Goal: Task Accomplishment & Management: Complete application form

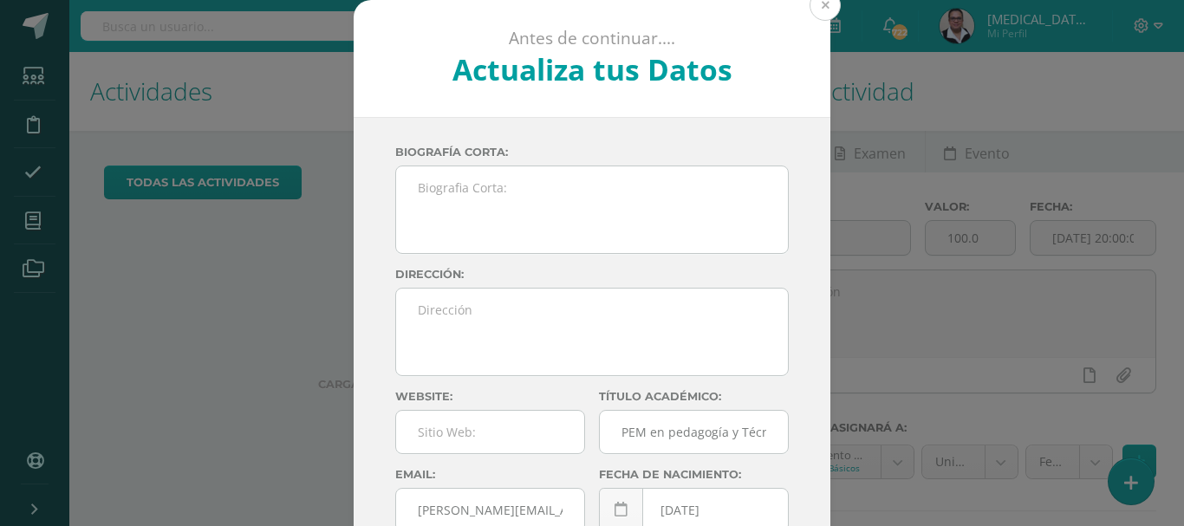
click at [816, 19] on button at bounding box center [825, 5] width 31 height 31
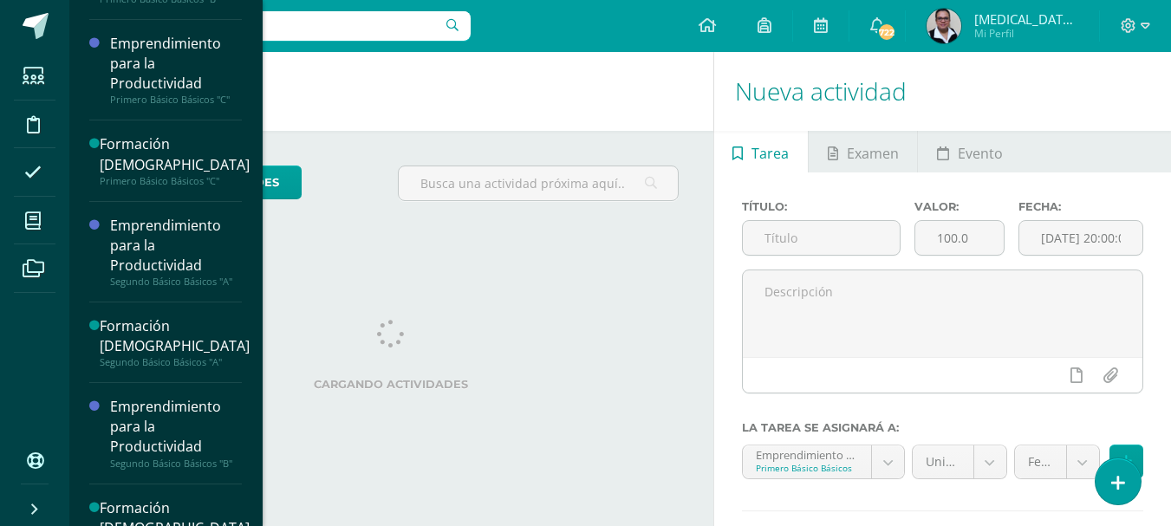
scroll to position [361, 0]
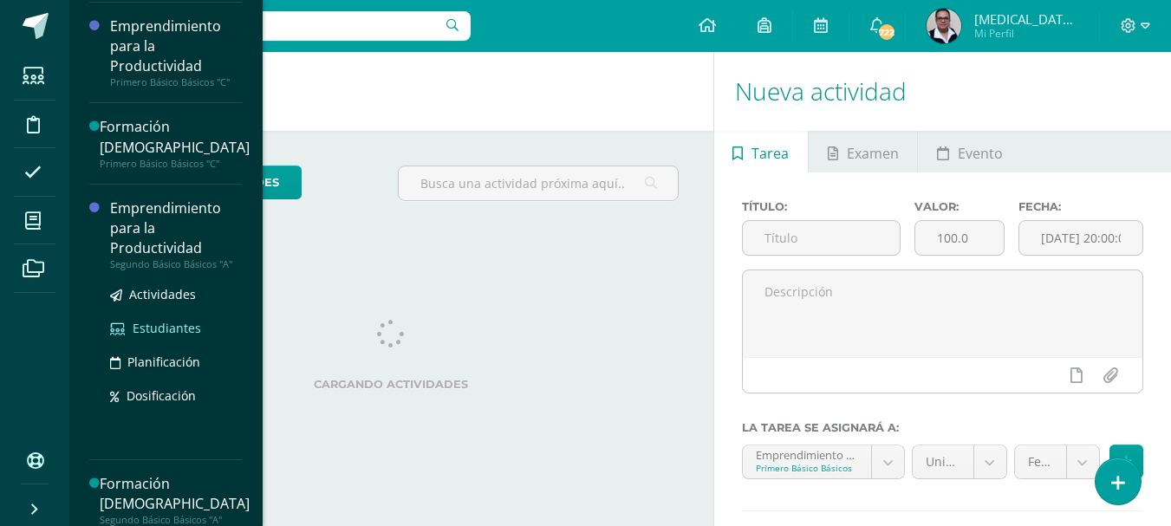
click at [173, 329] on span "Estudiantes" at bounding box center [167, 328] width 68 height 16
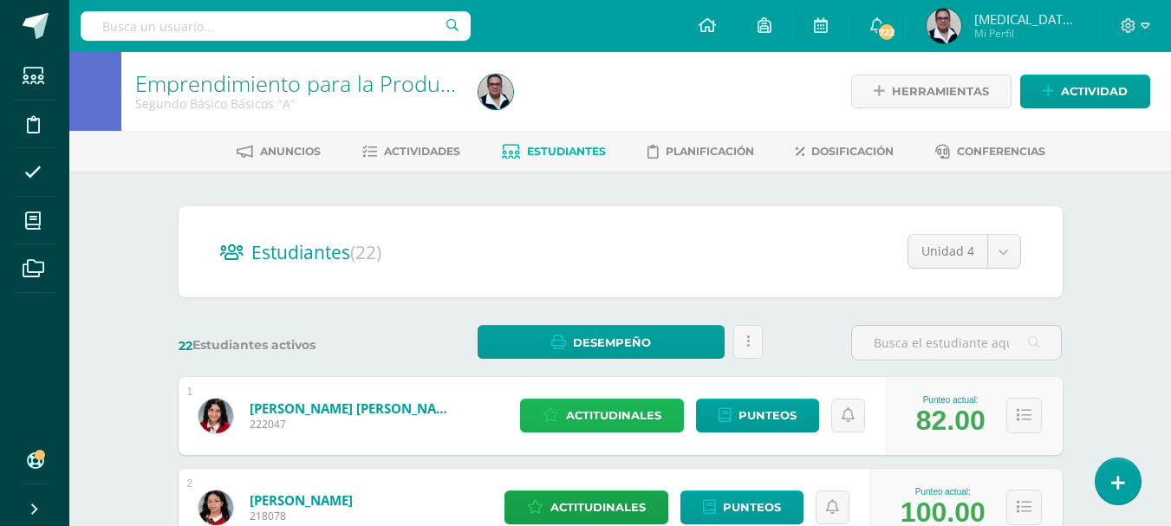
click at [604, 418] on span "Actitudinales" at bounding box center [613, 416] width 95 height 32
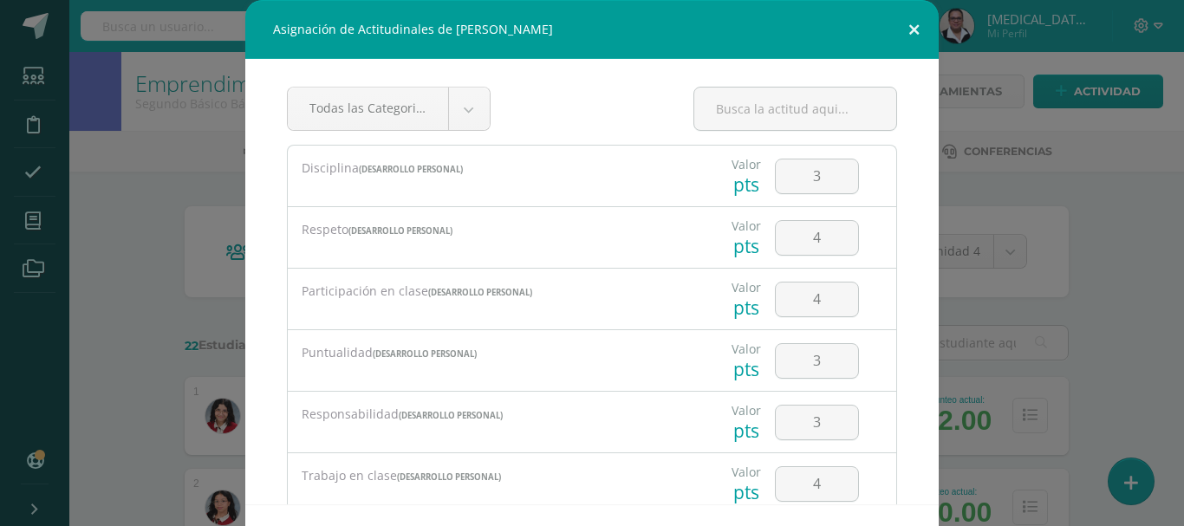
click at [905, 30] on button at bounding box center [914, 29] width 49 height 59
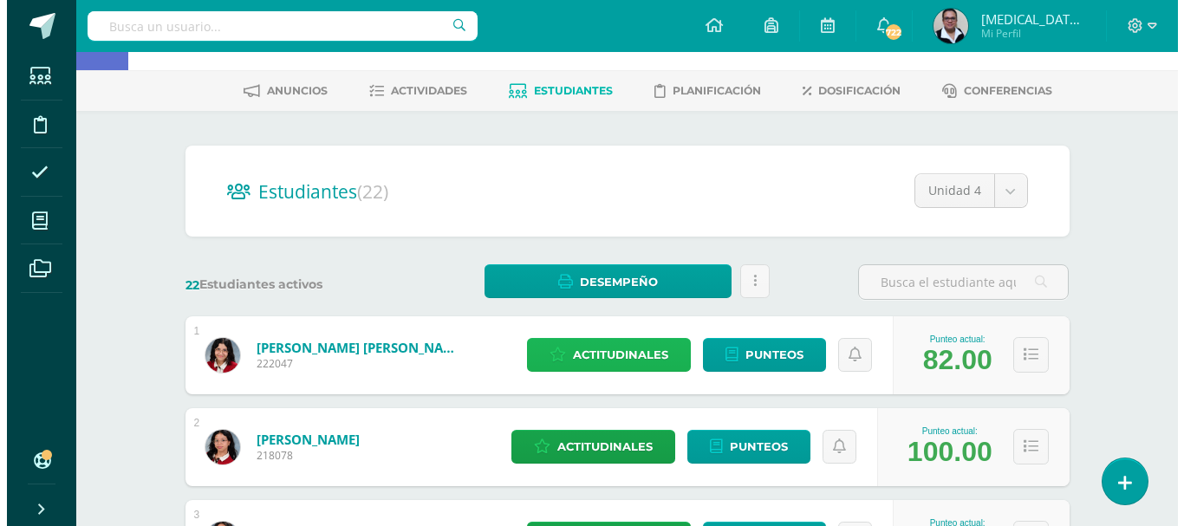
scroll to position [78, 0]
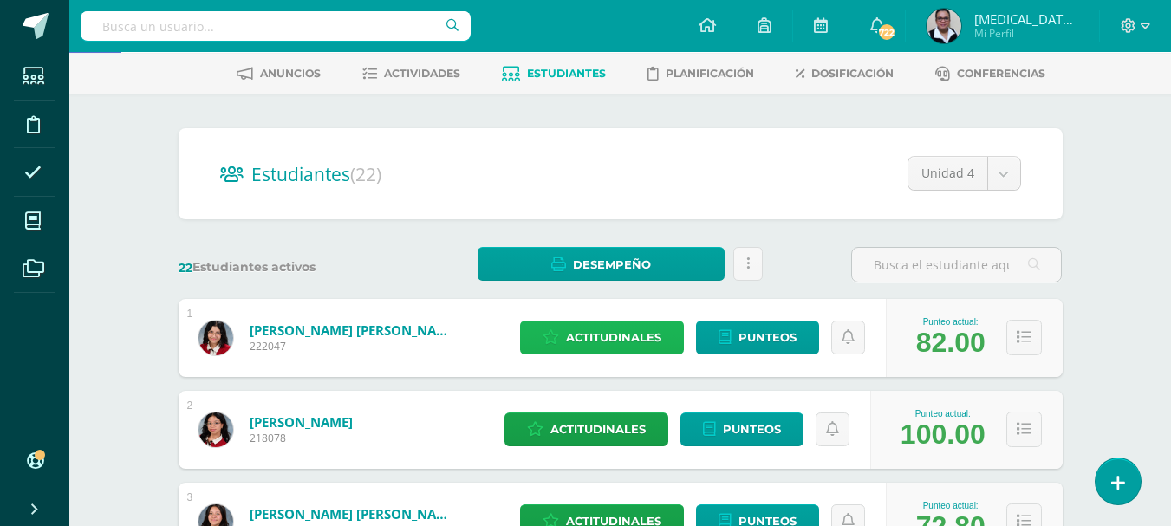
click at [585, 346] on span "Actitudinales" at bounding box center [613, 338] width 95 height 32
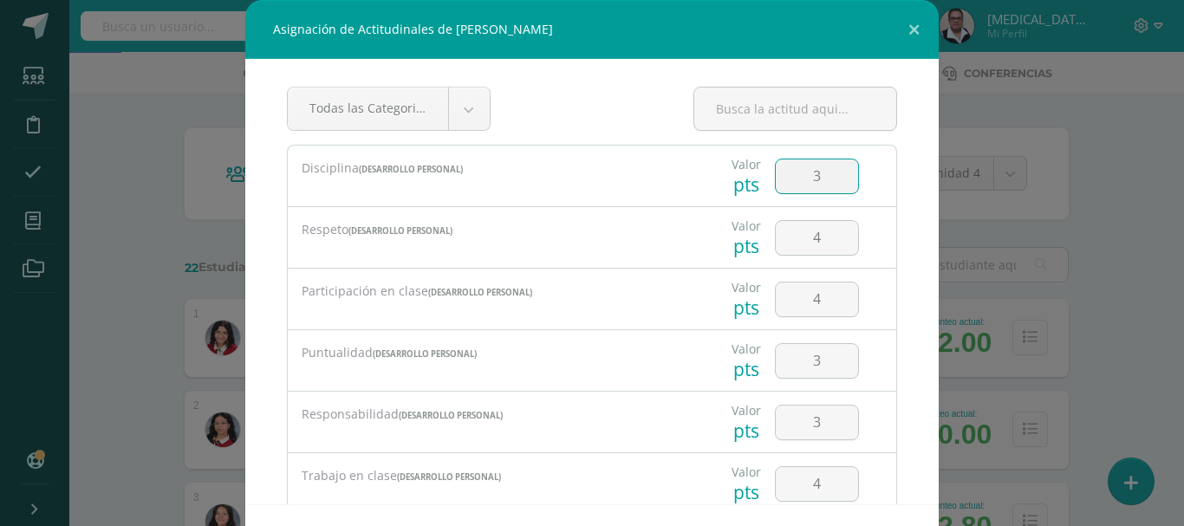
click at [817, 180] on input "3" at bounding box center [817, 177] width 82 height 34
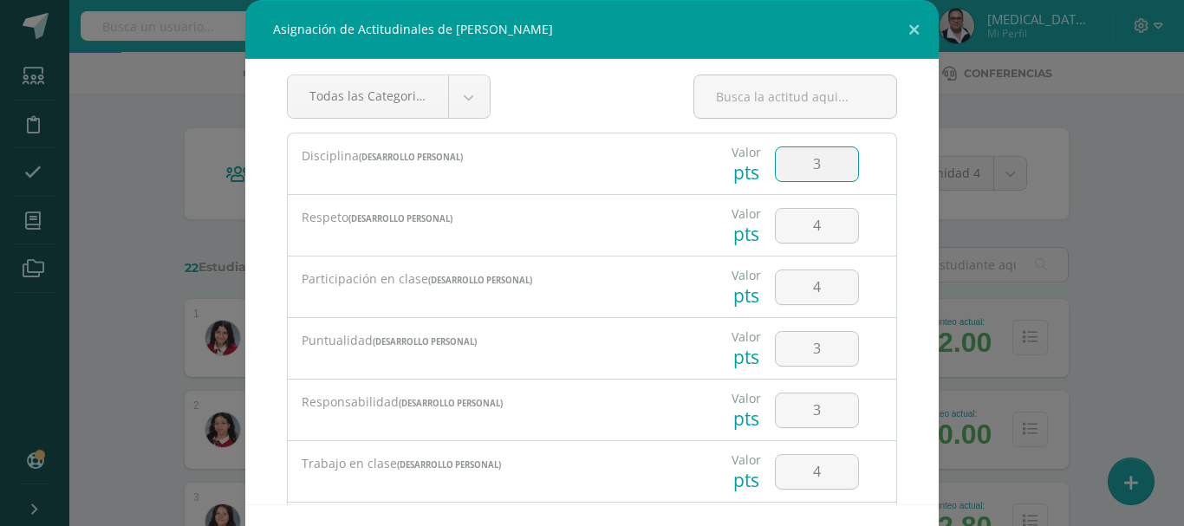
scroll to position [0, 0]
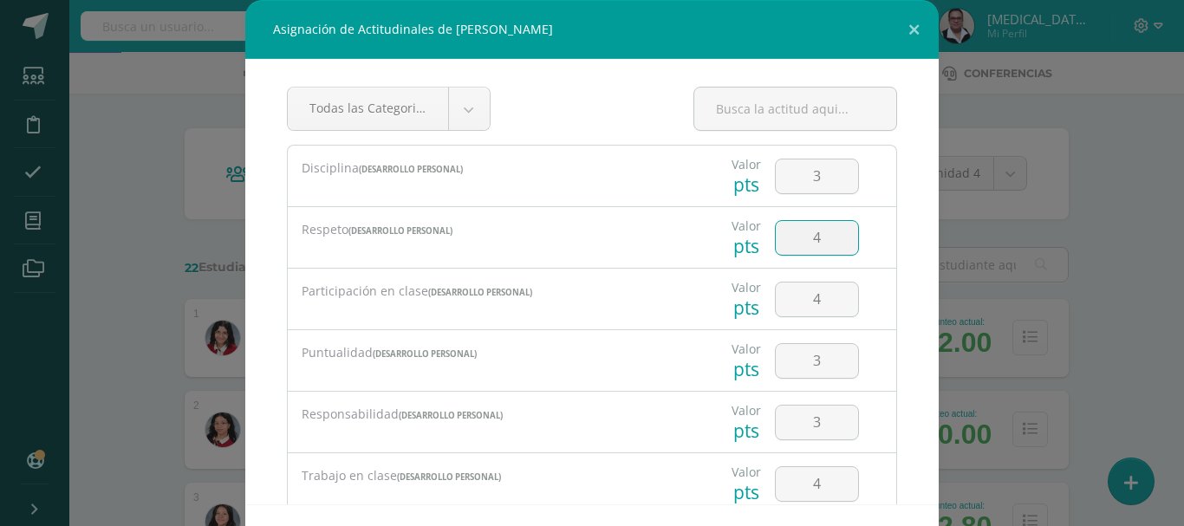
click at [815, 240] on input "4" at bounding box center [817, 238] width 82 height 34
type input "3"
type input "4"
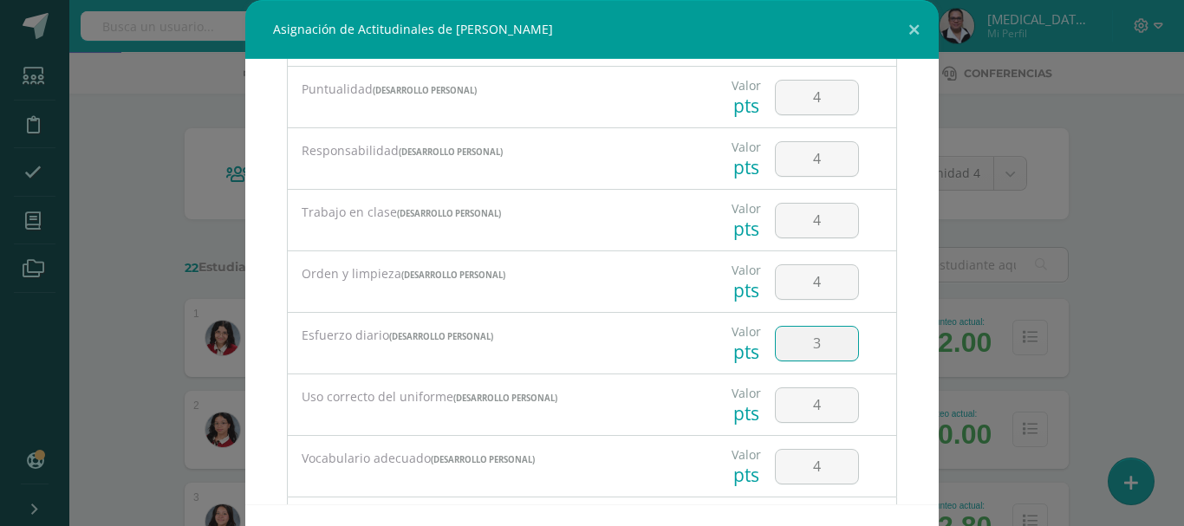
type input "3"
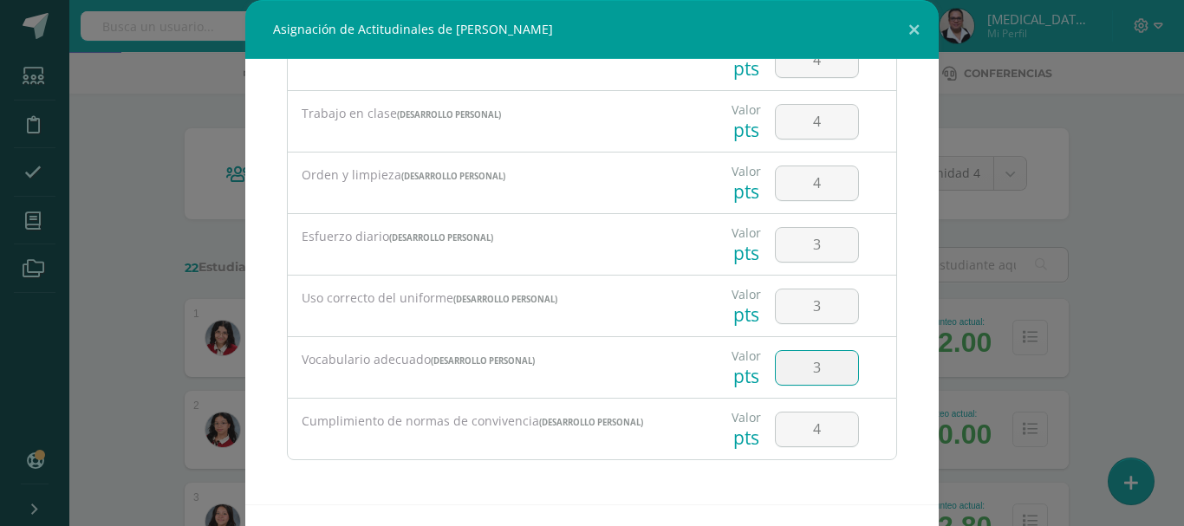
click at [809, 372] on input "3" at bounding box center [817, 368] width 82 height 34
type input "2"
type input "3"
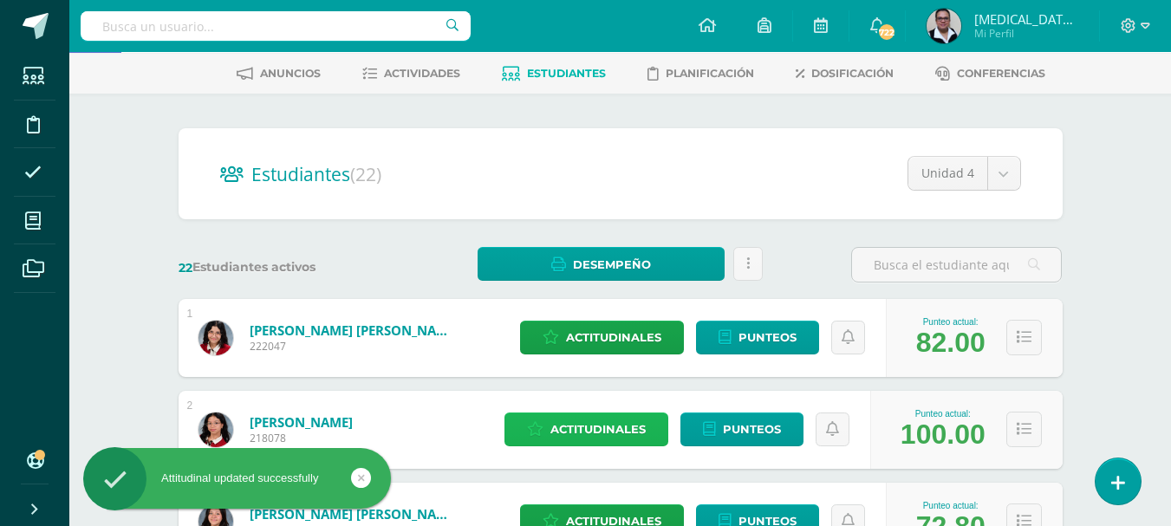
click at [608, 425] on span "Actitudinales" at bounding box center [598, 430] width 95 height 32
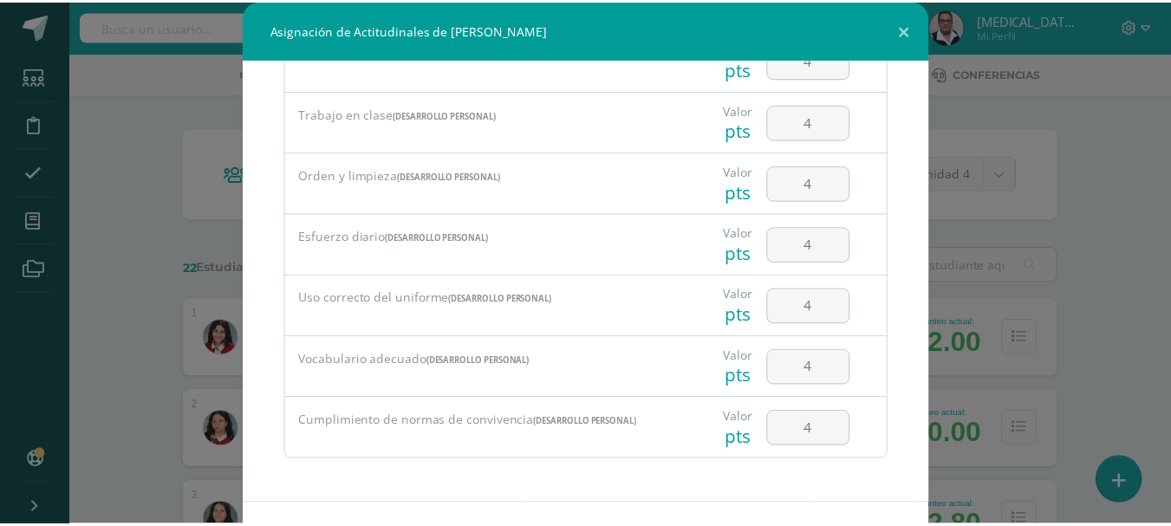
scroll to position [68, 0]
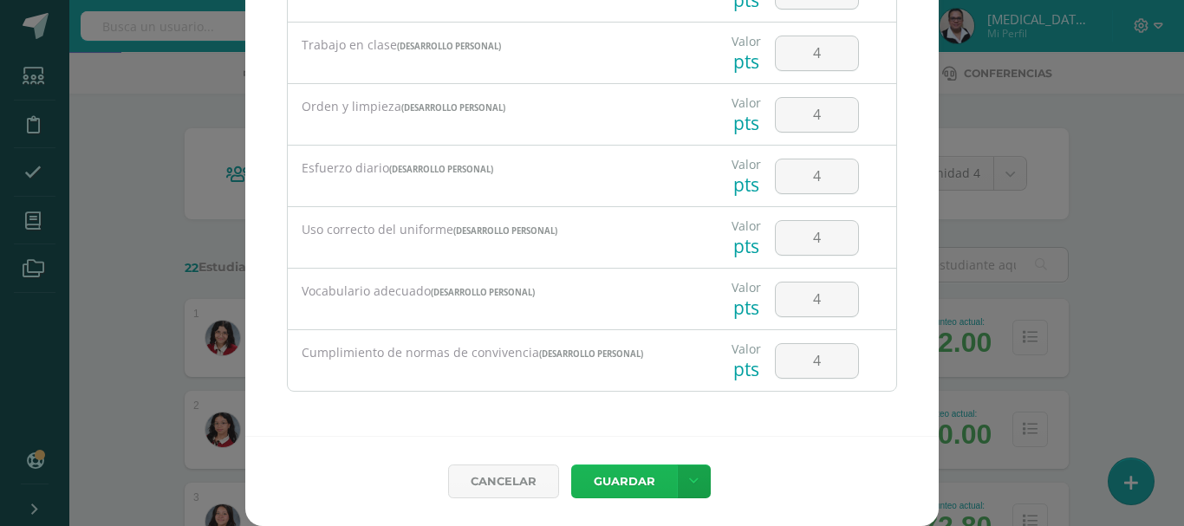
click at [621, 479] on button "Guardar" at bounding box center [624, 482] width 106 height 34
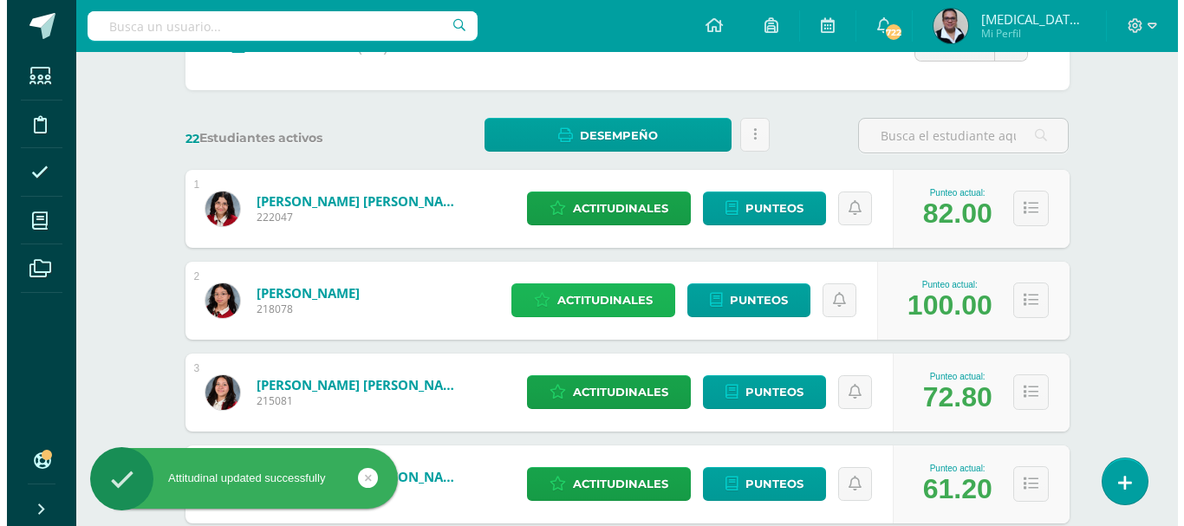
scroll to position [260, 0]
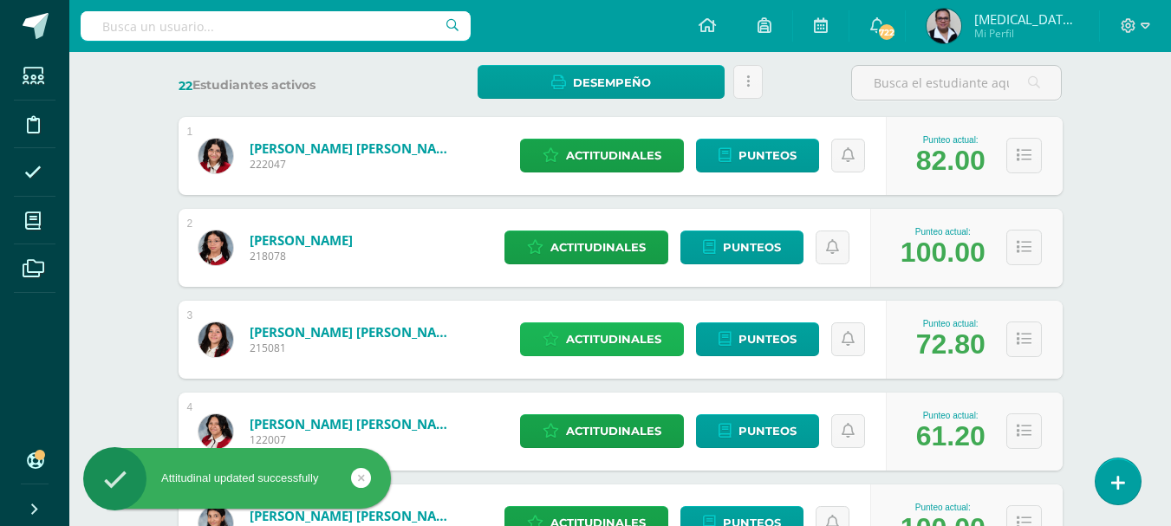
click at [617, 342] on span "Actitudinales" at bounding box center [613, 339] width 95 height 32
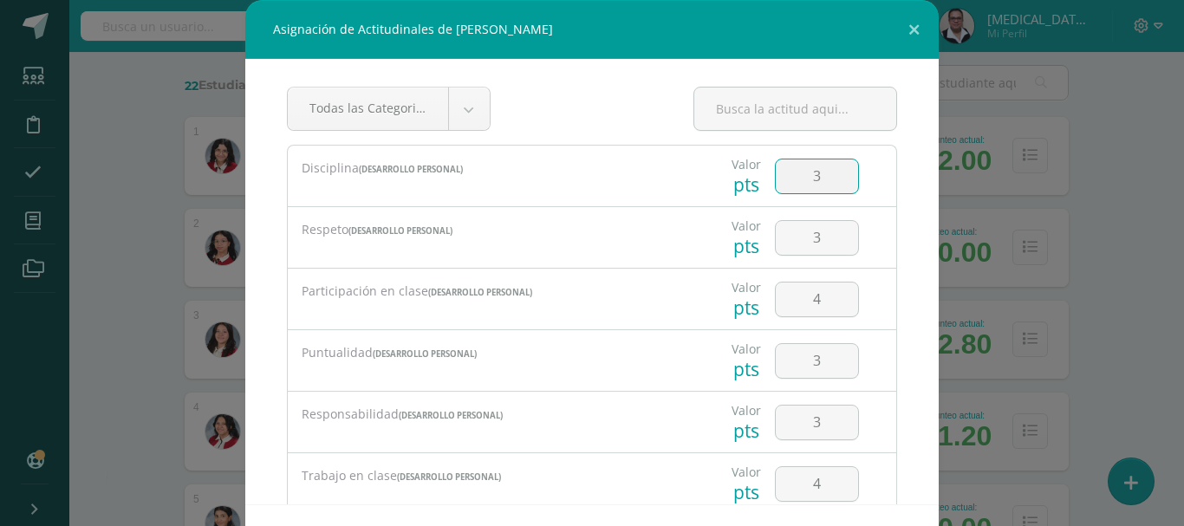
click at [817, 173] on input "3" at bounding box center [817, 177] width 82 height 34
type input "3"
click at [818, 301] on input "4" at bounding box center [817, 300] width 82 height 34
type input "4"
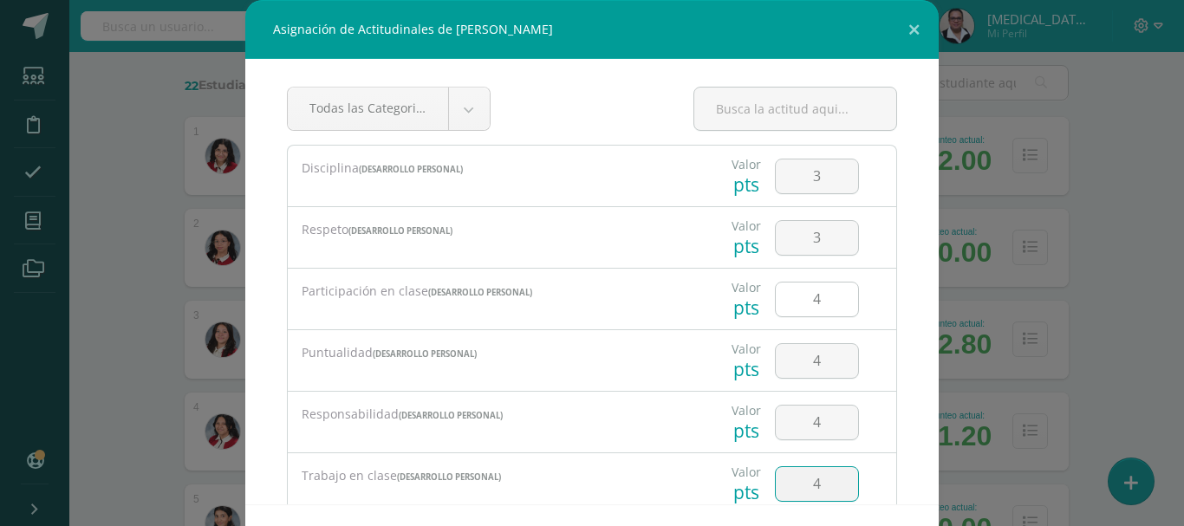
scroll to position [264, 0]
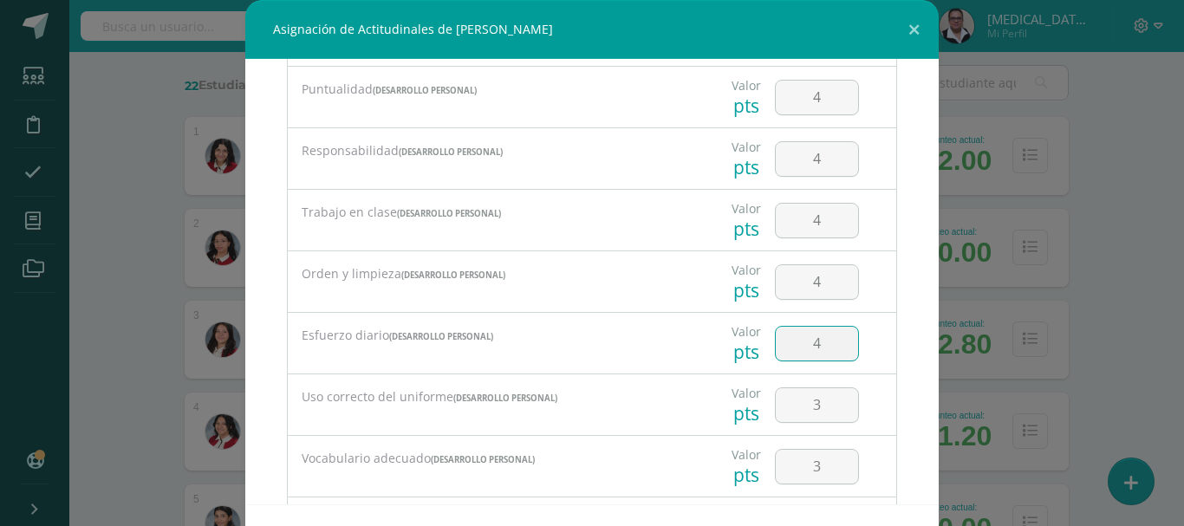
type input "4"
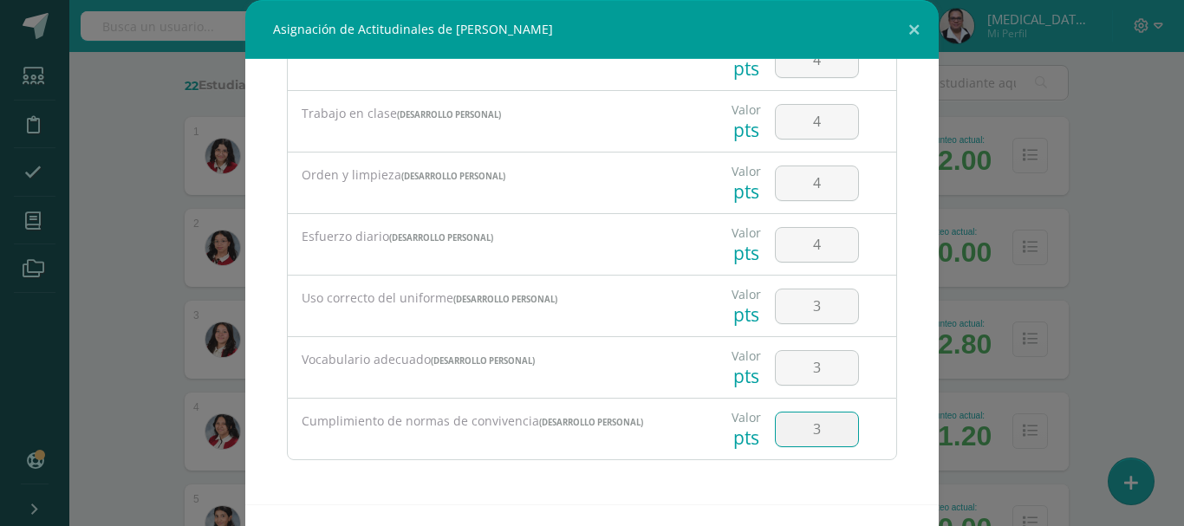
type input "3"
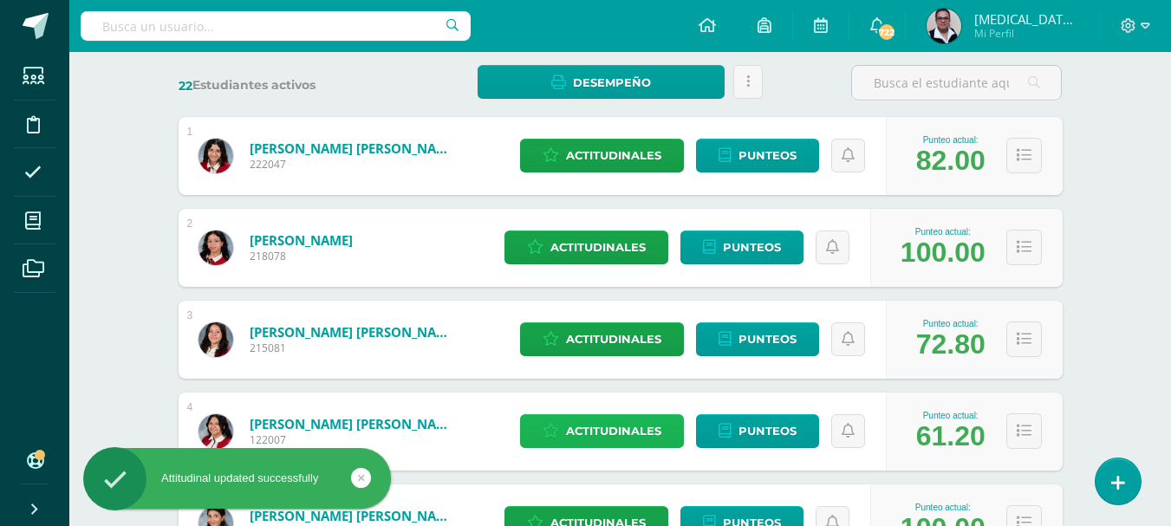
click at [617, 434] on span "Actitudinales" at bounding box center [613, 431] width 95 height 32
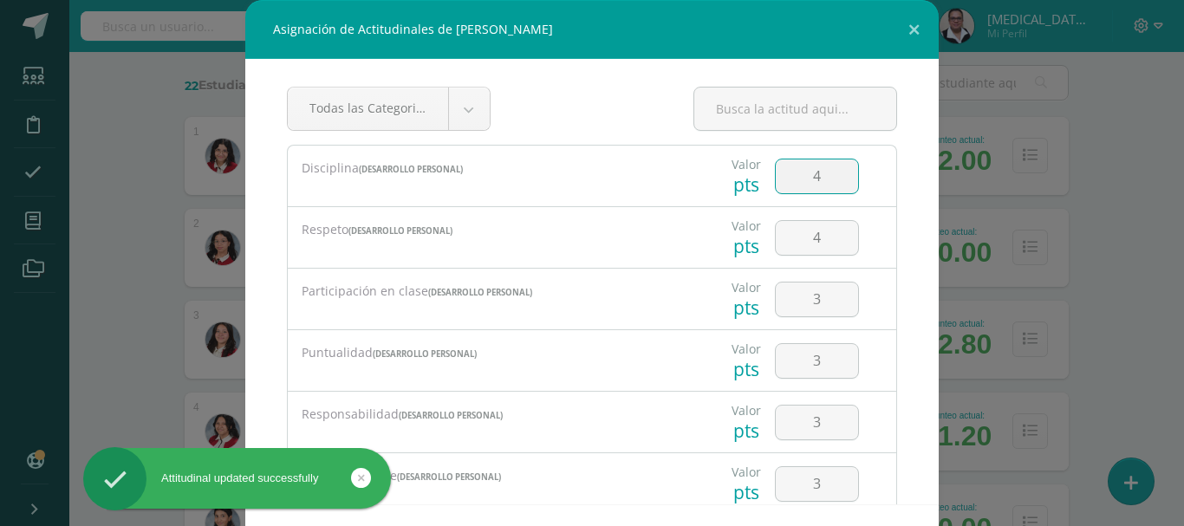
click at [820, 185] on input "4" at bounding box center [817, 177] width 82 height 34
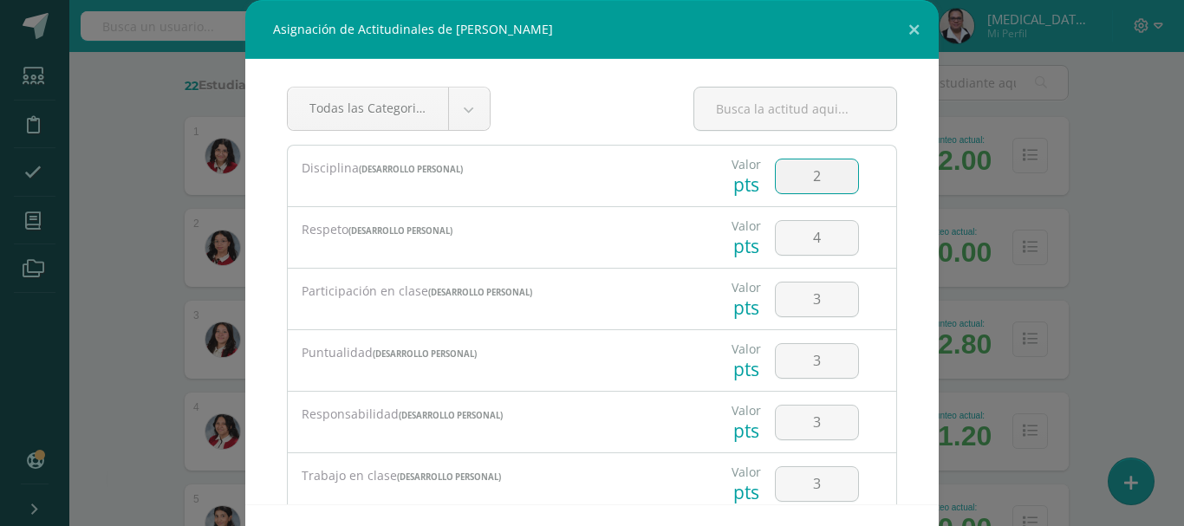
type input "2"
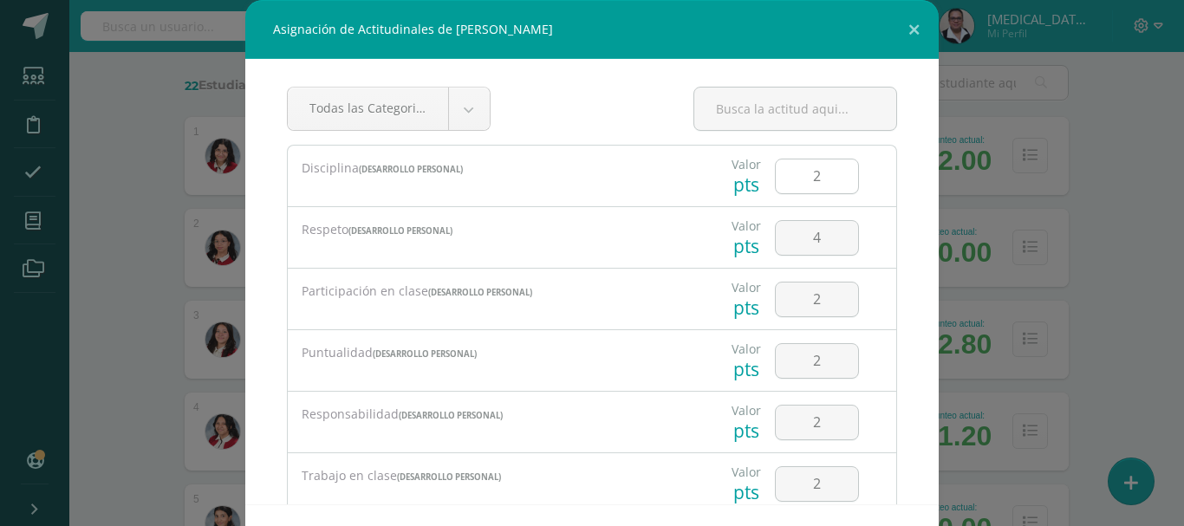
scroll to position [264, 0]
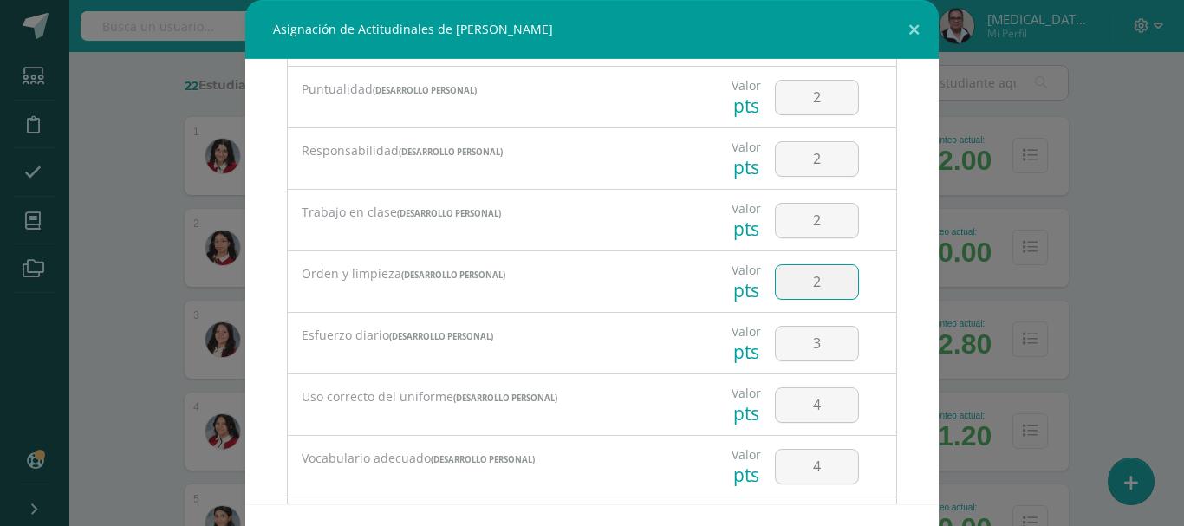
type input "2"
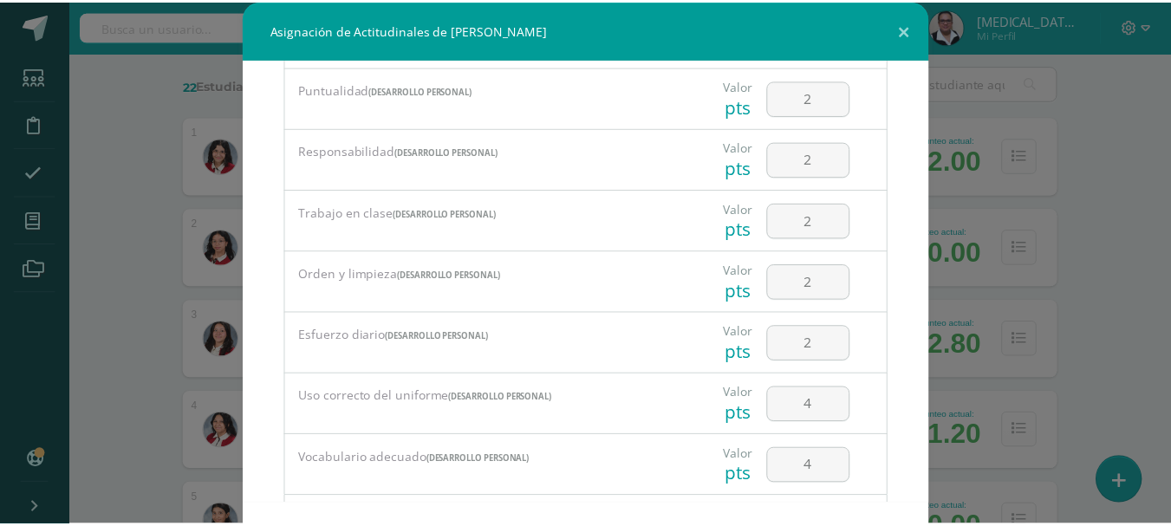
scroll to position [362, 0]
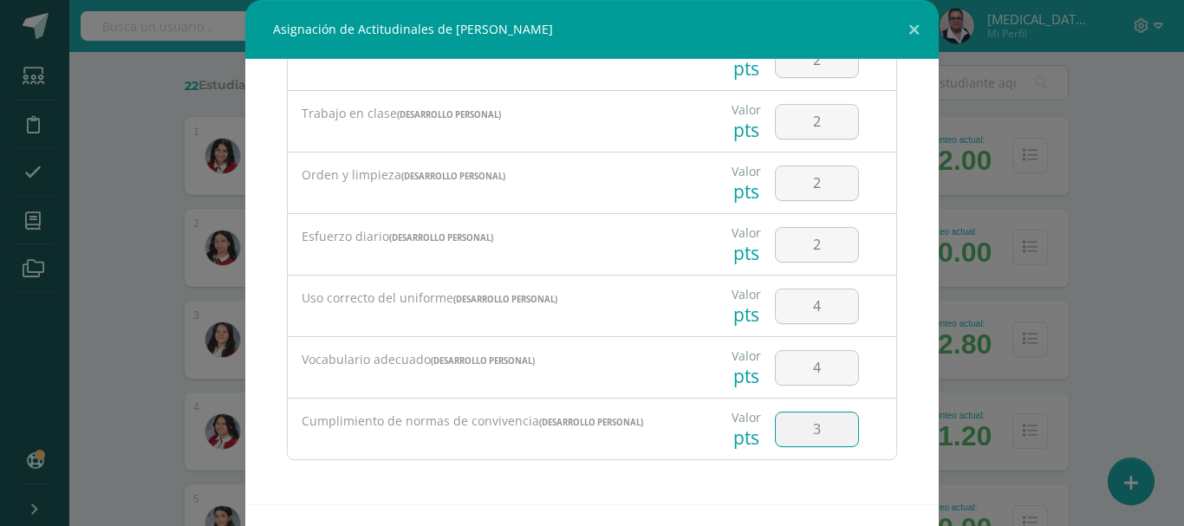
type input "3"
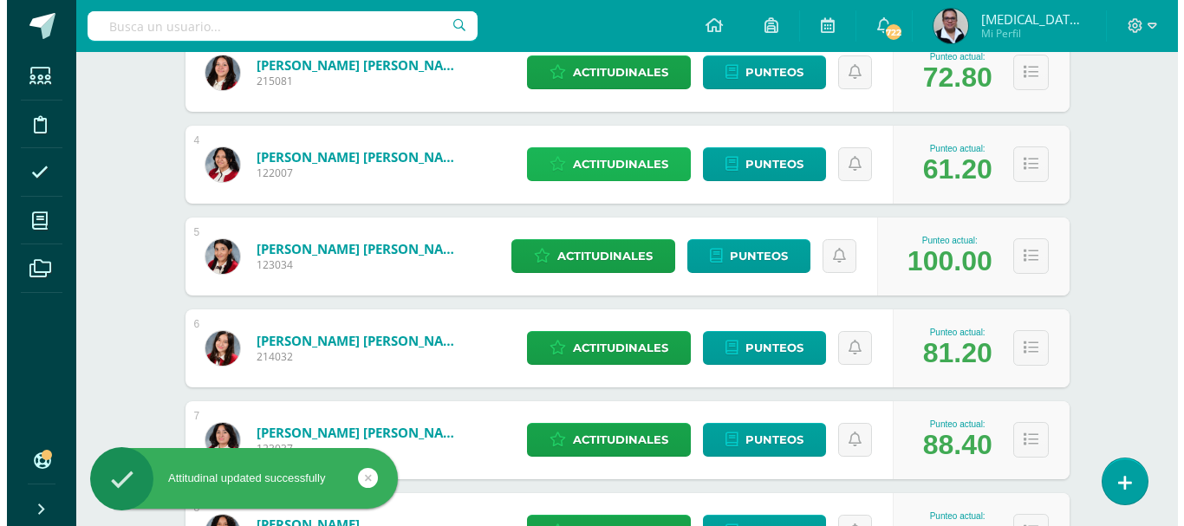
scroll to position [580, 0]
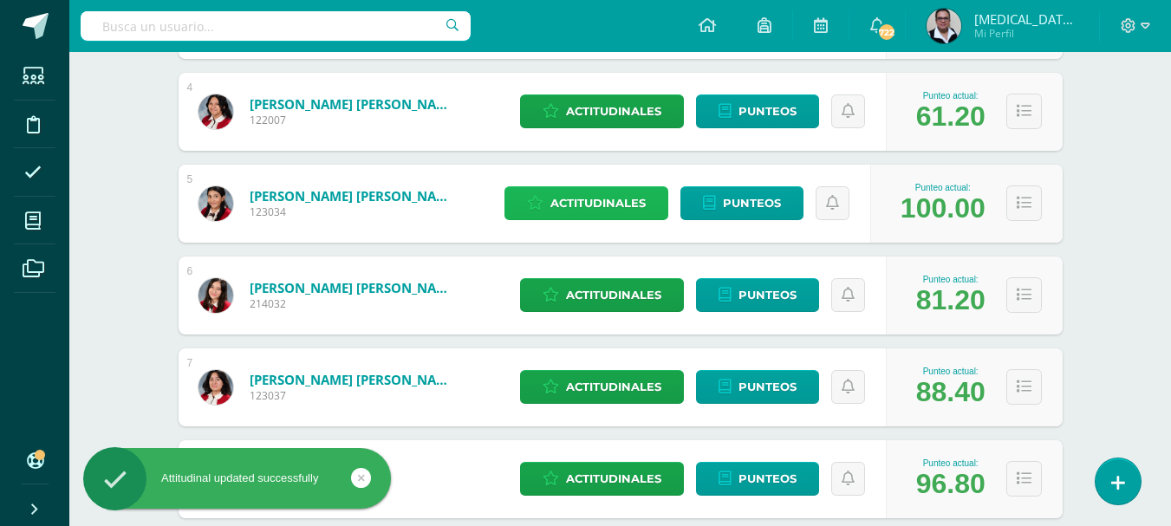
click at [619, 199] on span "Actitudinales" at bounding box center [598, 203] width 95 height 32
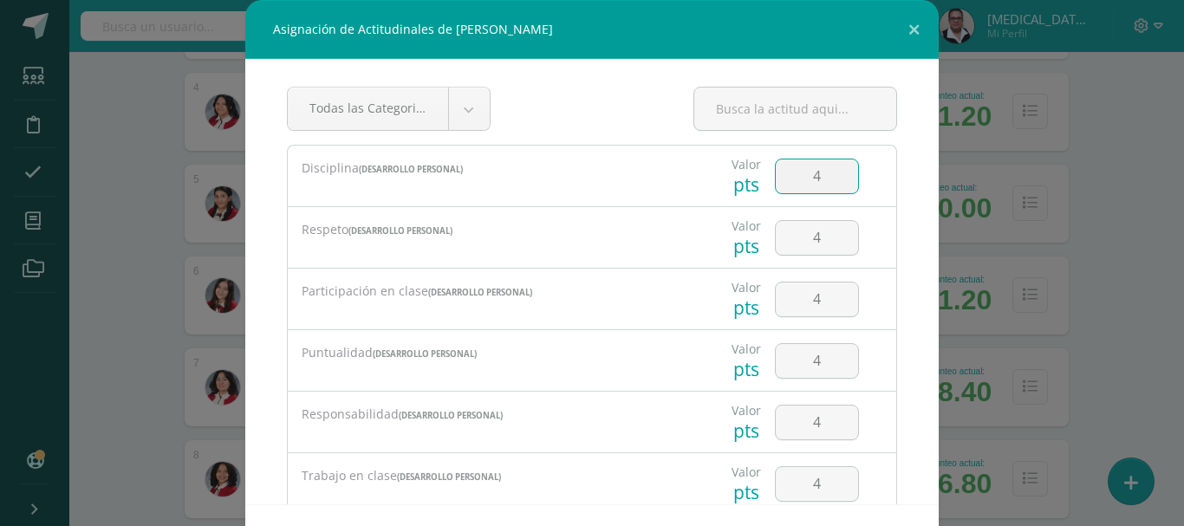
click at [834, 173] on input "4" at bounding box center [817, 177] width 82 height 34
type input "4"
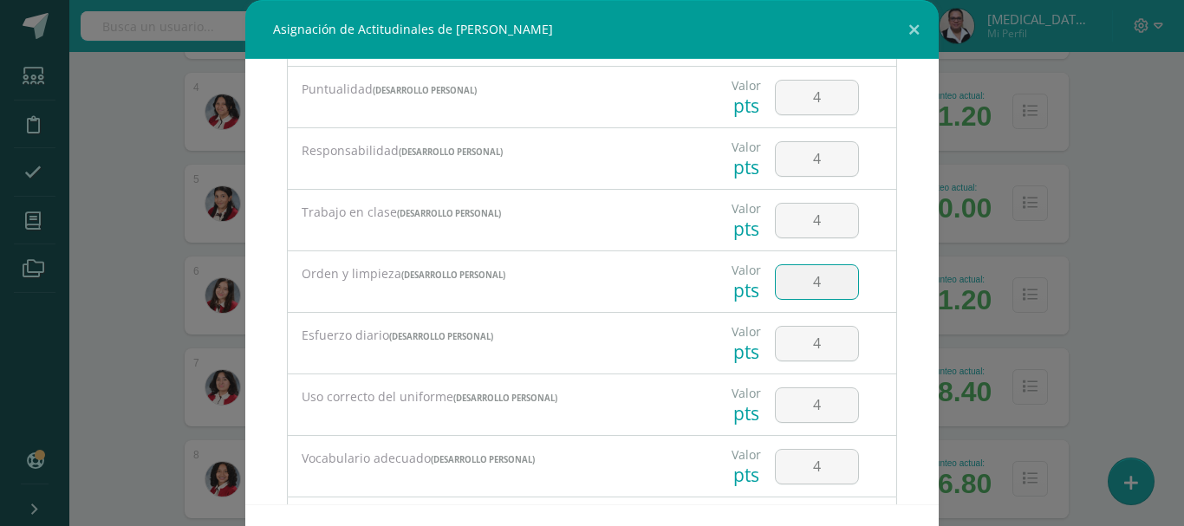
click at [813, 277] on input "4" at bounding box center [817, 282] width 82 height 34
type input "3"
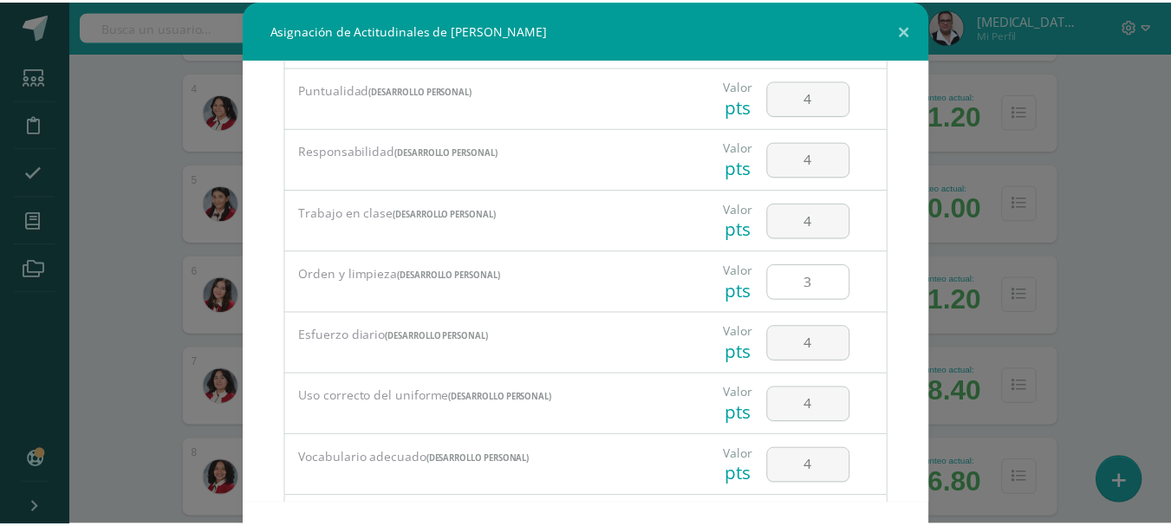
scroll to position [362, 0]
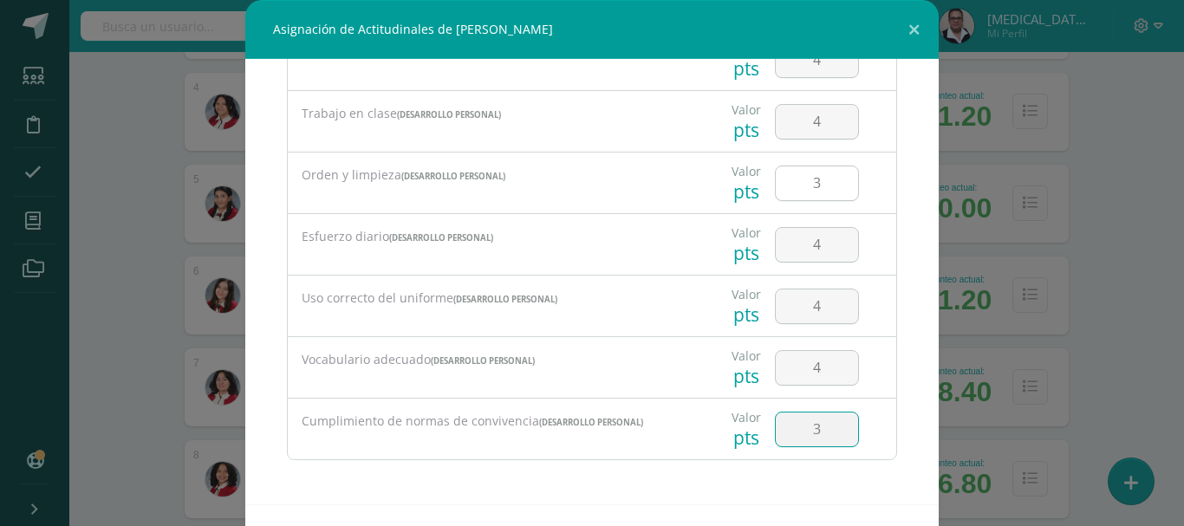
type input "3"
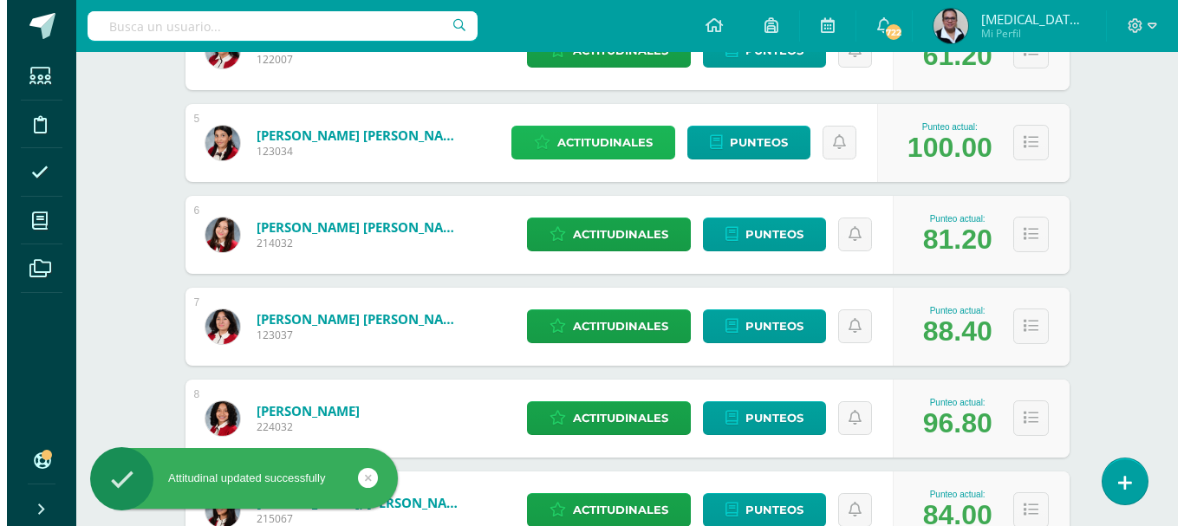
scroll to position [636, 0]
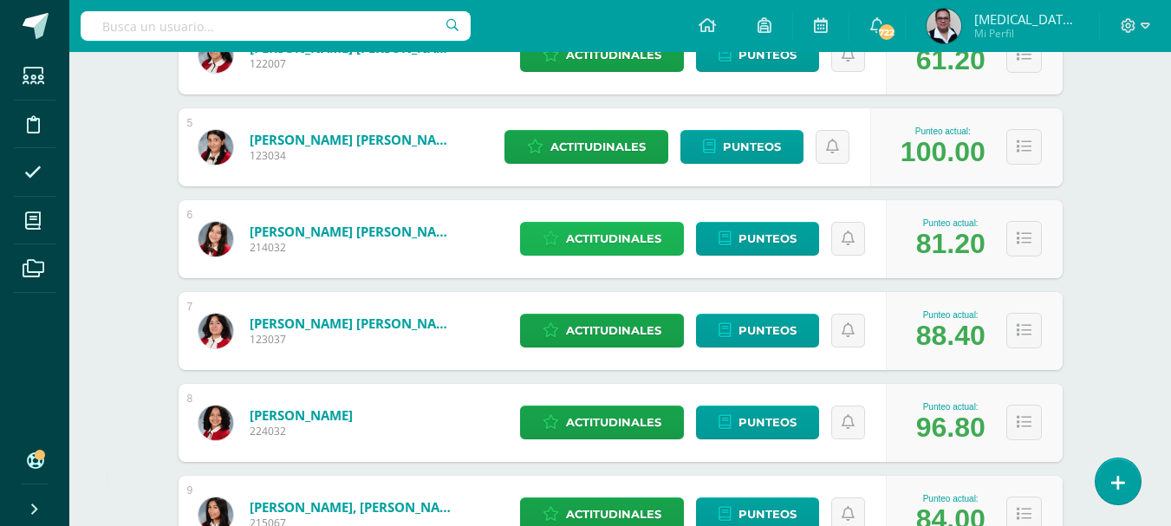
click at [616, 239] on span "Actitudinales" at bounding box center [613, 239] width 95 height 32
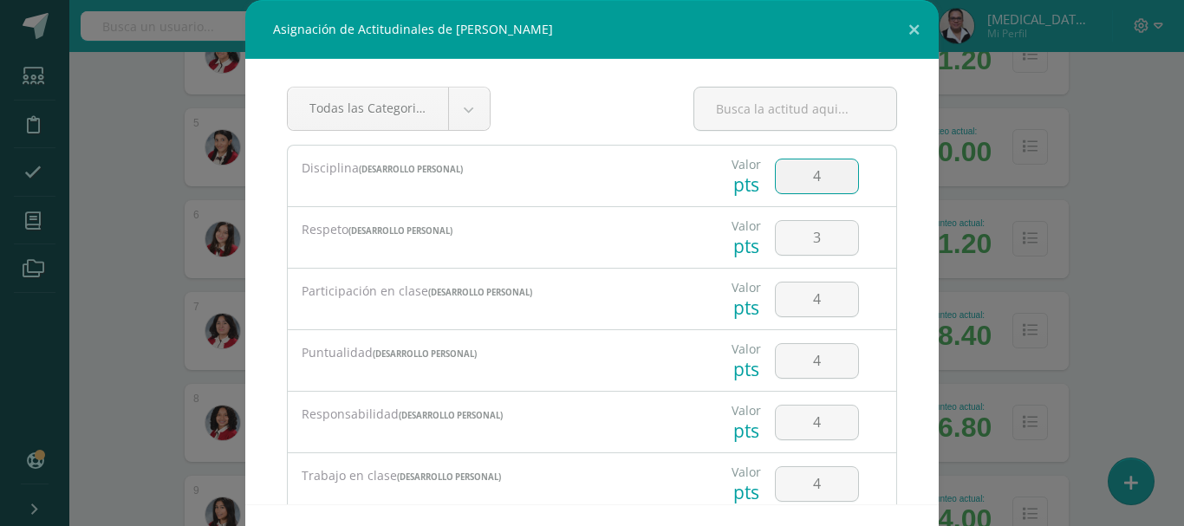
click at [807, 182] on input "4" at bounding box center [817, 177] width 82 height 34
type input "3"
click at [816, 231] on input "3" at bounding box center [817, 238] width 82 height 34
type input "2"
type input "3"
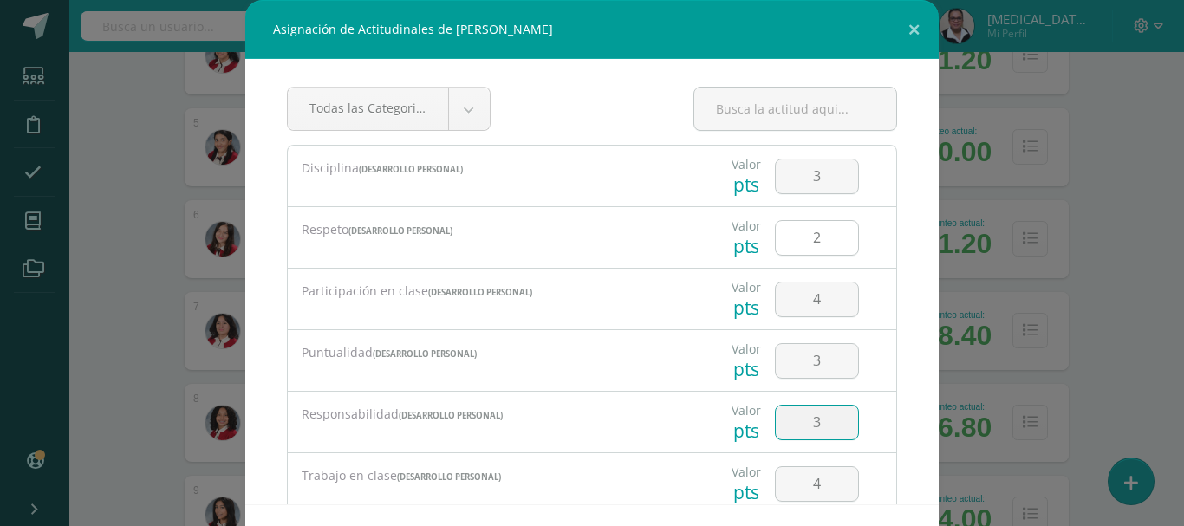
type input "3"
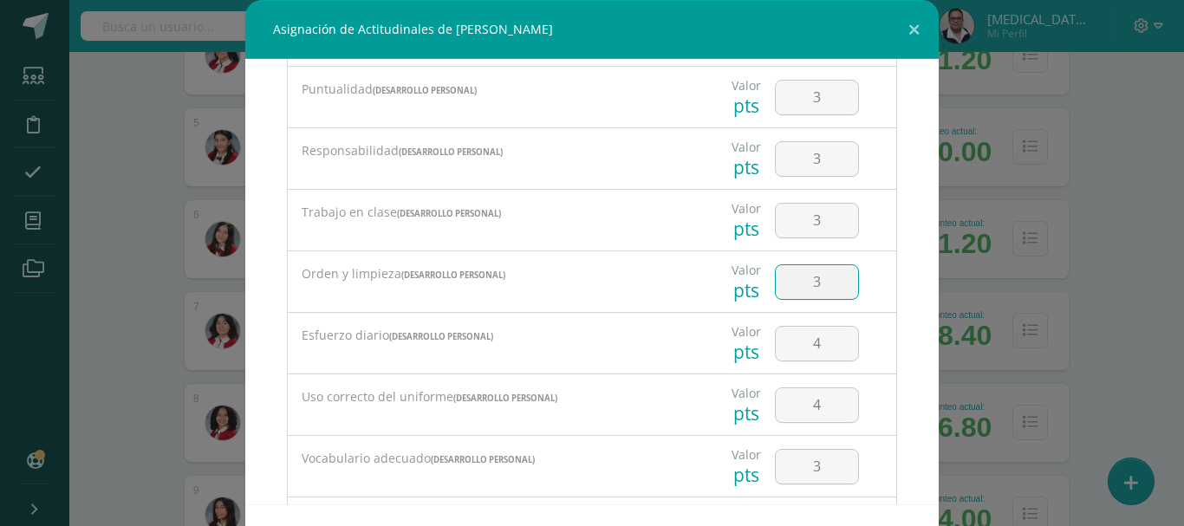
type input "3"
type input "2"
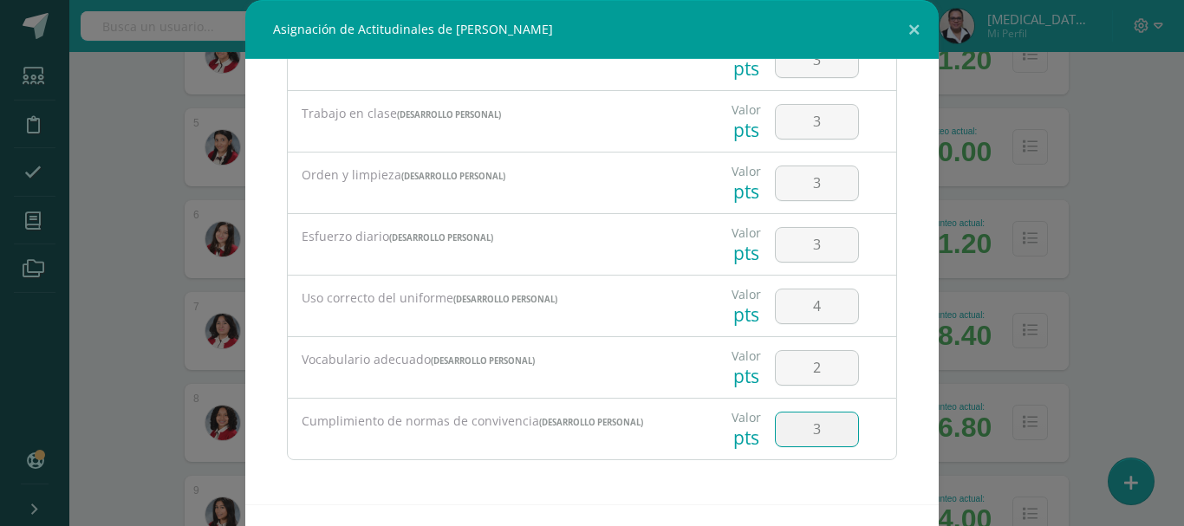
type input "3"
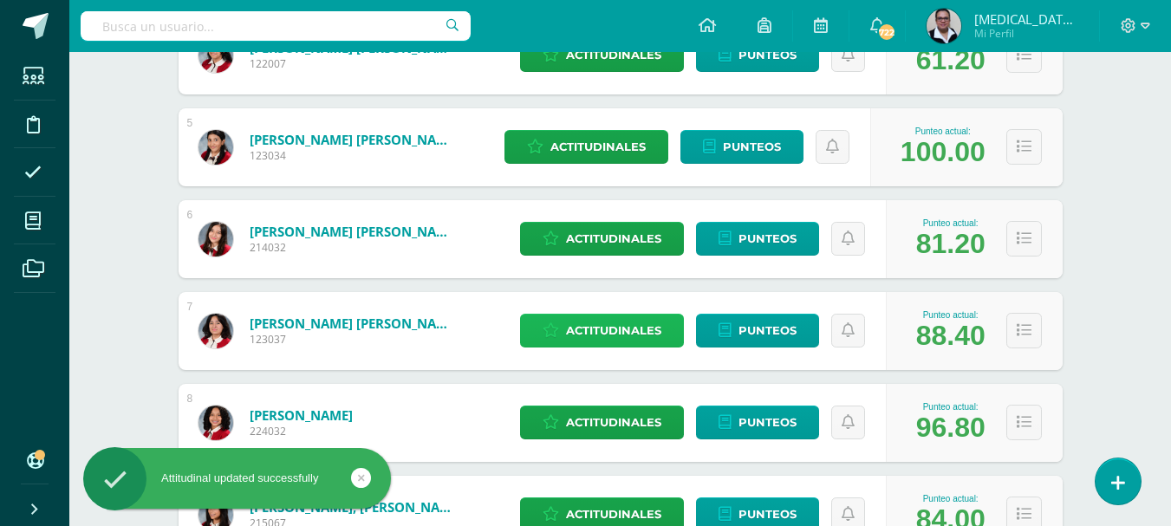
click at [591, 337] on span "Actitudinales" at bounding box center [613, 331] width 95 height 32
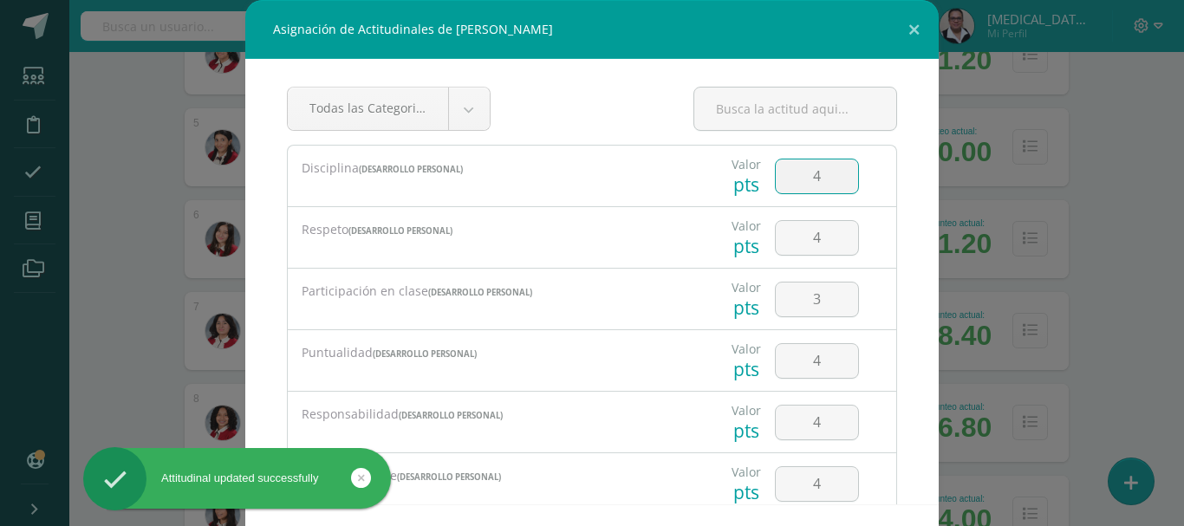
click at [818, 186] on input "4" at bounding box center [817, 177] width 82 height 34
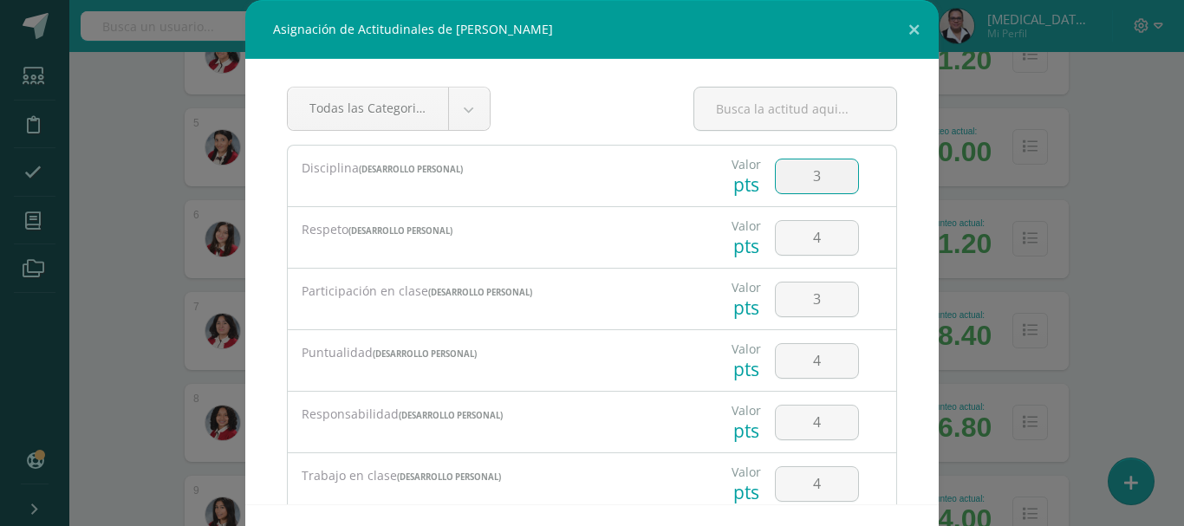
type input "3"
click at [819, 430] on input "3" at bounding box center [817, 423] width 82 height 34
type input "2"
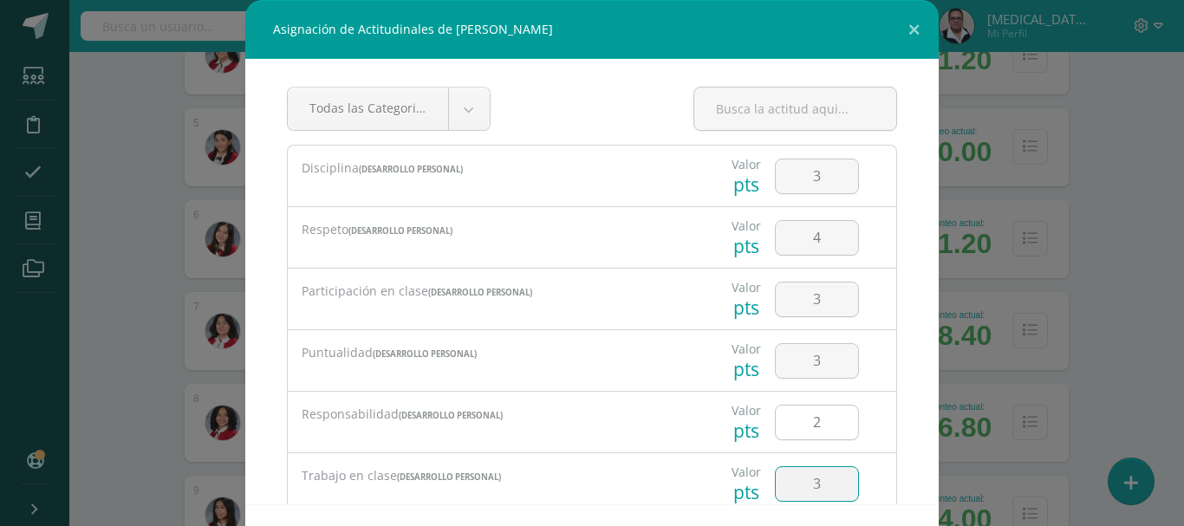
type input "3"
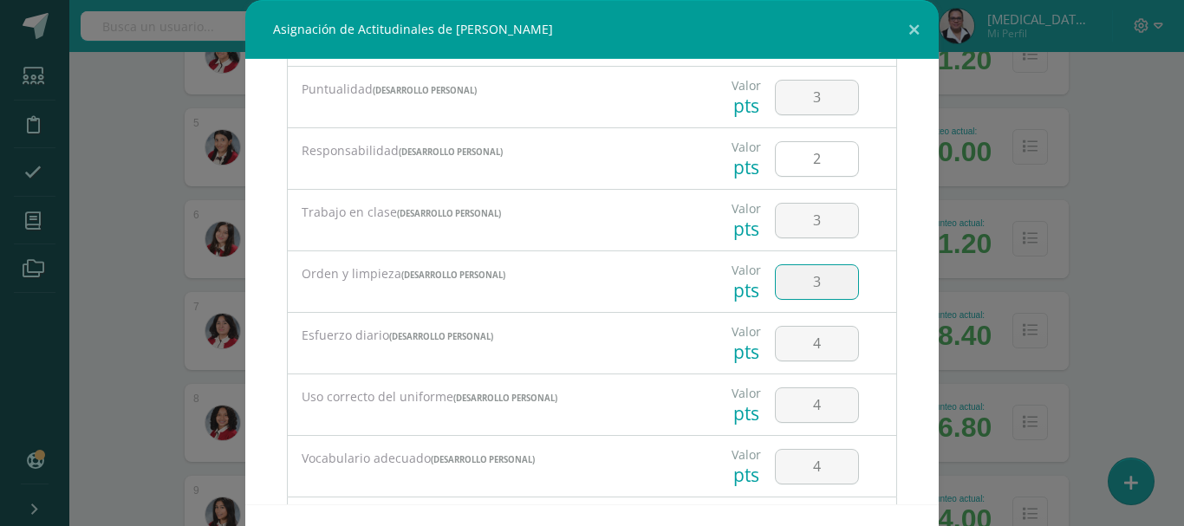
type input "3"
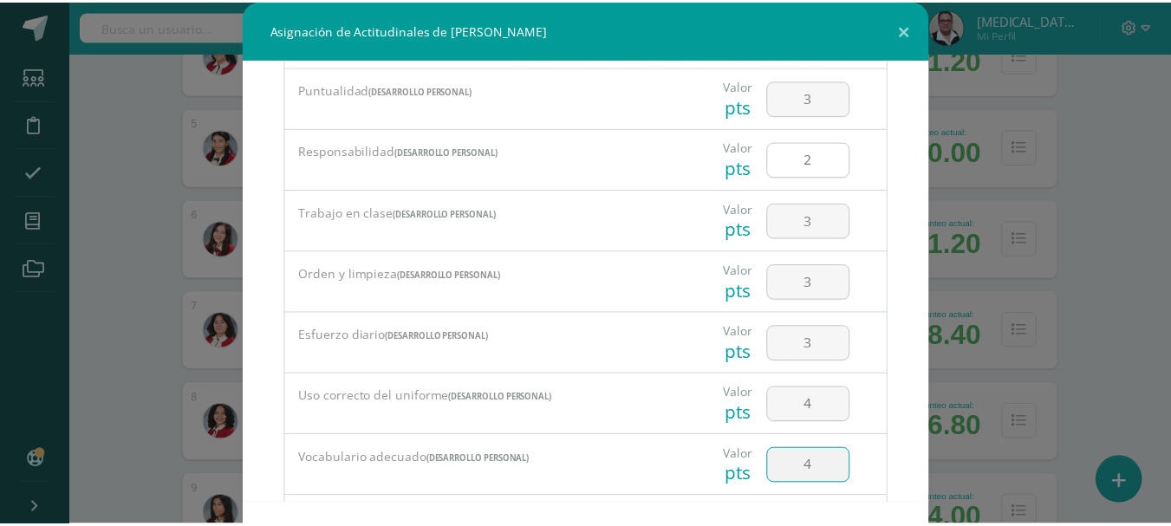
scroll to position [362, 0]
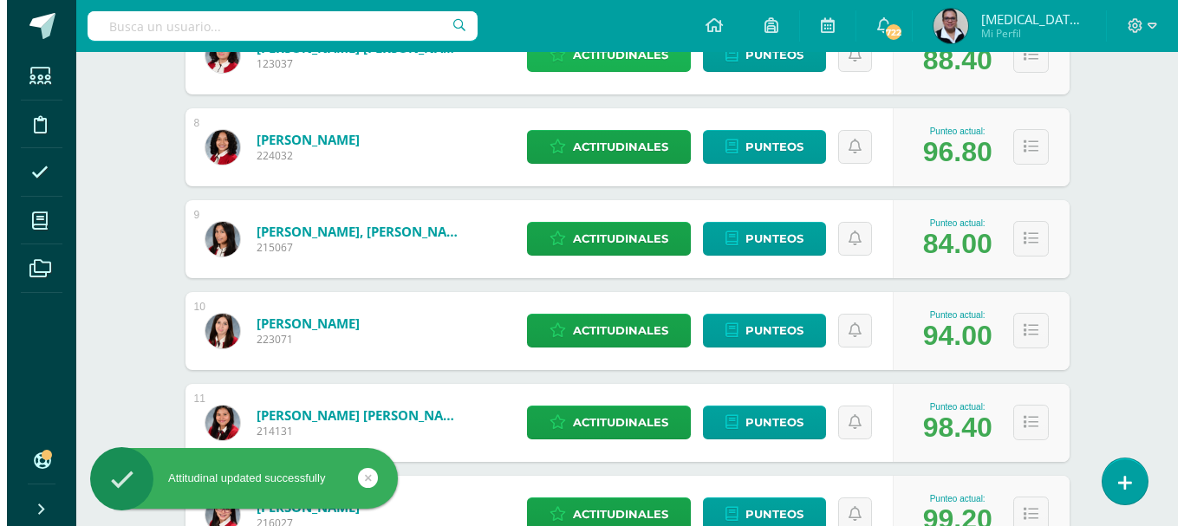
scroll to position [916, 0]
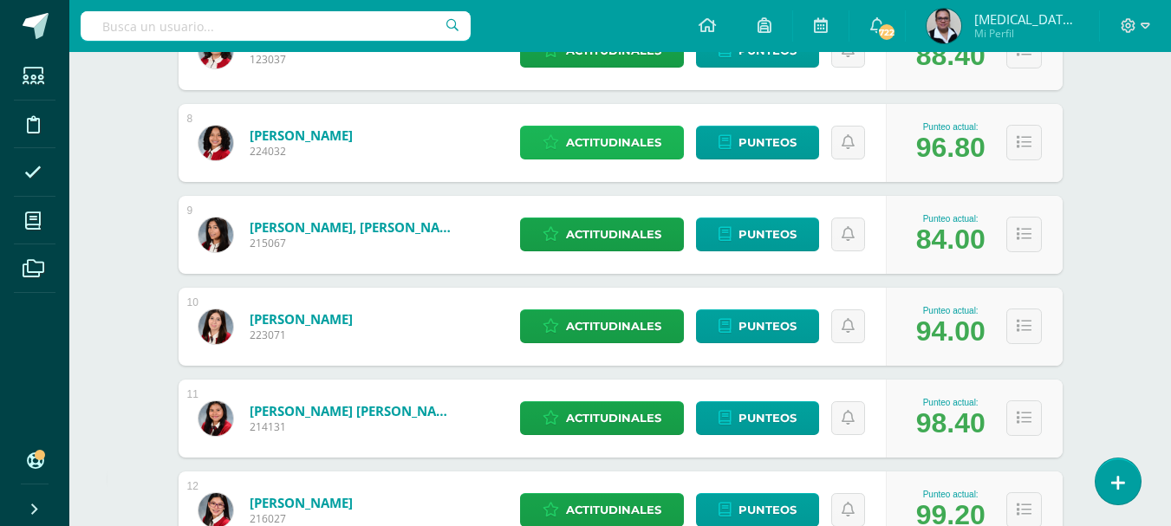
click at [607, 145] on span "Actitudinales" at bounding box center [613, 143] width 95 height 32
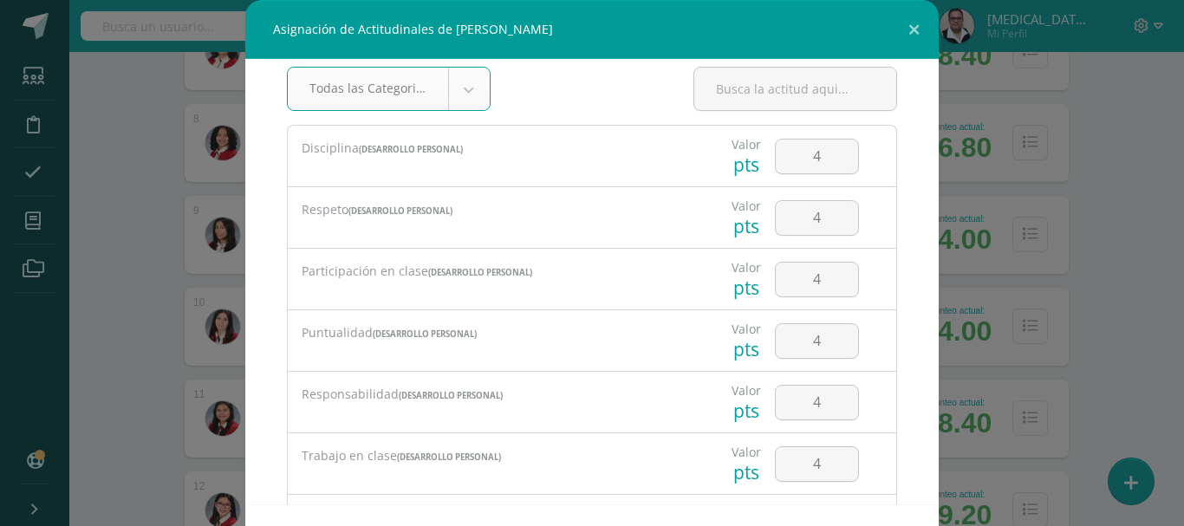
scroll to position [0, 0]
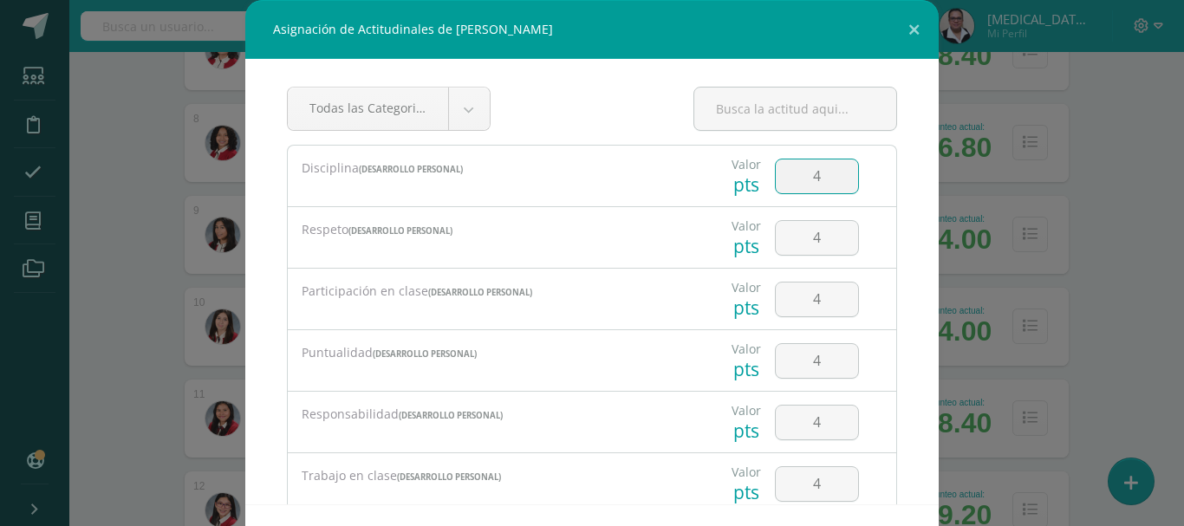
click at [819, 177] on input "4" at bounding box center [817, 177] width 82 height 34
type input "3"
type input "2"
type input "3"
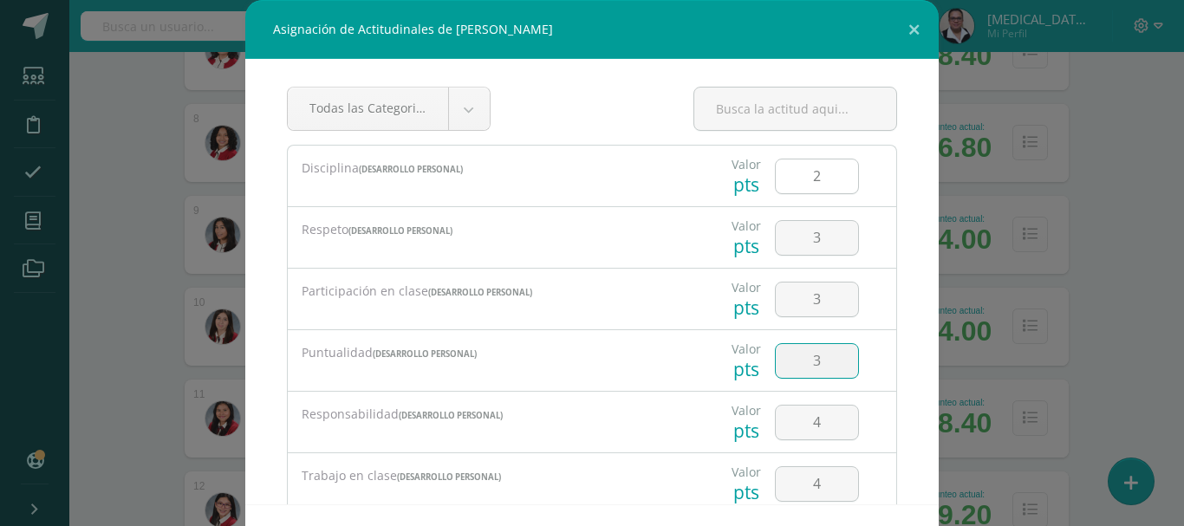
type input "3"
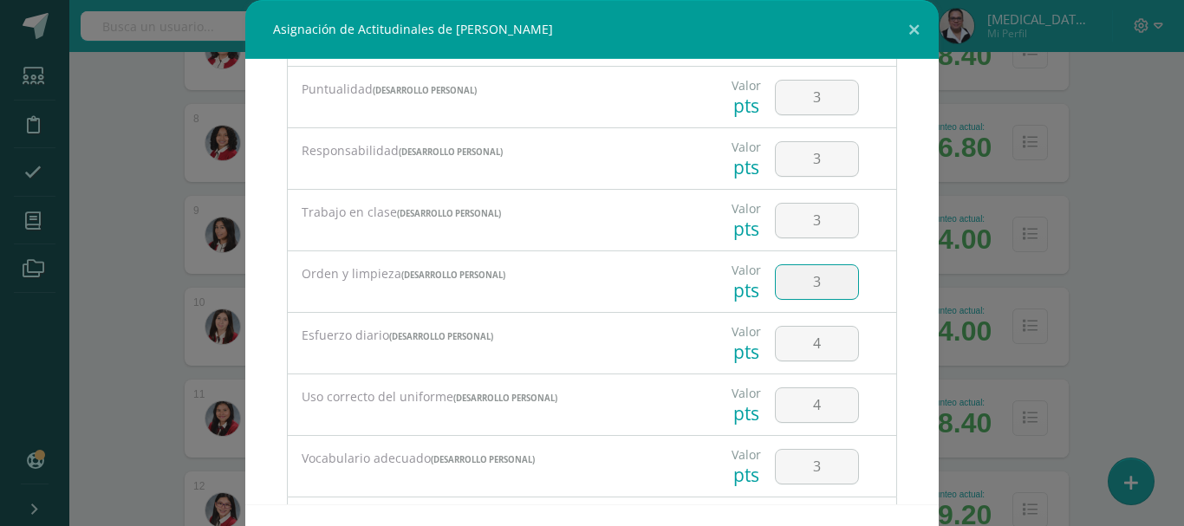
type input "3"
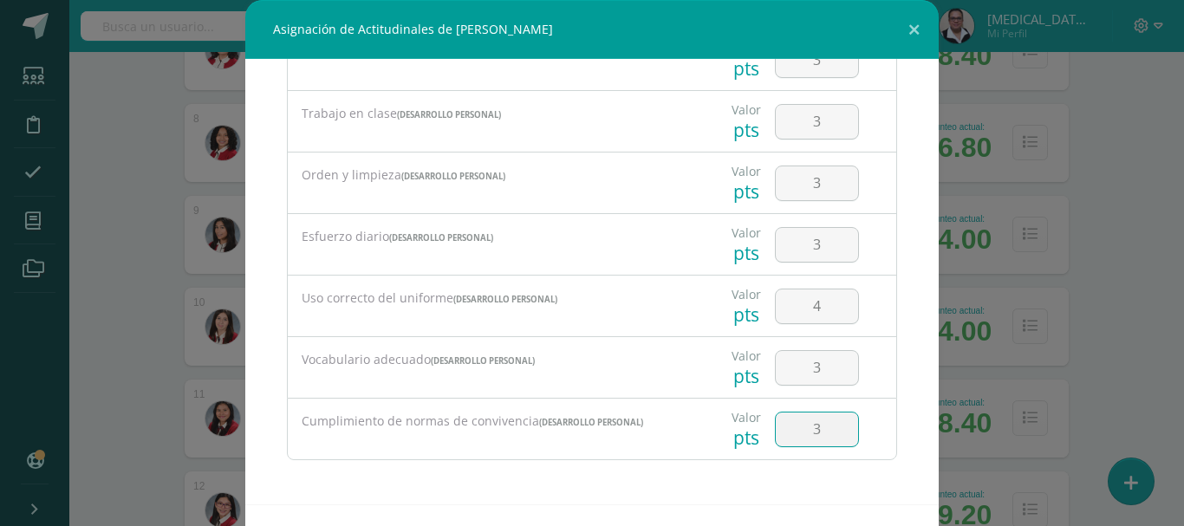
type input "3"
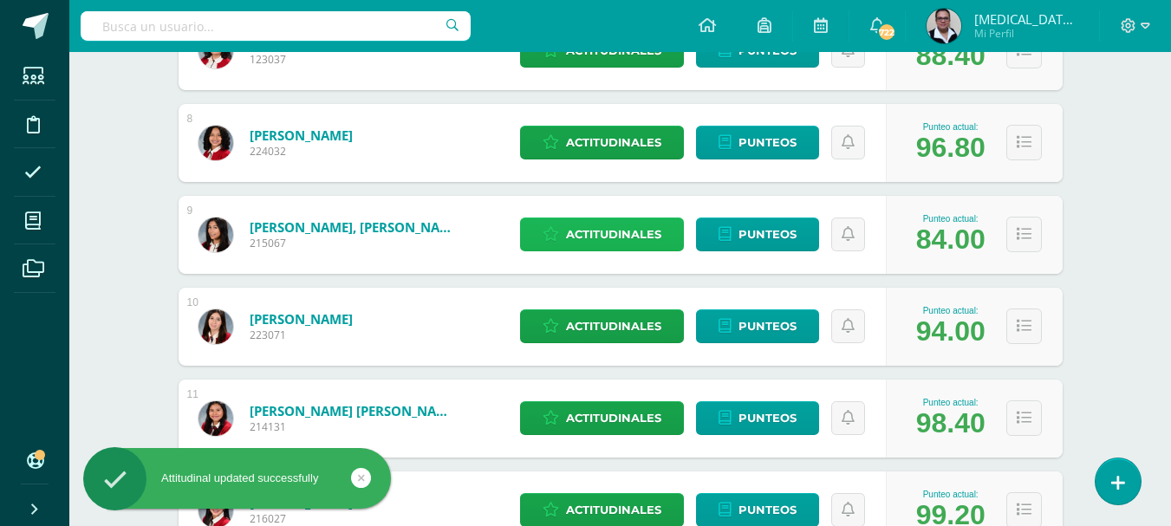
click at [613, 230] on span "Actitudinales" at bounding box center [613, 234] width 95 height 32
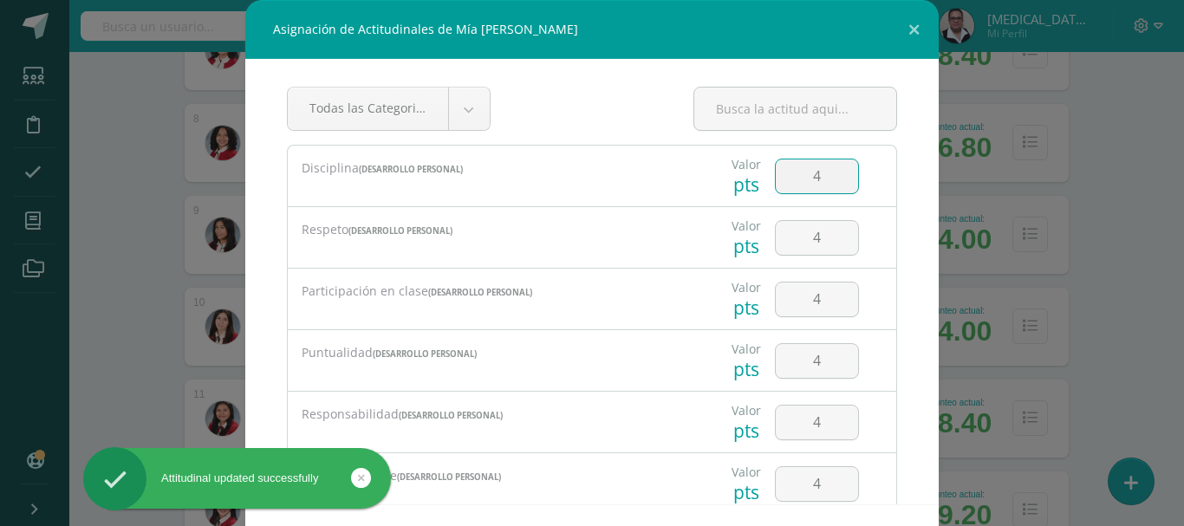
click at [811, 168] on input "4" at bounding box center [817, 177] width 82 height 34
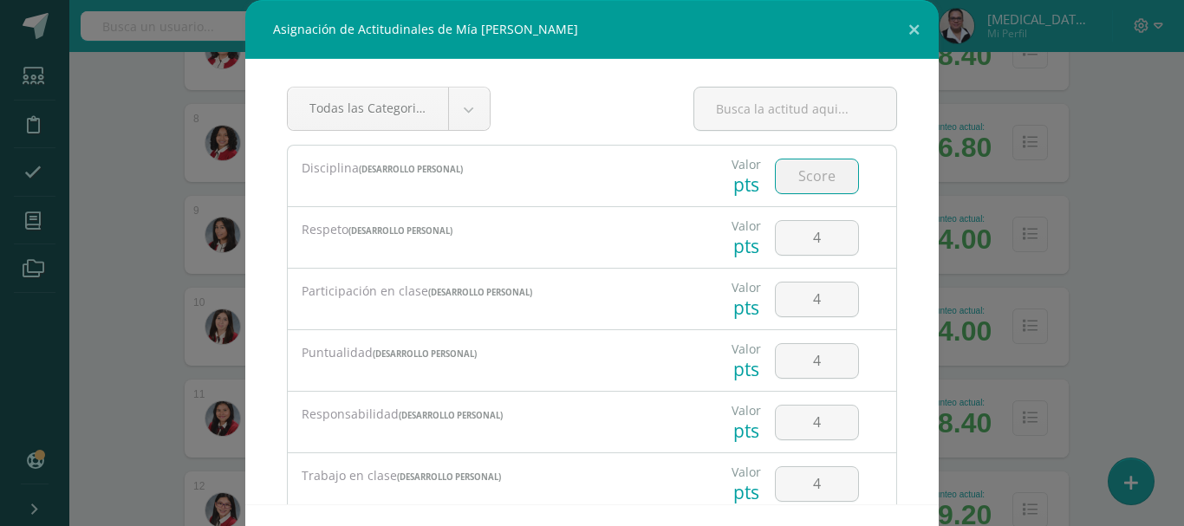
type input "4"
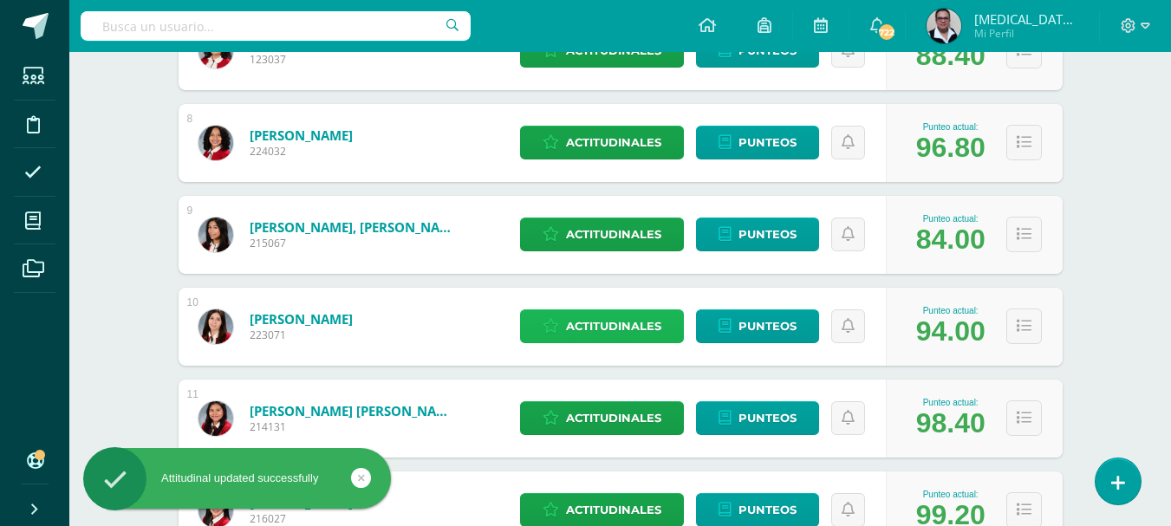
click at [610, 333] on span "Actitudinales" at bounding box center [613, 326] width 95 height 32
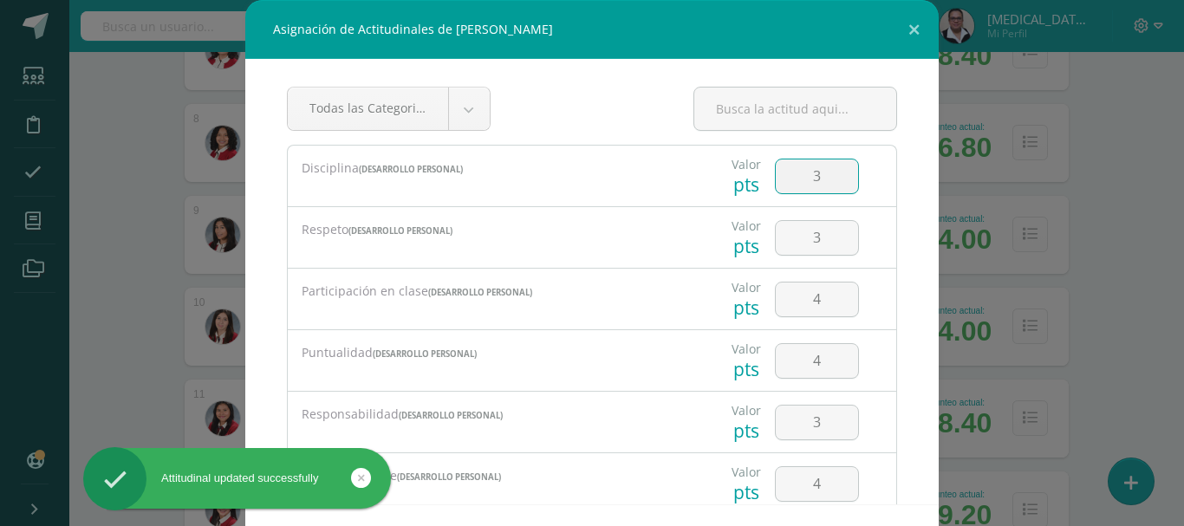
click at [825, 173] on input "3" at bounding box center [817, 177] width 82 height 34
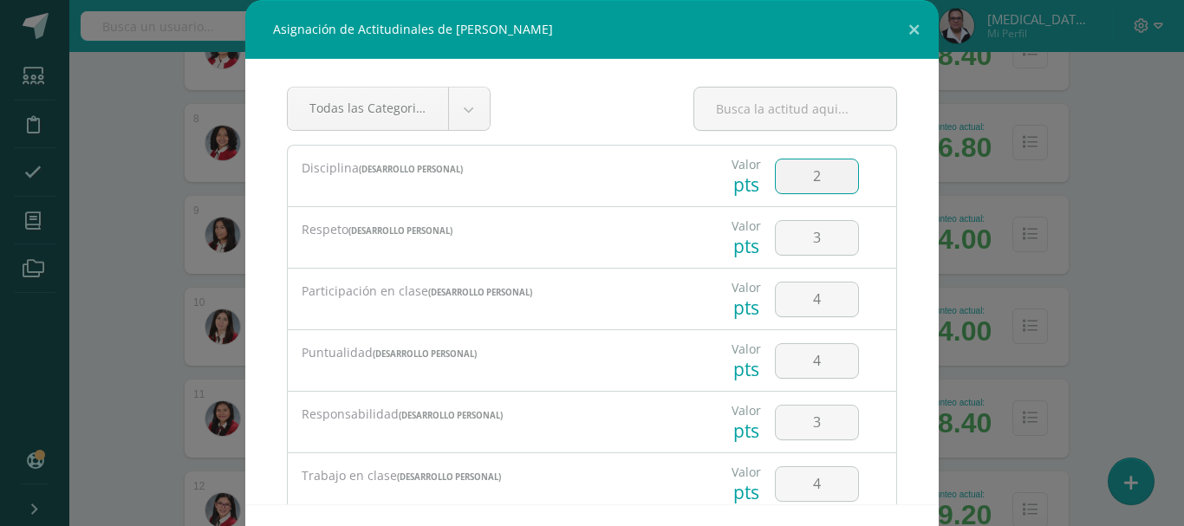
type input "2"
type input "3"
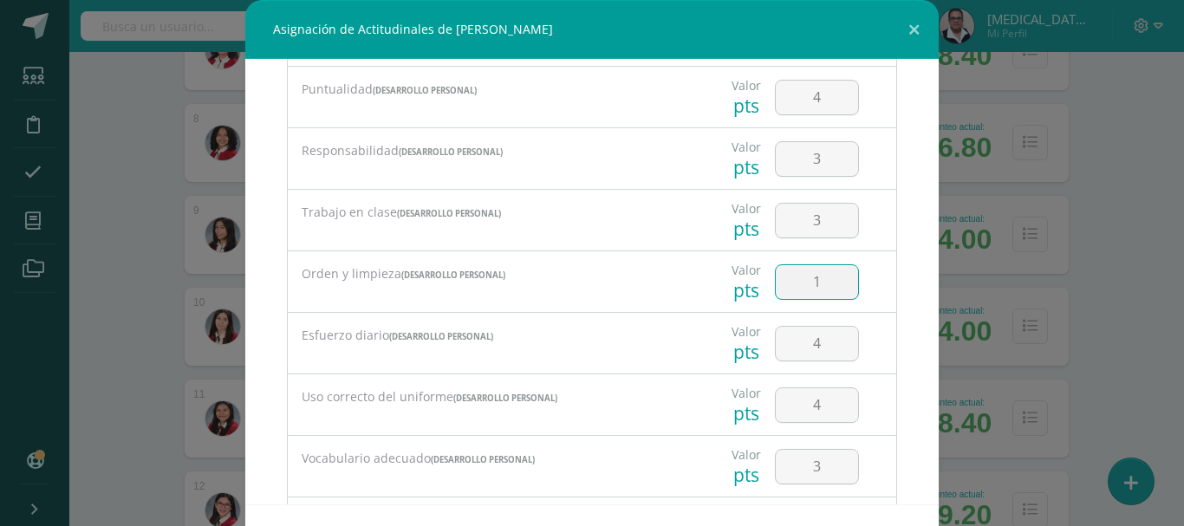
type input "1"
type input "3"
type input "4"
type input "2"
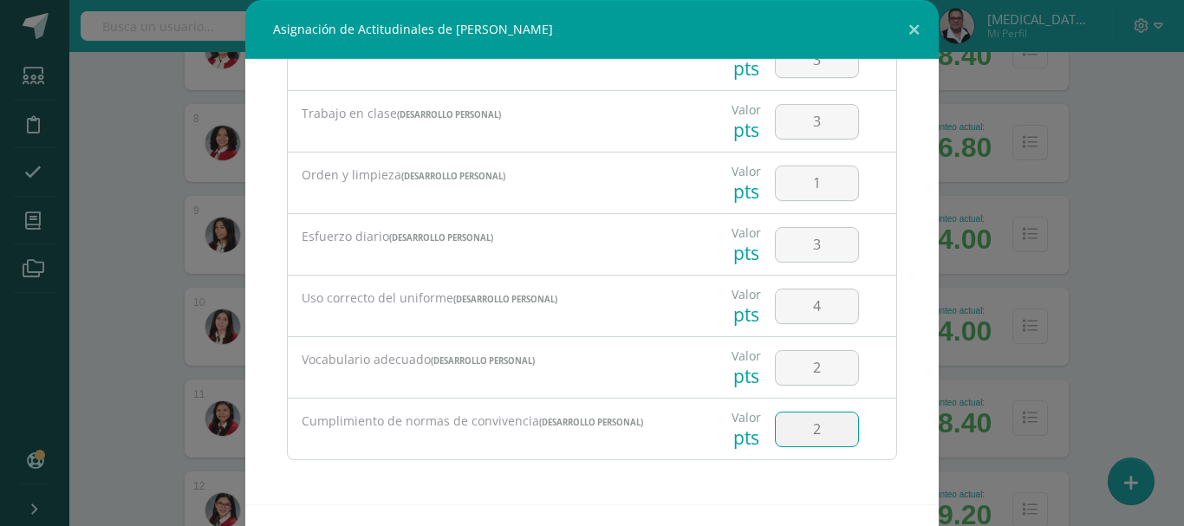
scroll to position [68, 0]
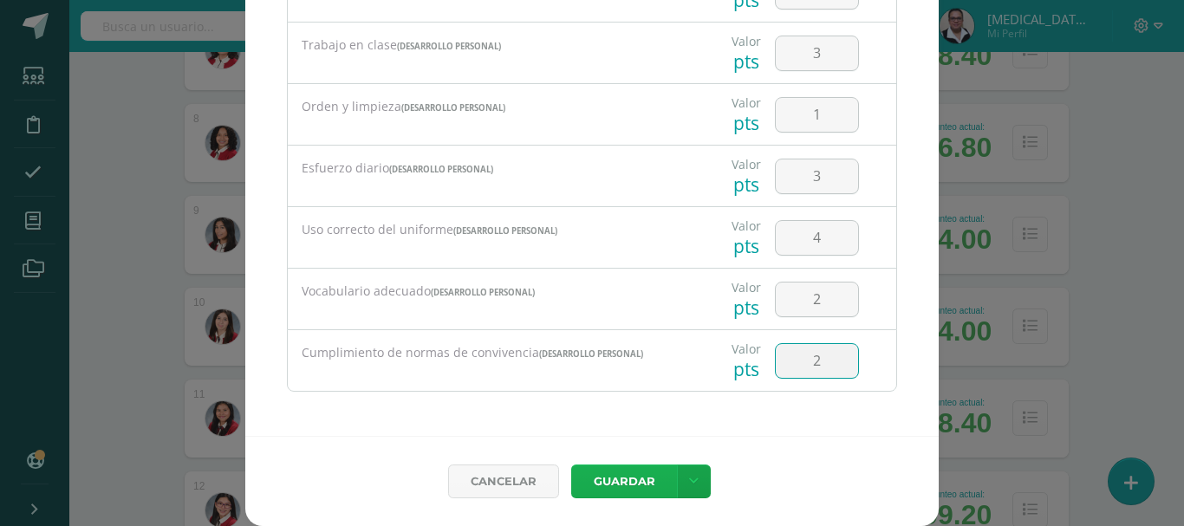
type input "2"
click at [614, 473] on button "Guardar" at bounding box center [624, 482] width 106 height 34
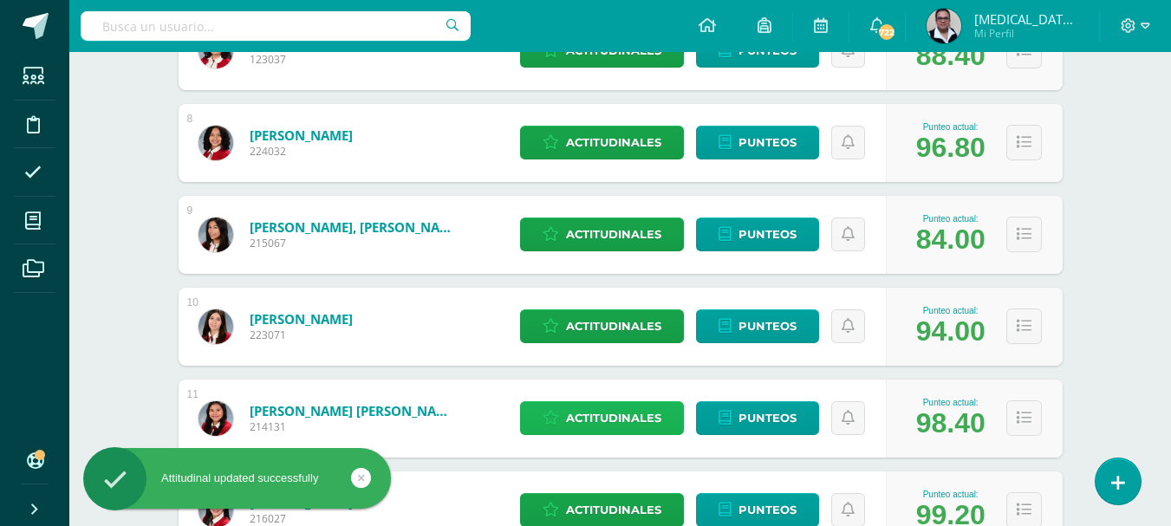
click at [655, 414] on span "Actitudinales" at bounding box center [613, 418] width 95 height 32
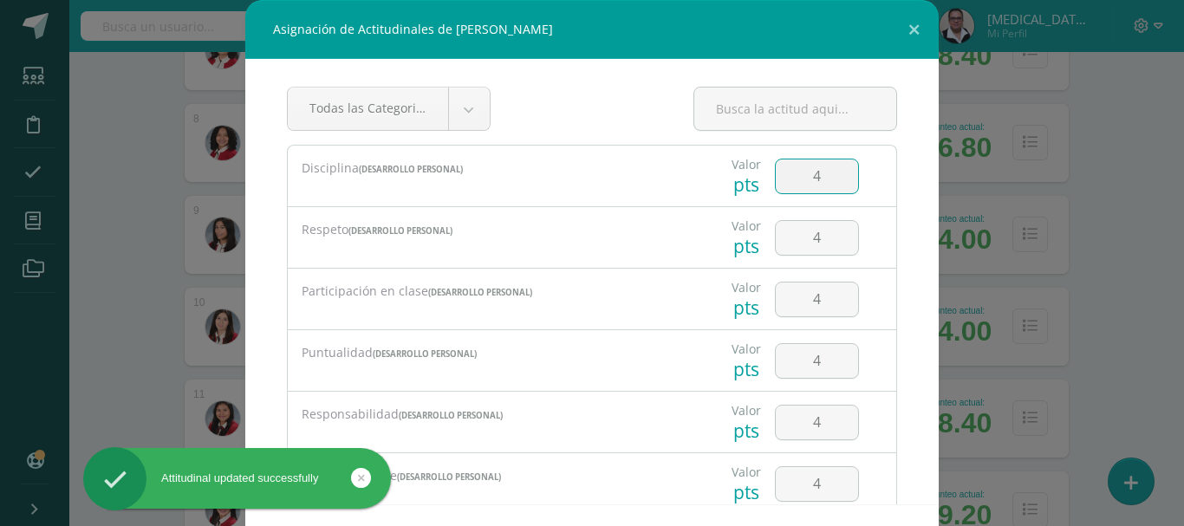
click at [825, 174] on input "4" at bounding box center [817, 177] width 82 height 34
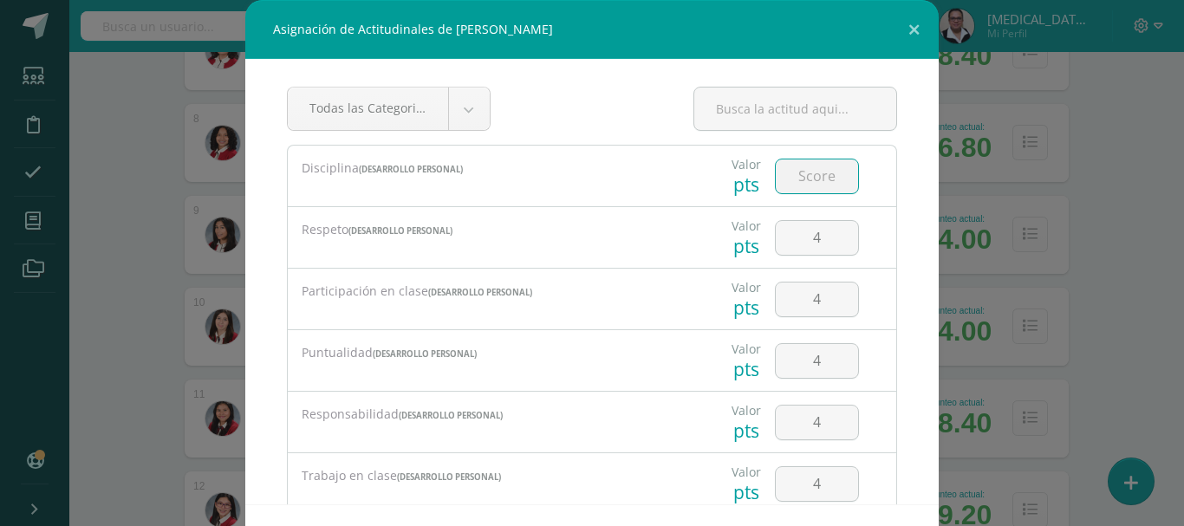
type input "4"
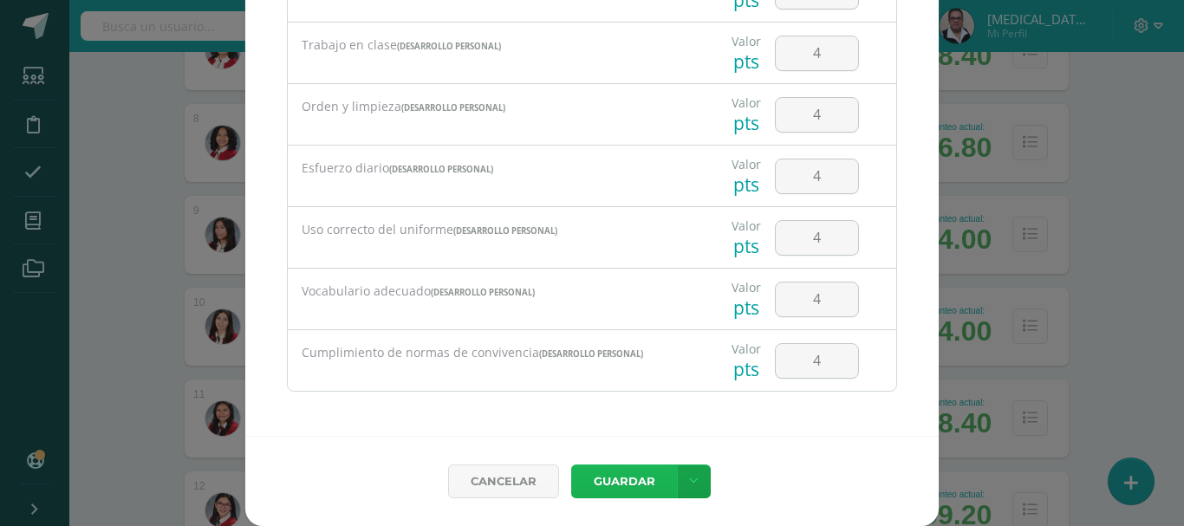
click at [571, 465] on button "Guardar" at bounding box center [624, 482] width 106 height 34
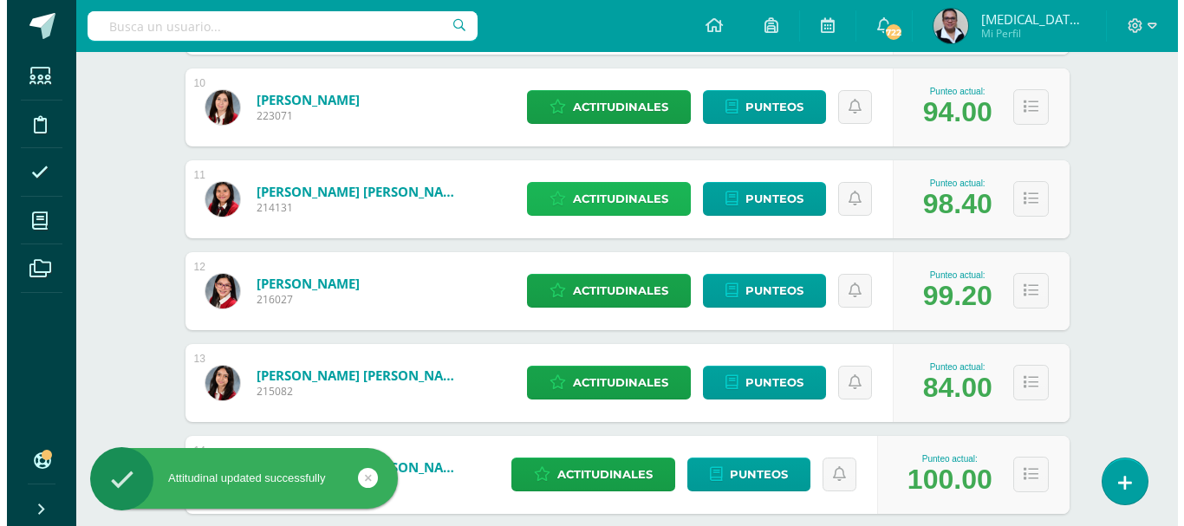
scroll to position [1140, 0]
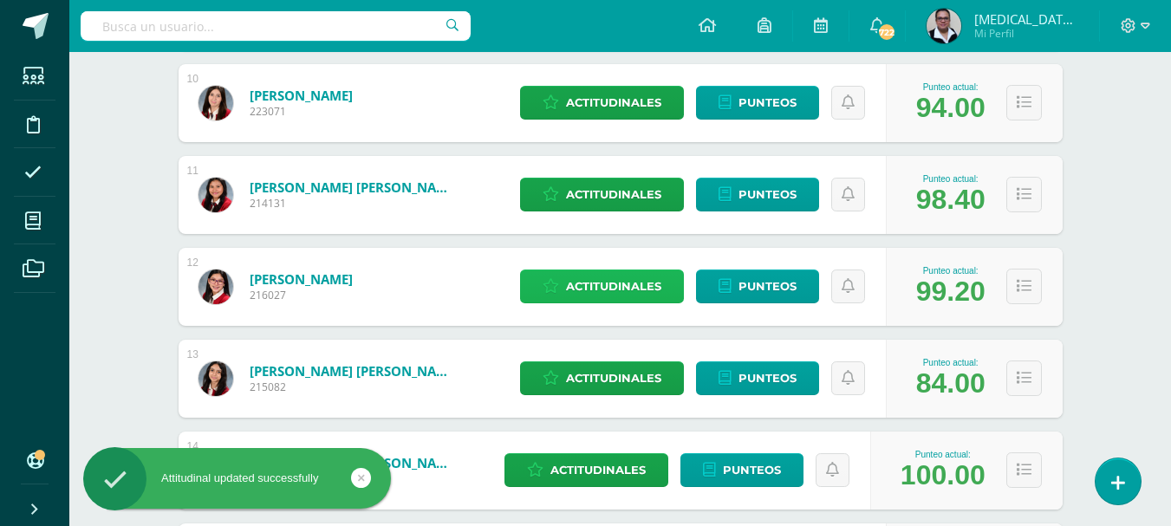
click at [575, 293] on span "Actitudinales" at bounding box center [613, 287] width 95 height 32
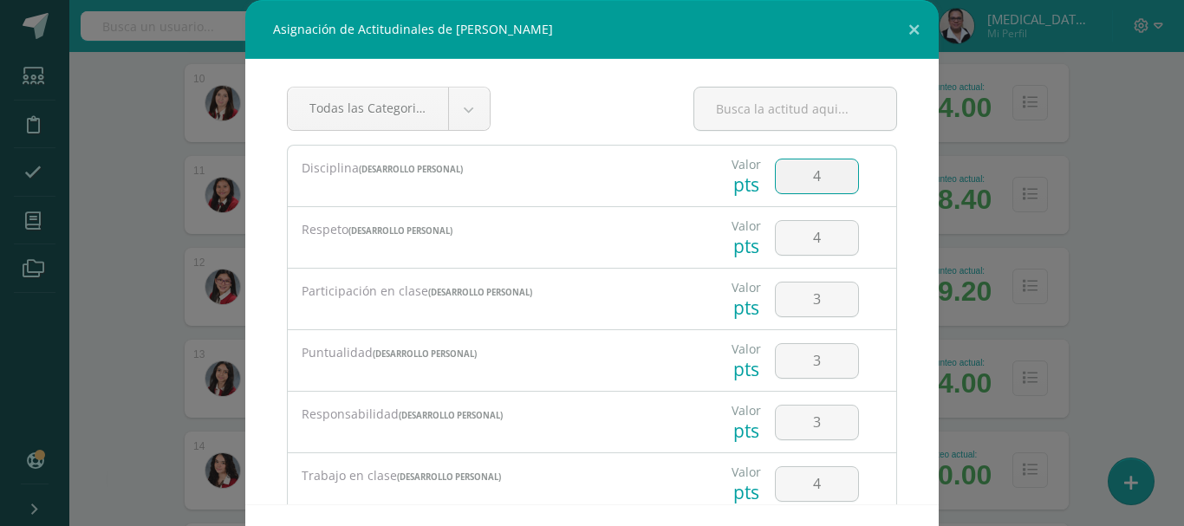
click at [817, 175] on input "4" at bounding box center [817, 177] width 82 height 34
type input "4"
type input "3"
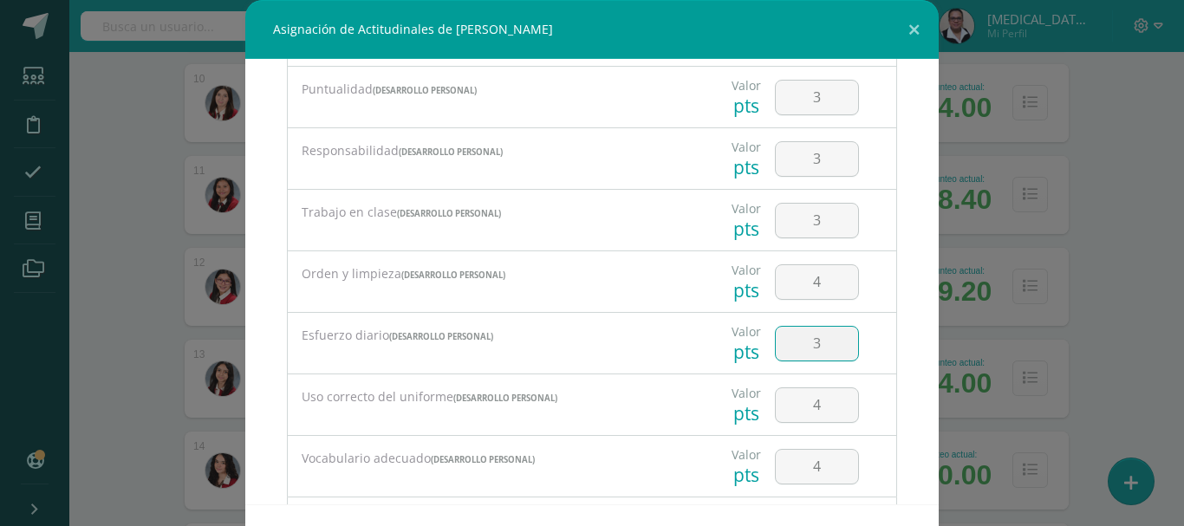
type input "3"
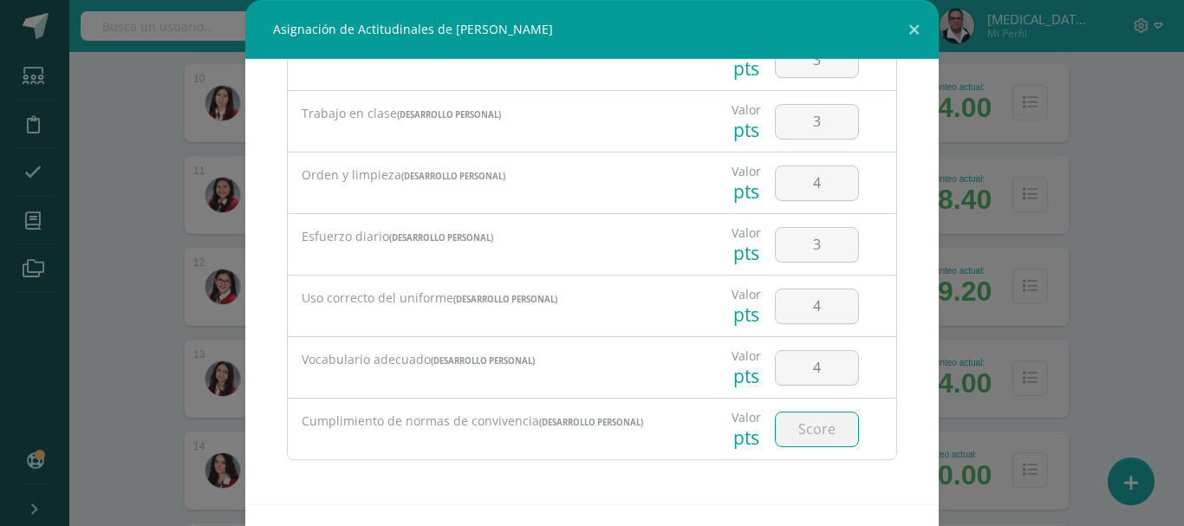
type input "4"
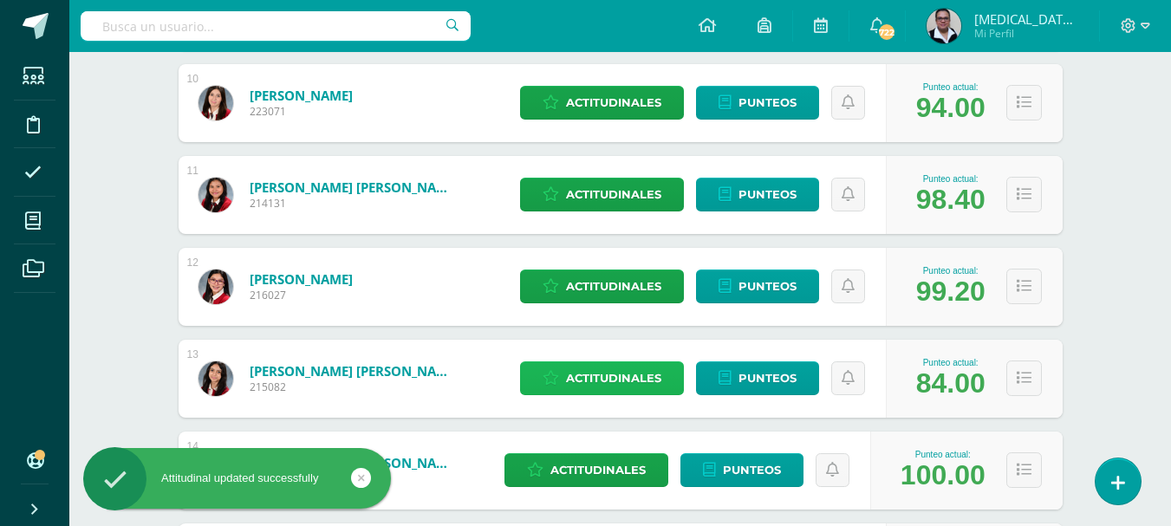
click at [587, 374] on span "Actitudinales" at bounding box center [613, 378] width 95 height 32
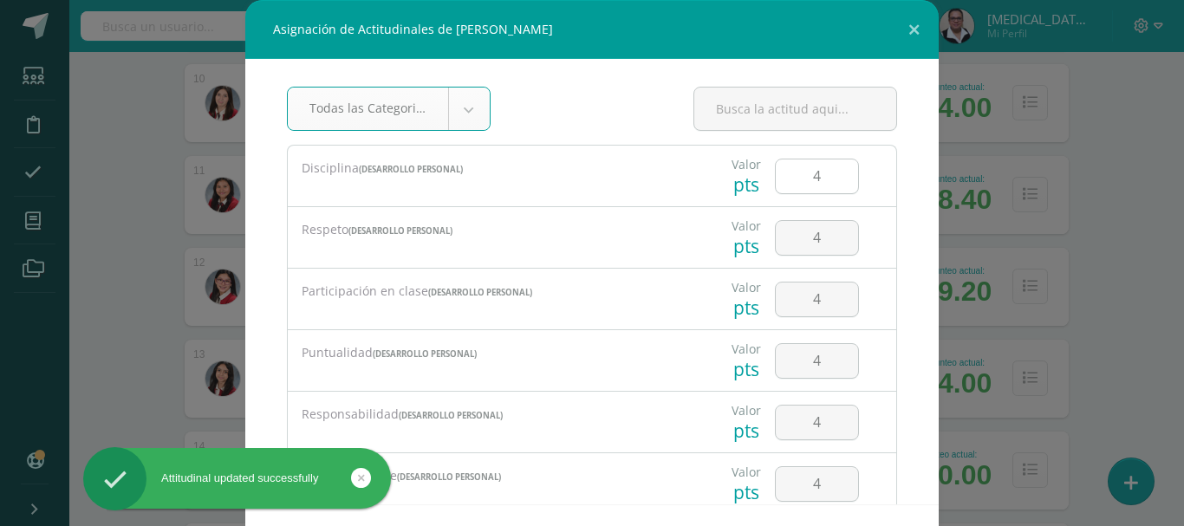
click at [812, 183] on input "4" at bounding box center [817, 177] width 82 height 34
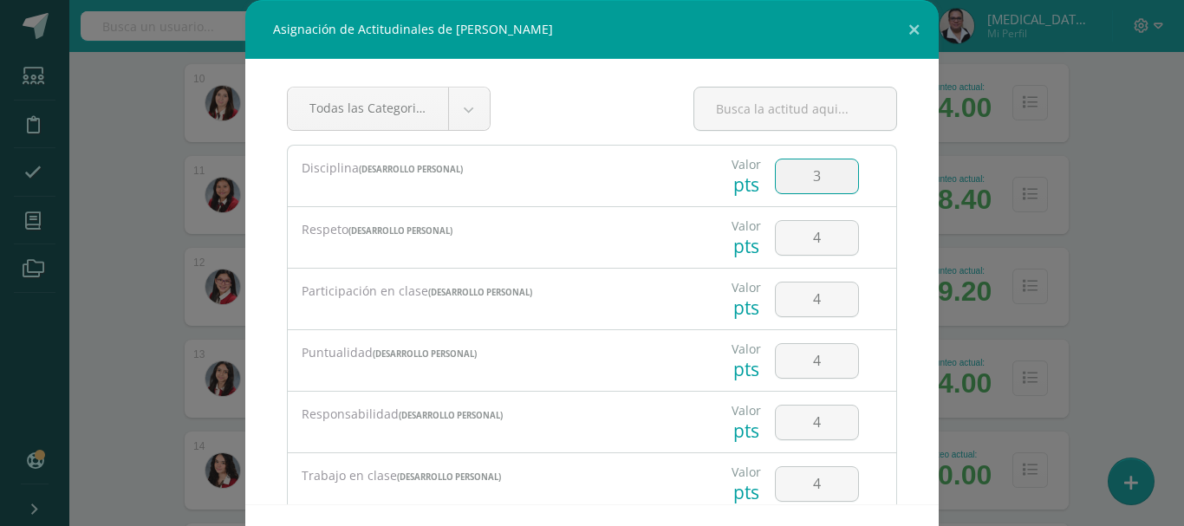
type input "3"
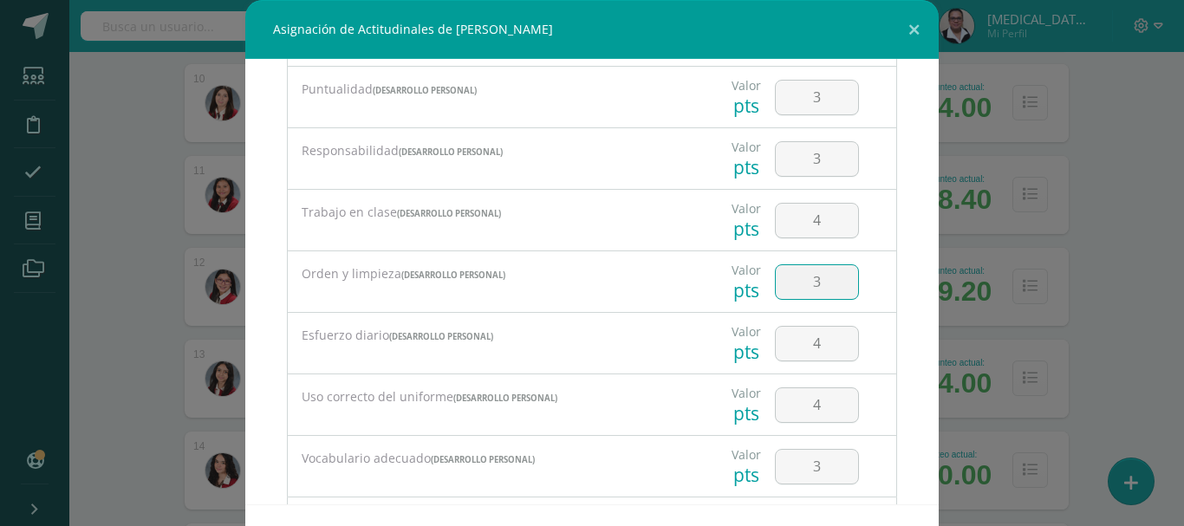
type input "3"
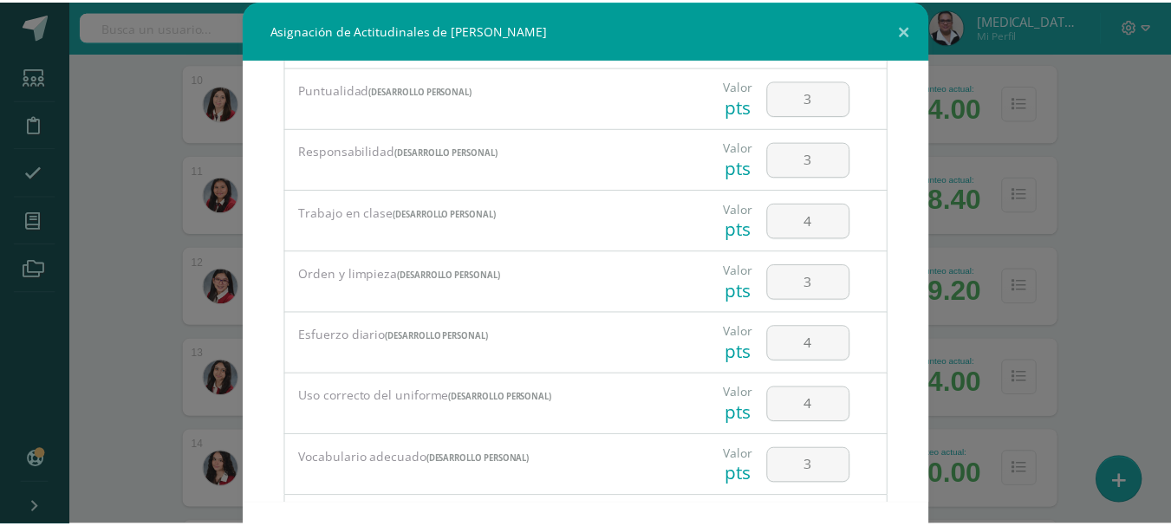
scroll to position [362, 0]
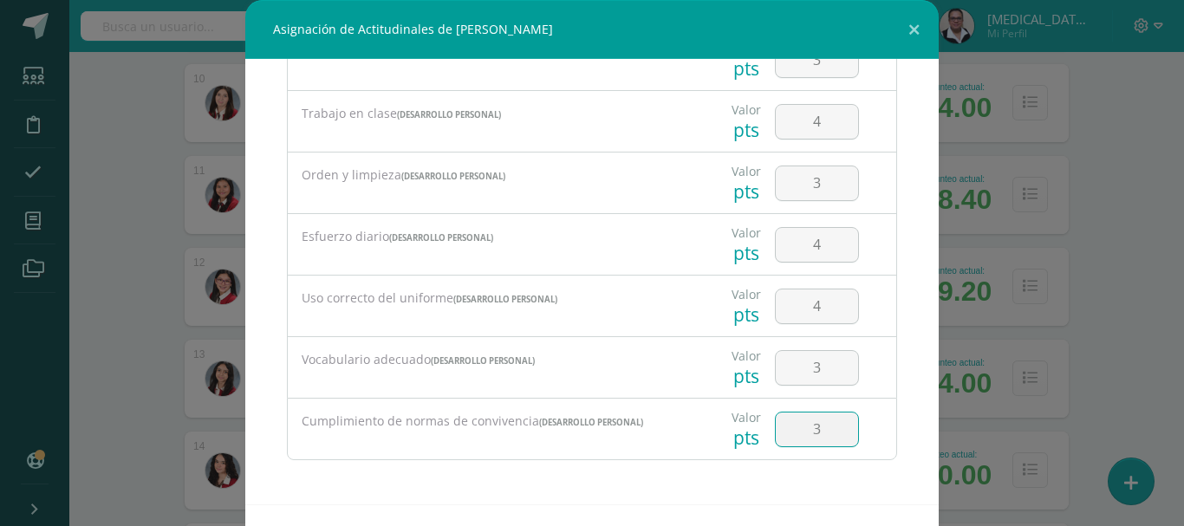
type input "3"
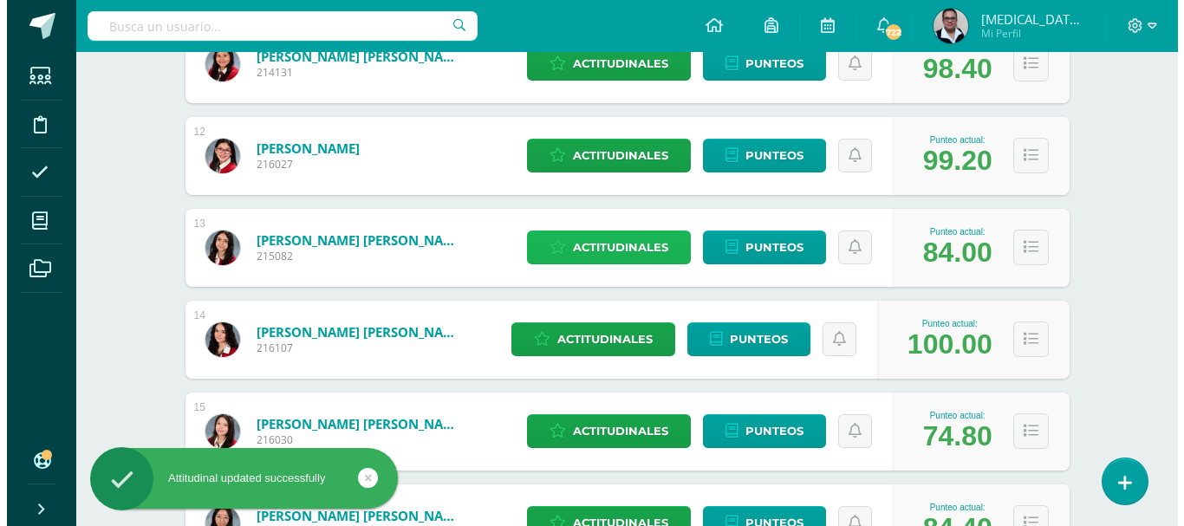
scroll to position [1284, 0]
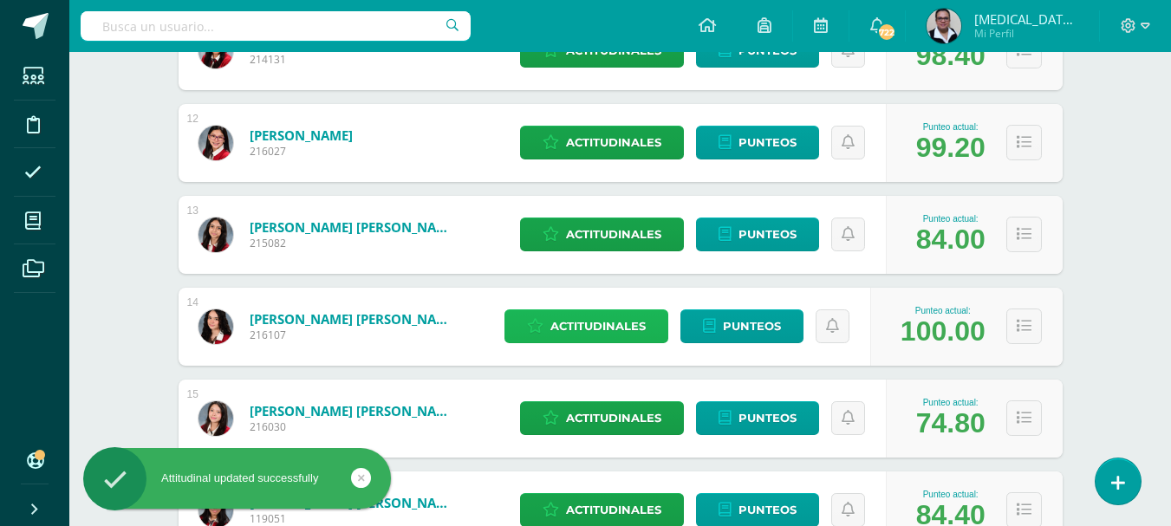
click at [587, 314] on span "Actitudinales" at bounding box center [598, 326] width 95 height 32
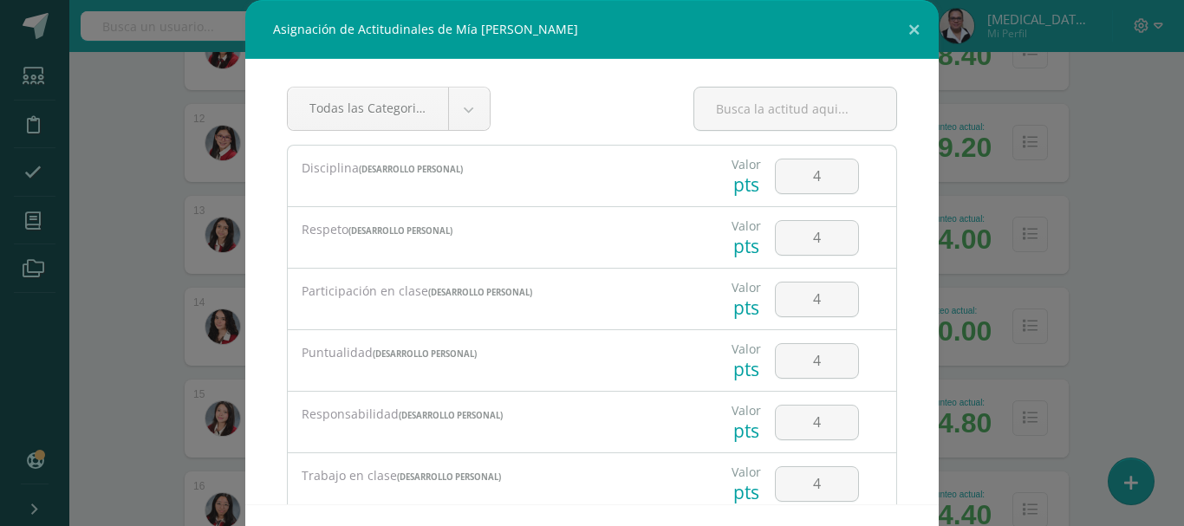
drag, startPoint x: 1177, startPoint y: 135, endPoint x: 1159, endPoint y: 266, distance: 132.1
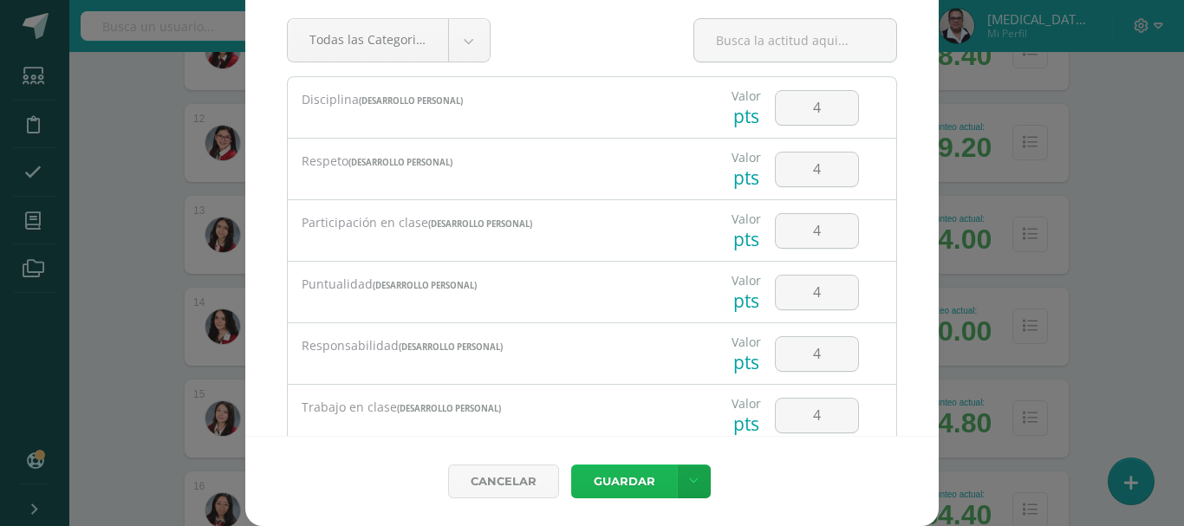
click at [595, 474] on button "Guardar" at bounding box center [624, 482] width 106 height 34
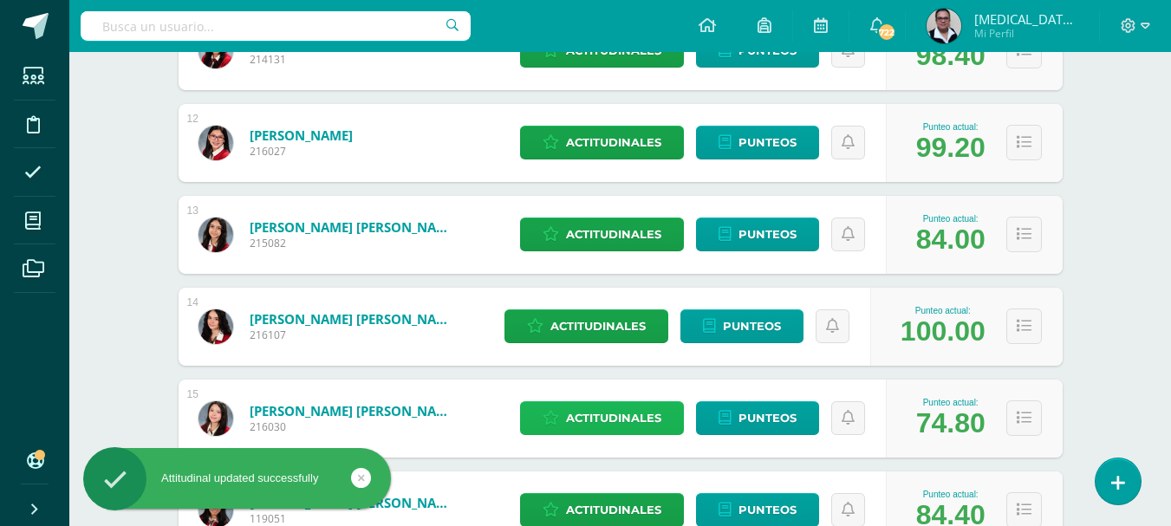
click at [629, 408] on span "Actitudinales" at bounding box center [613, 418] width 95 height 32
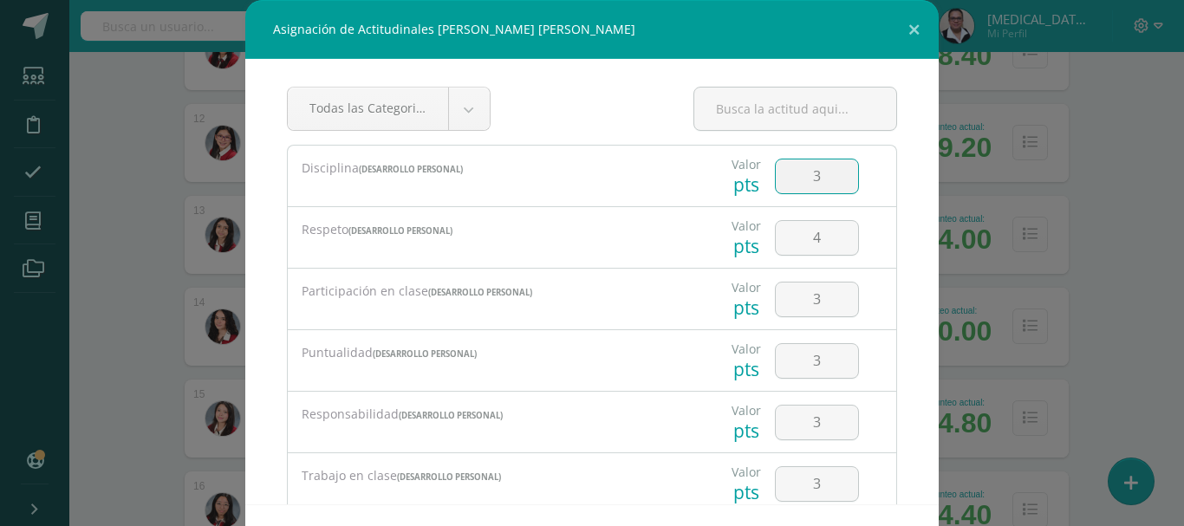
click at [814, 183] on input "3" at bounding box center [817, 177] width 82 height 34
type input "2"
type input "3"
type input "2"
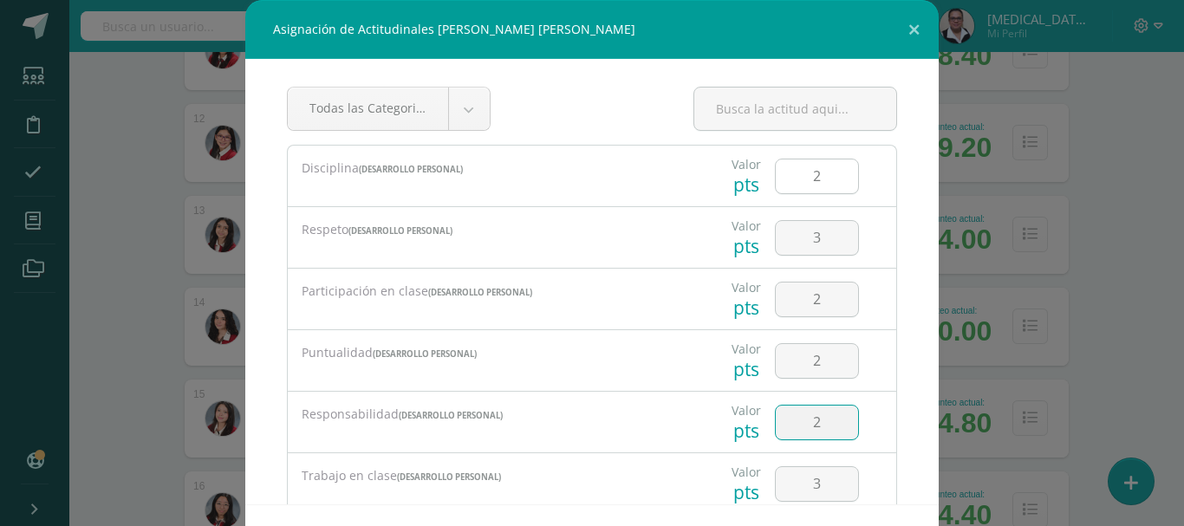
type input "2"
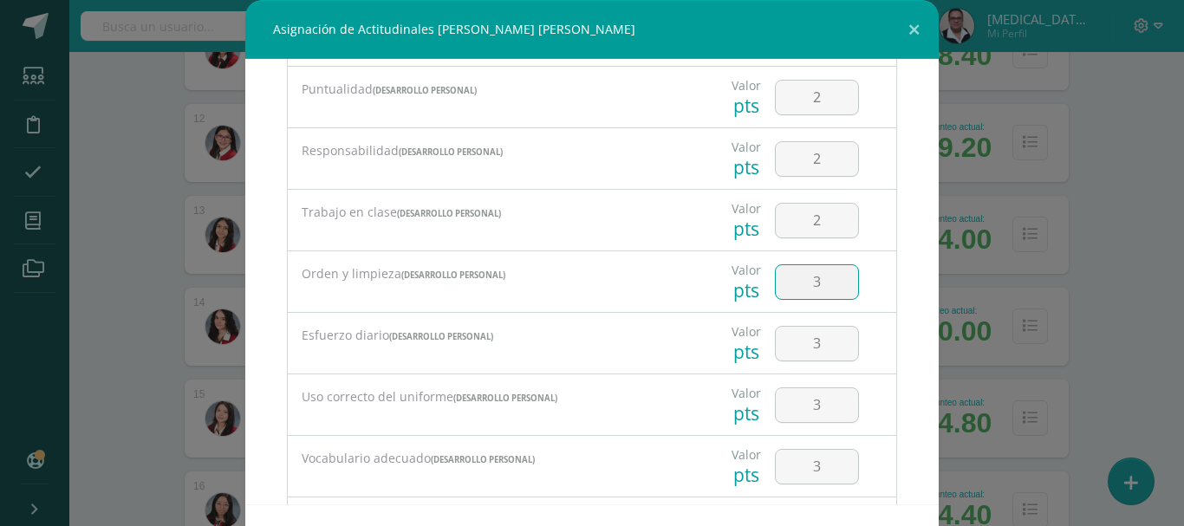
type input "3"
type input "2"
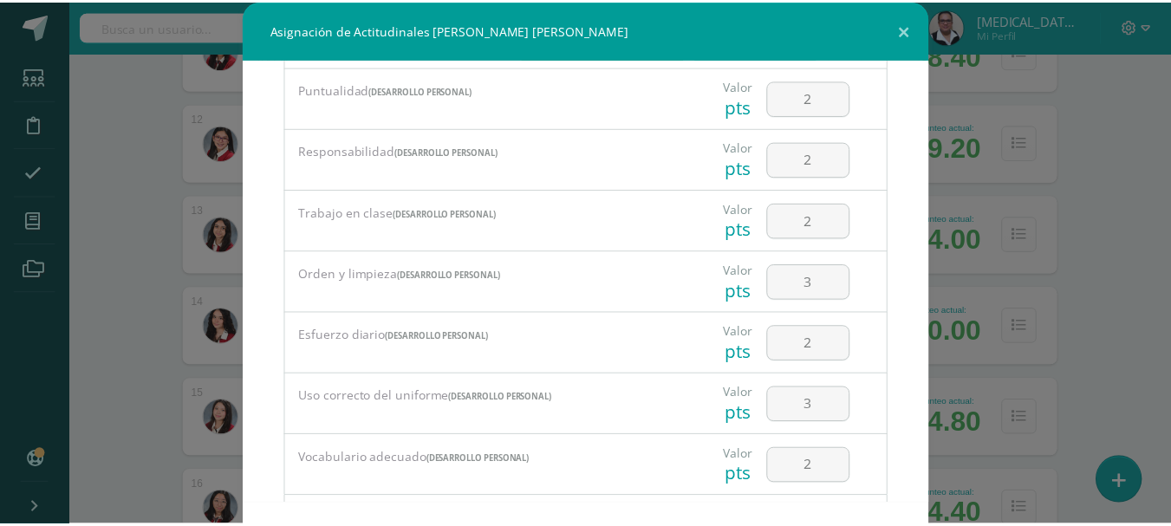
scroll to position [362, 0]
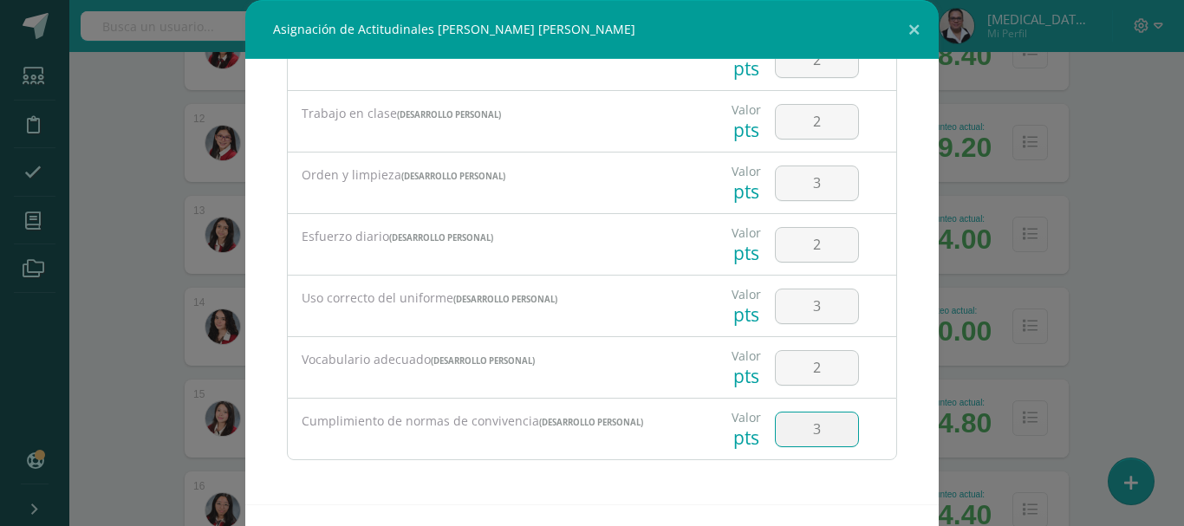
type input "3"
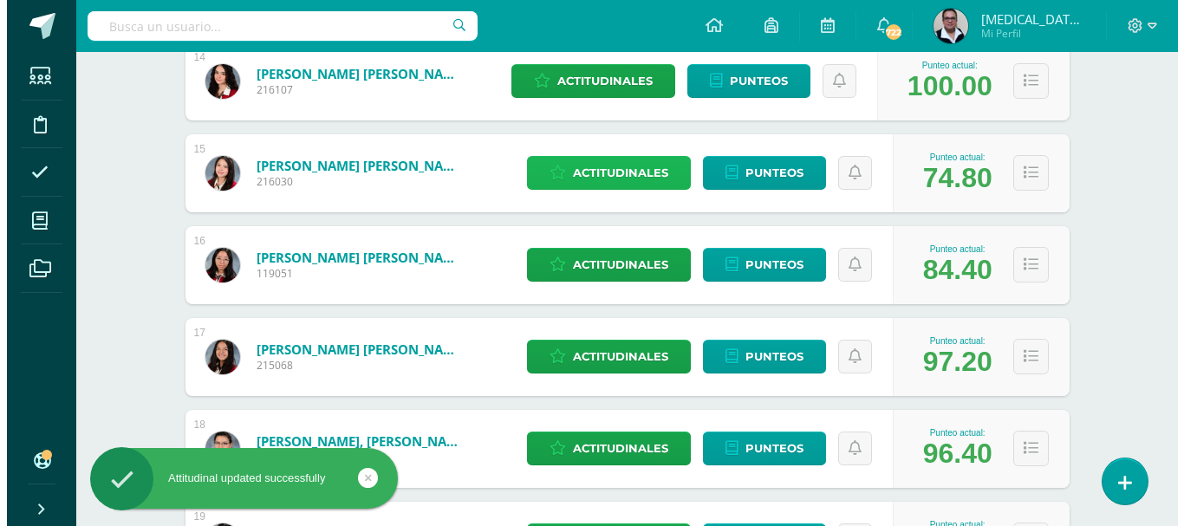
scroll to position [1534, 0]
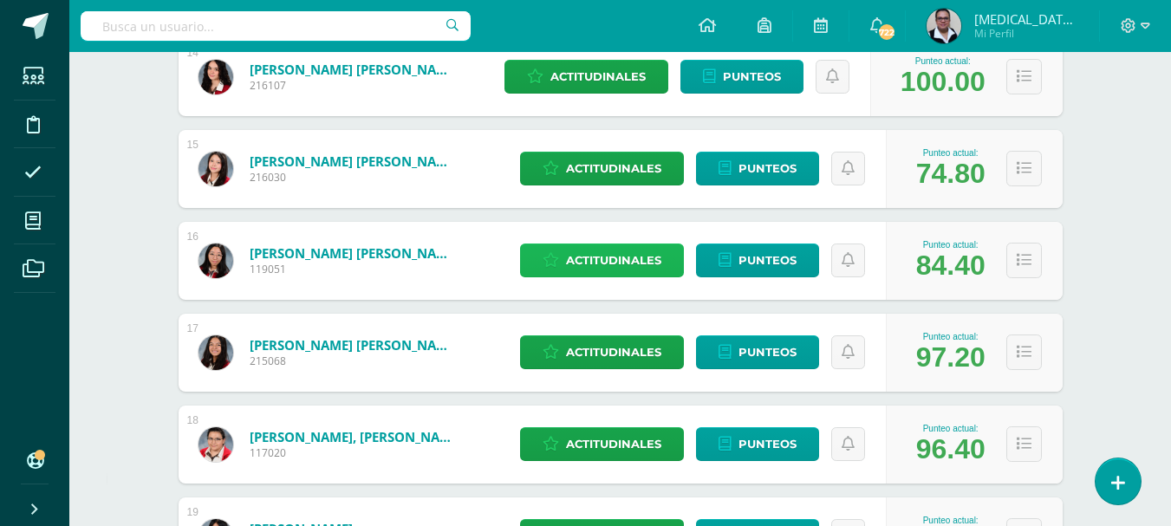
click at [643, 266] on span "Actitudinales" at bounding box center [613, 261] width 95 height 32
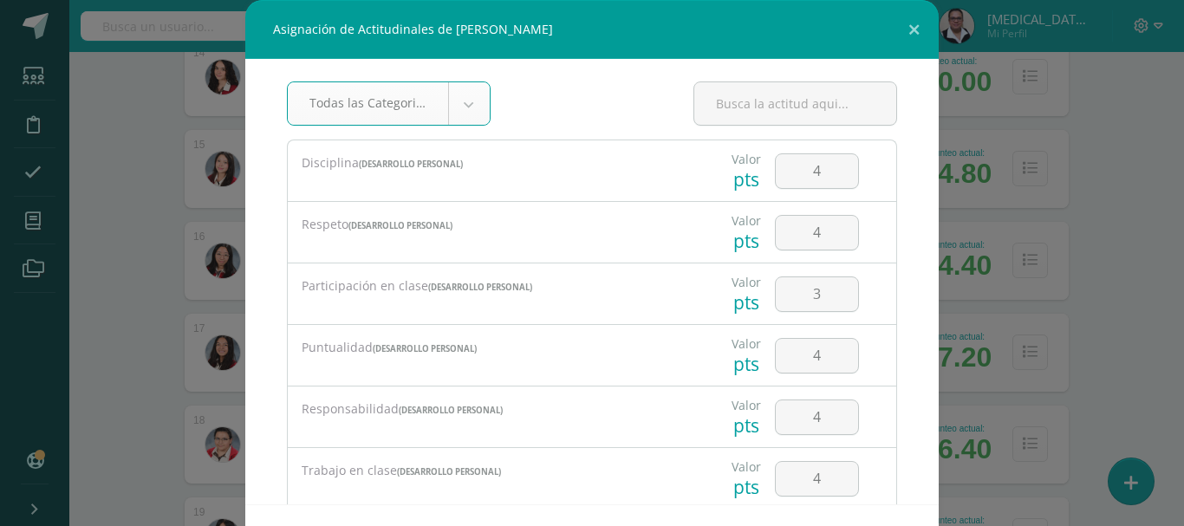
scroll to position [16, 0]
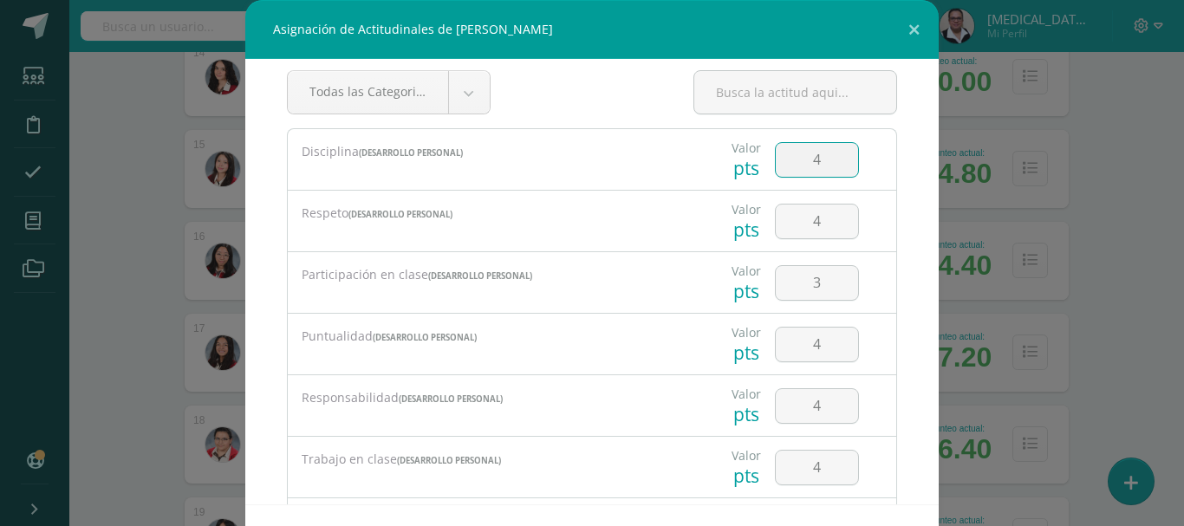
click at [810, 160] on input "4" at bounding box center [817, 160] width 82 height 34
type input "4"
type input "3"
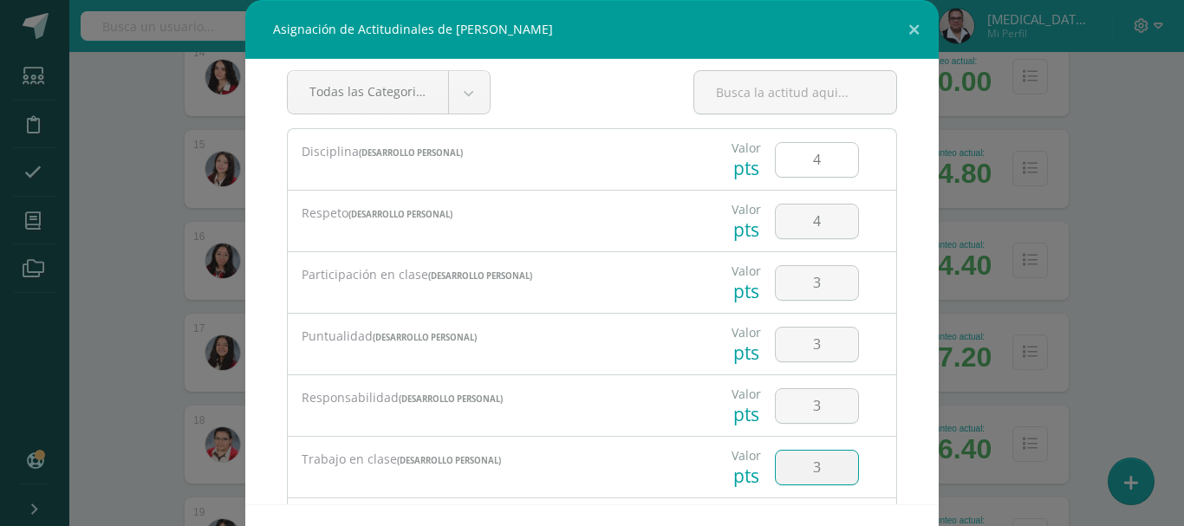
scroll to position [264, 0]
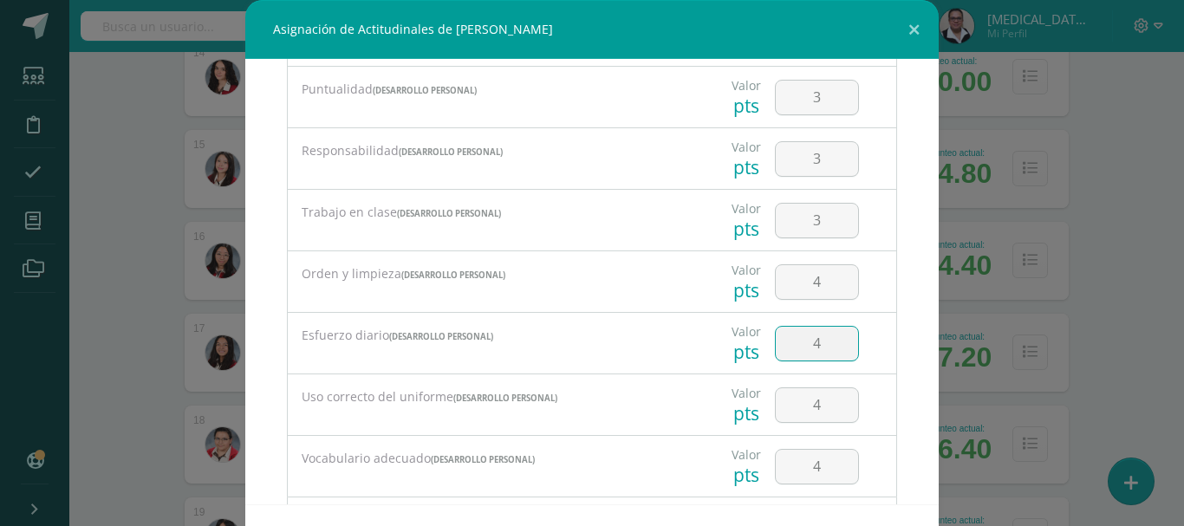
click at [819, 329] on input "4" at bounding box center [817, 344] width 82 height 34
type input "3"
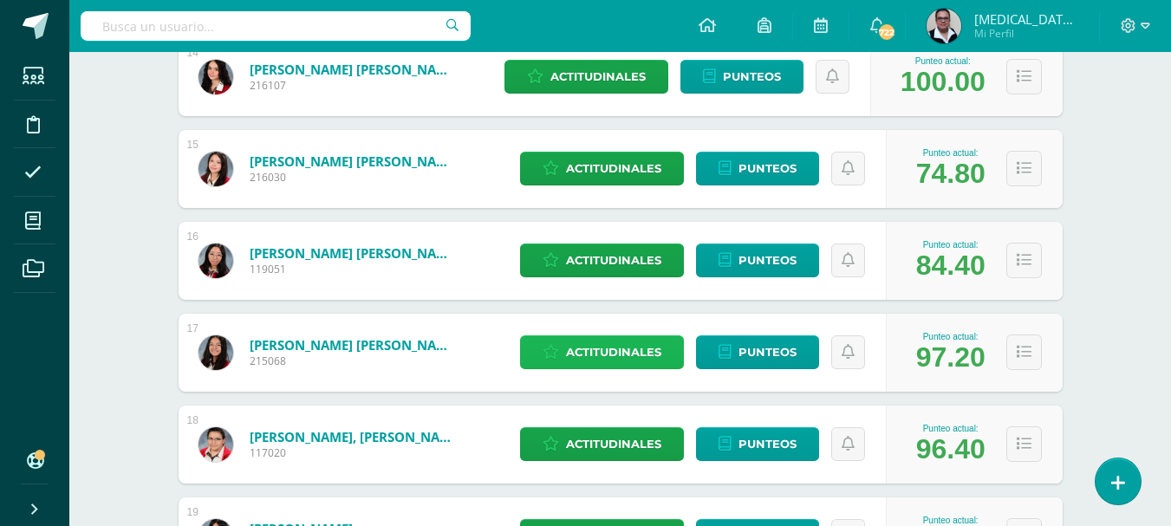
click at [626, 348] on span "Actitudinales" at bounding box center [613, 352] width 95 height 32
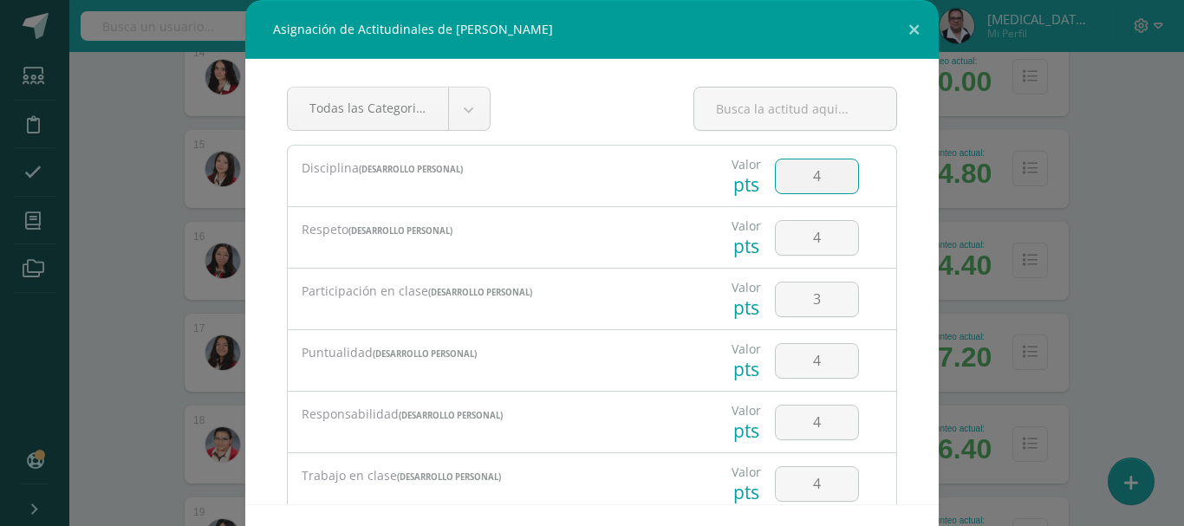
click at [816, 185] on input "4" at bounding box center [817, 177] width 82 height 34
type input "2"
type input "3"
type input "2"
click at [825, 238] on input "3" at bounding box center [817, 238] width 82 height 34
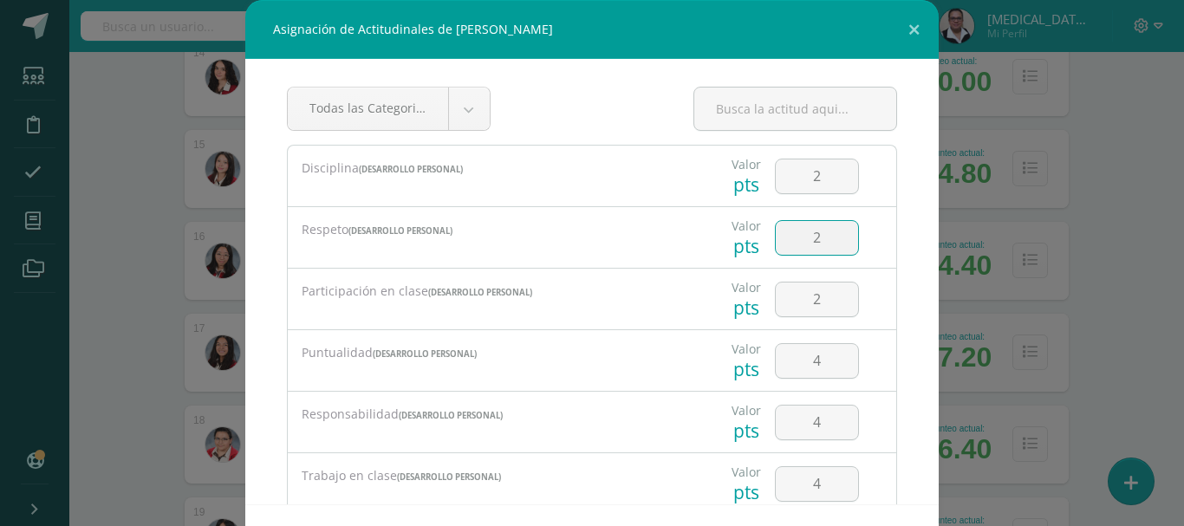
type input "2"
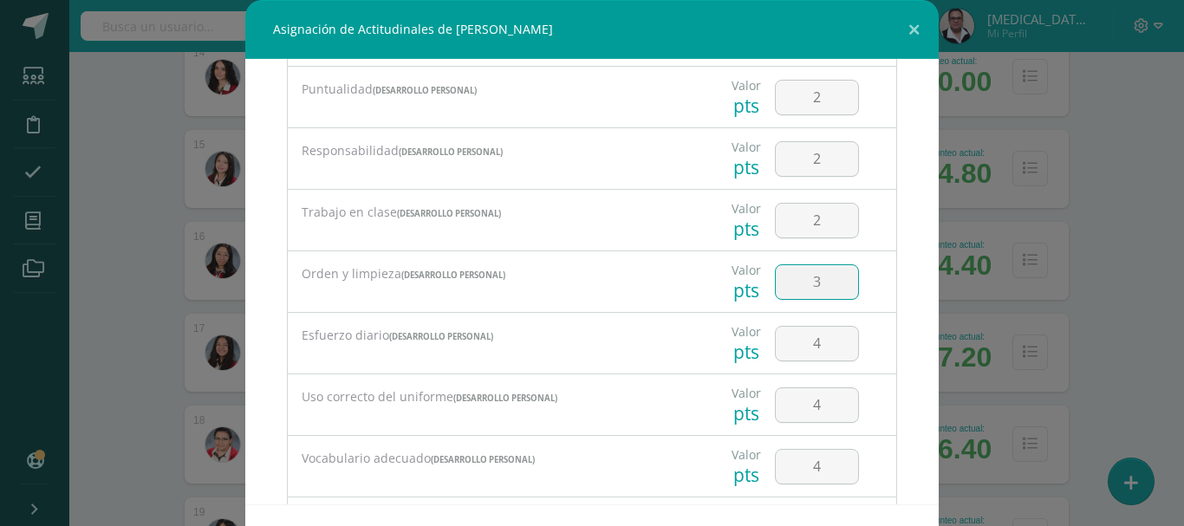
type input "3"
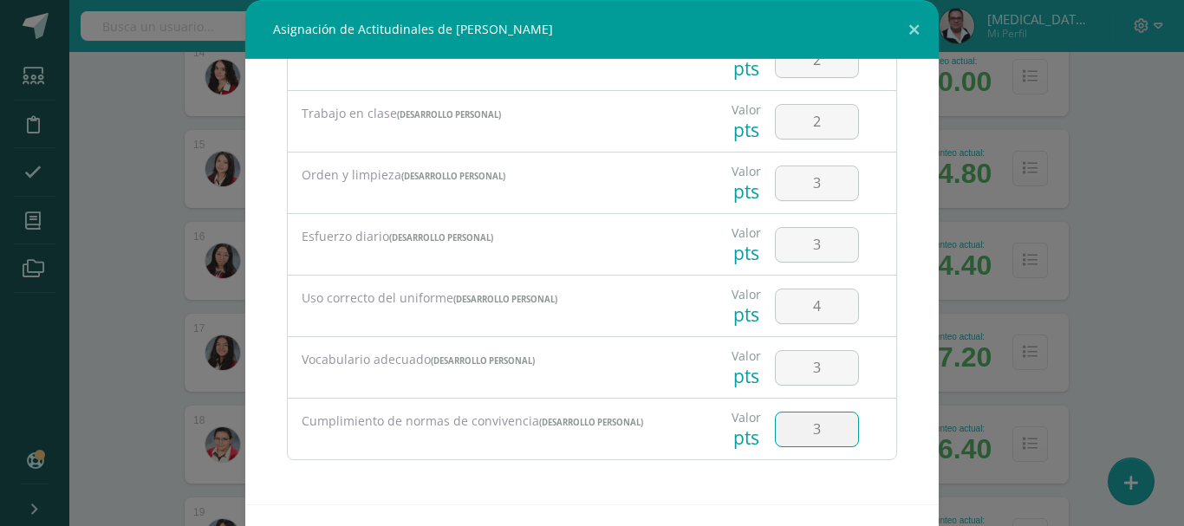
type input "3"
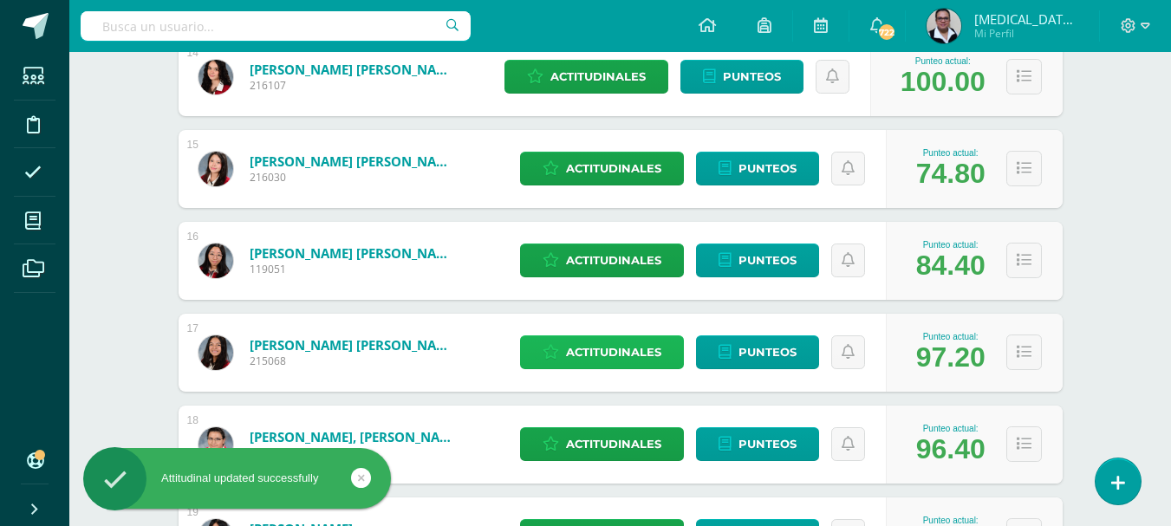
click at [651, 340] on span "Actitudinales" at bounding box center [613, 352] width 95 height 32
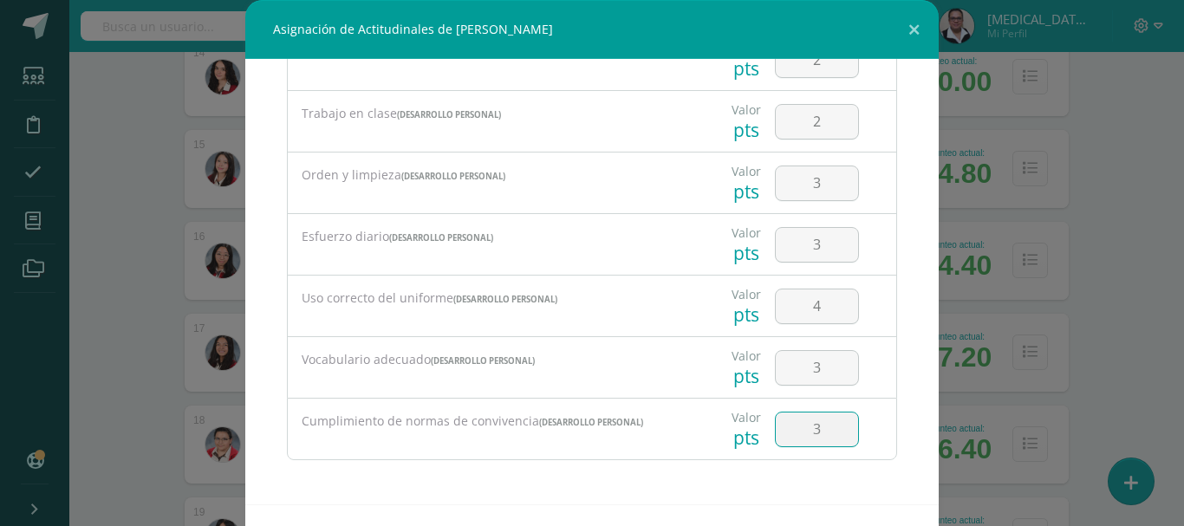
click at [814, 432] on input "3" at bounding box center [817, 430] width 82 height 34
type input "2"
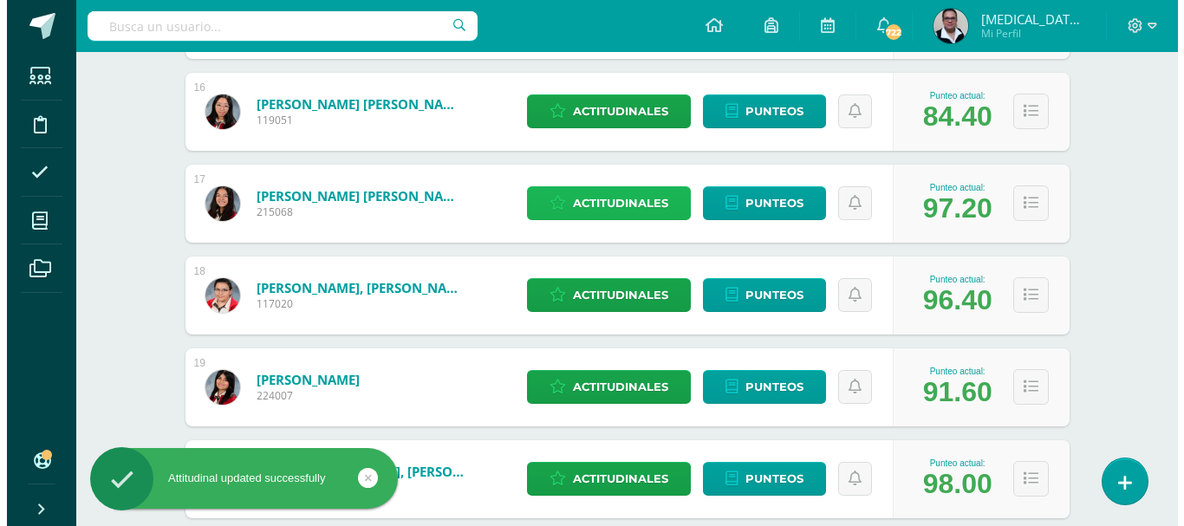
scroll to position [1687, 0]
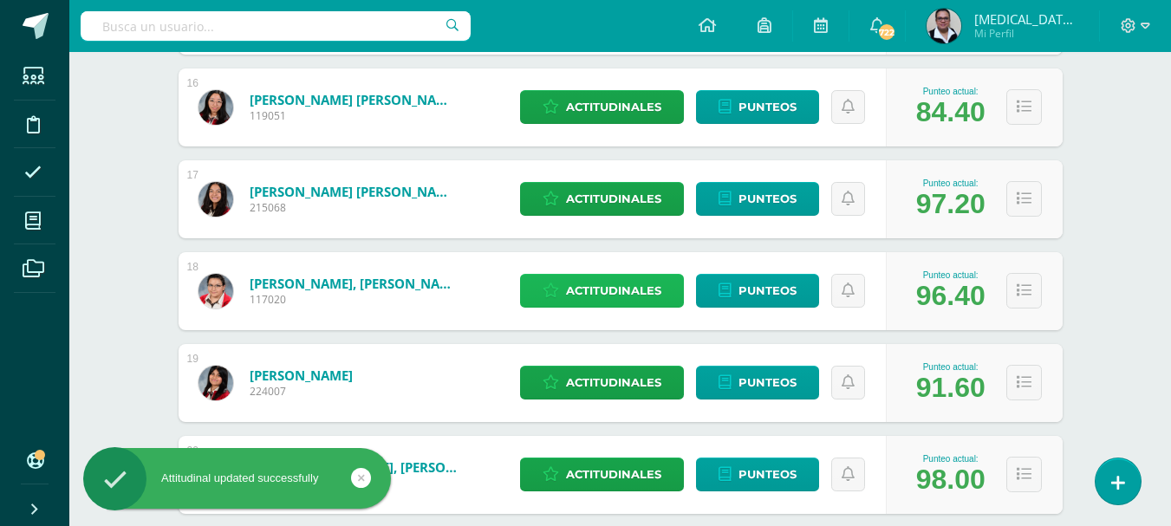
click at [610, 287] on span "Actitudinales" at bounding box center [613, 291] width 95 height 32
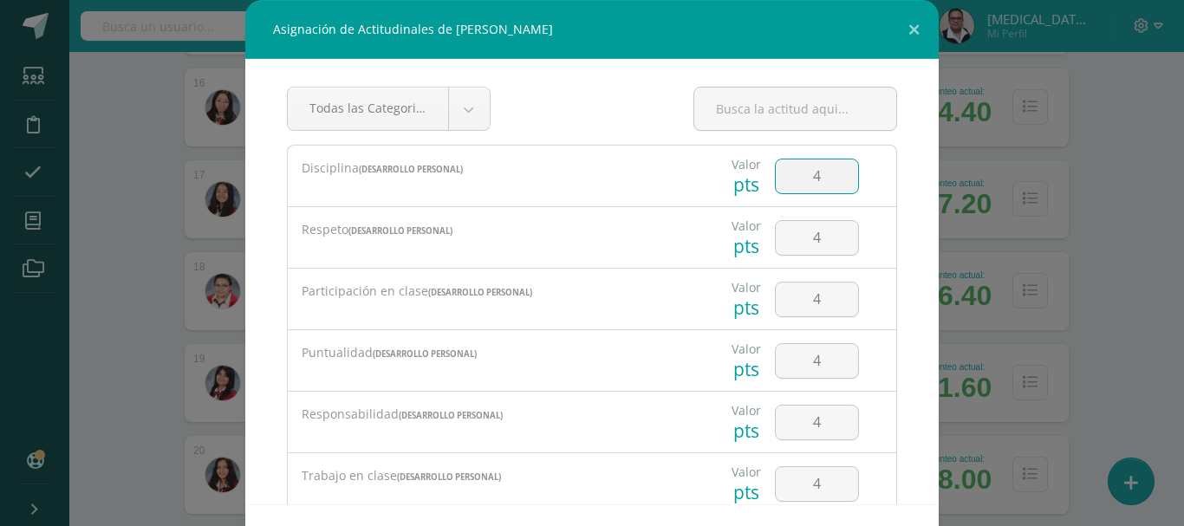
click at [812, 178] on input "4" at bounding box center [817, 177] width 82 height 34
type input "3"
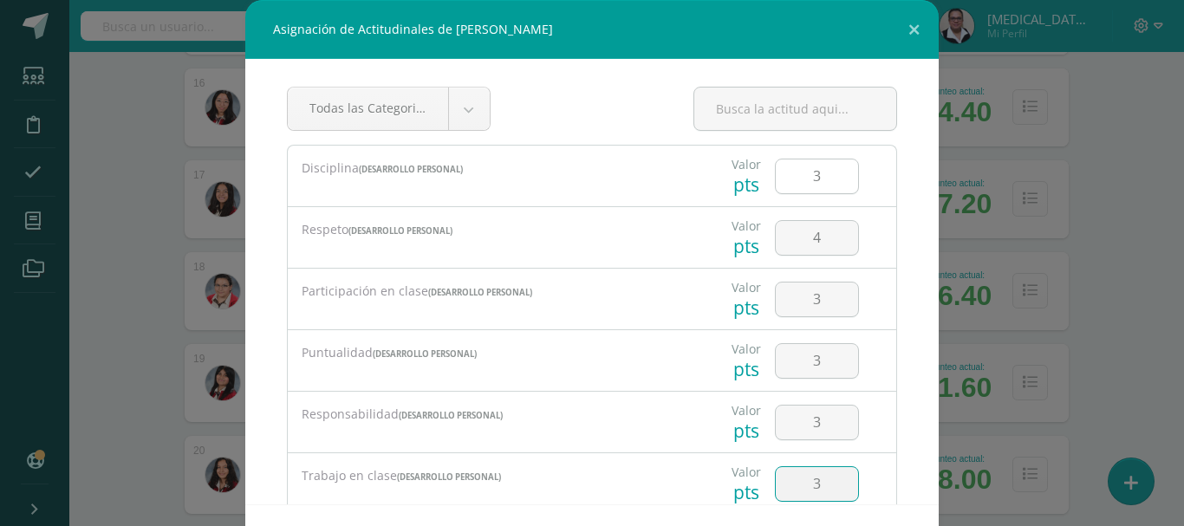
type input "3"
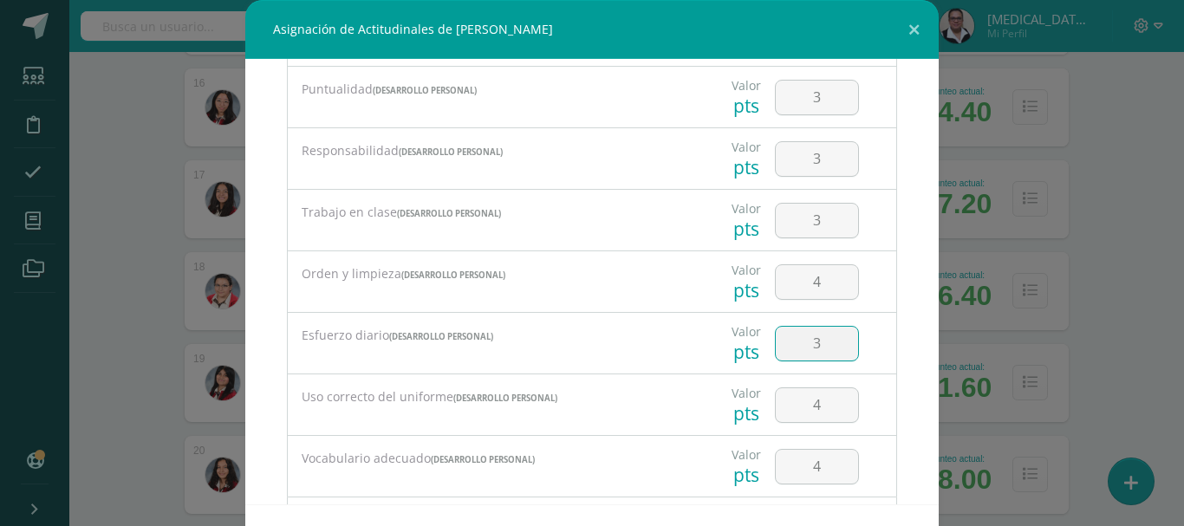
type input "3"
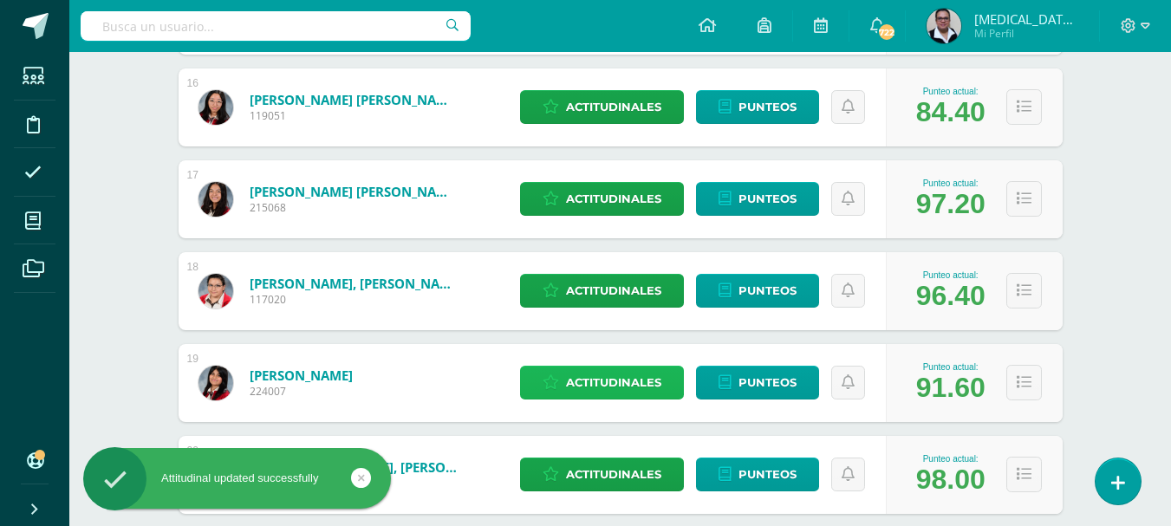
click at [600, 383] on span "Actitudinales" at bounding box center [613, 383] width 95 height 32
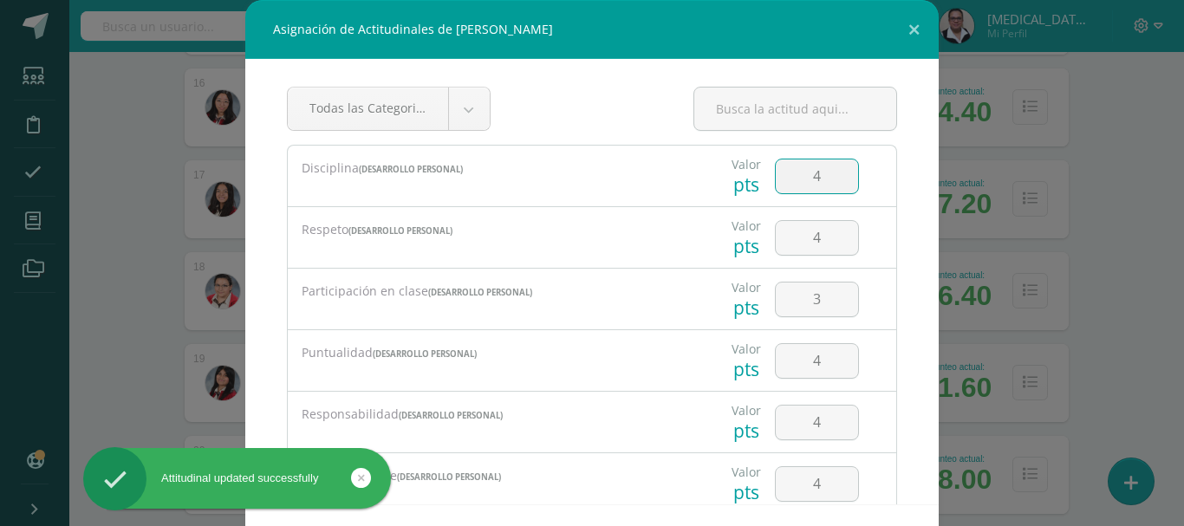
click at [810, 182] on input "4" at bounding box center [817, 177] width 82 height 34
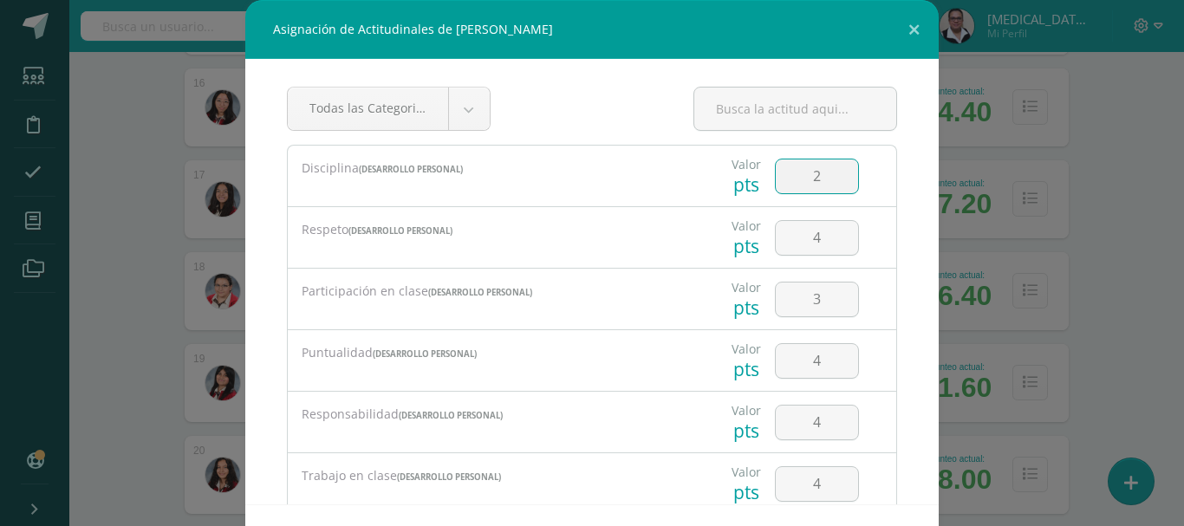
type input "2"
type input "3"
type input "2"
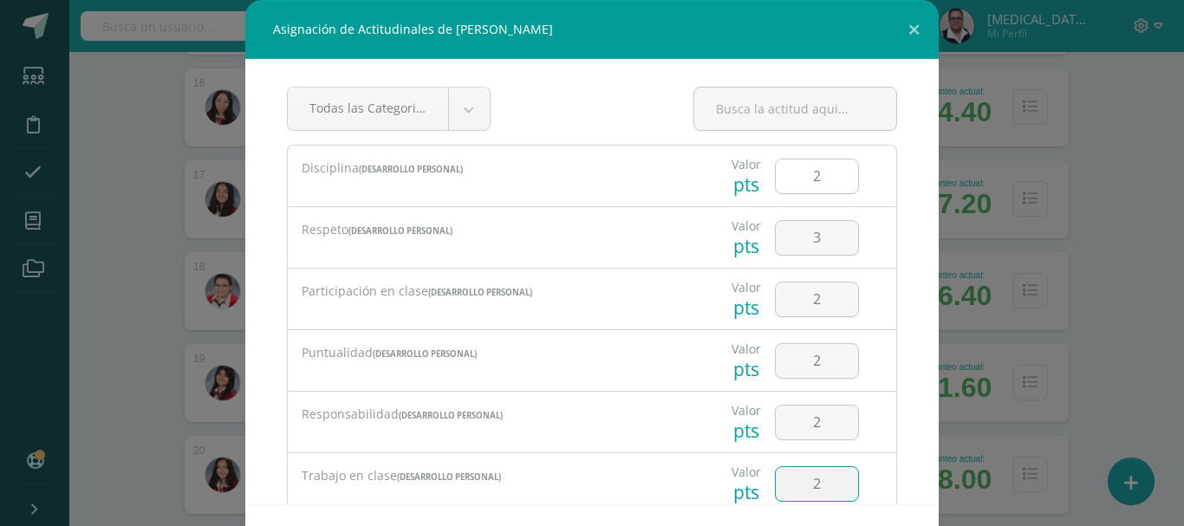
type input "2"
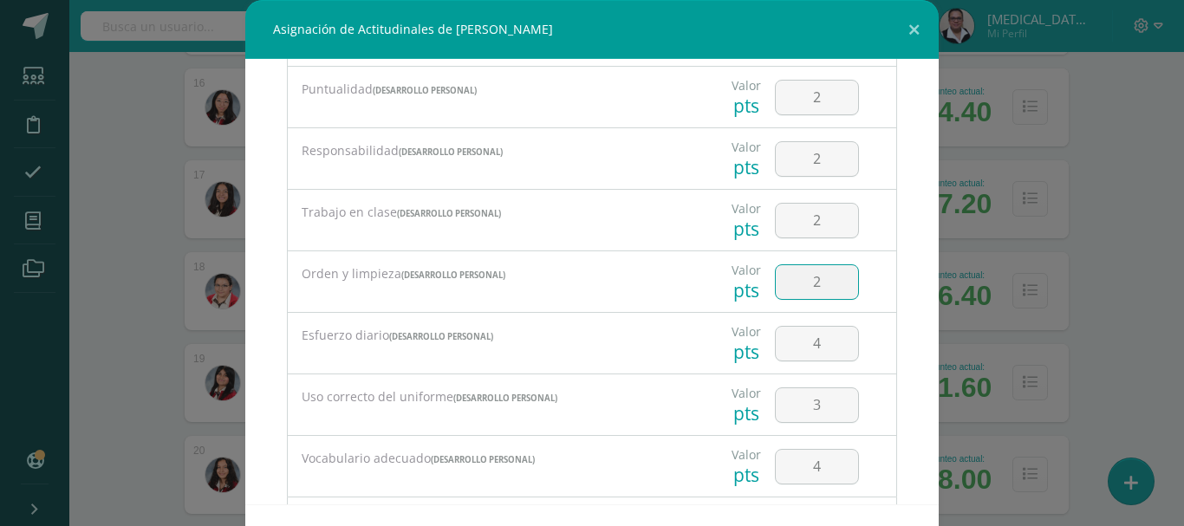
type input "2"
type input "3"
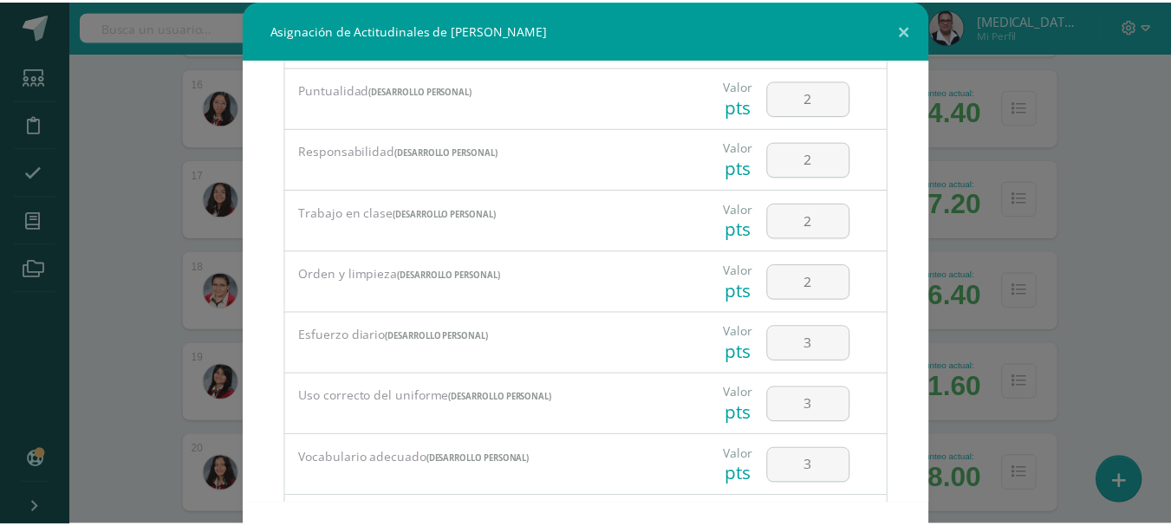
scroll to position [362, 0]
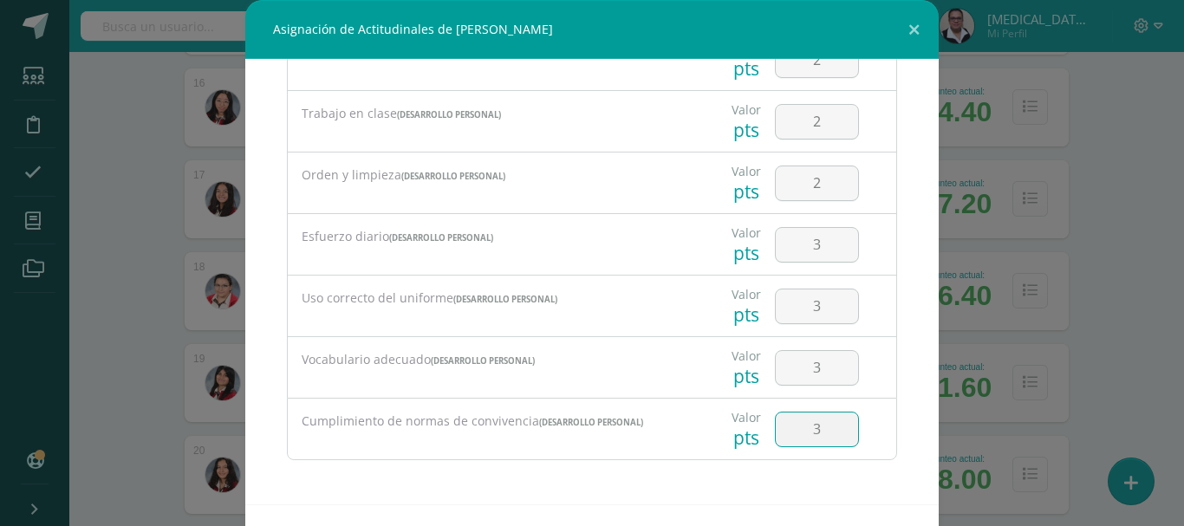
type input "3"
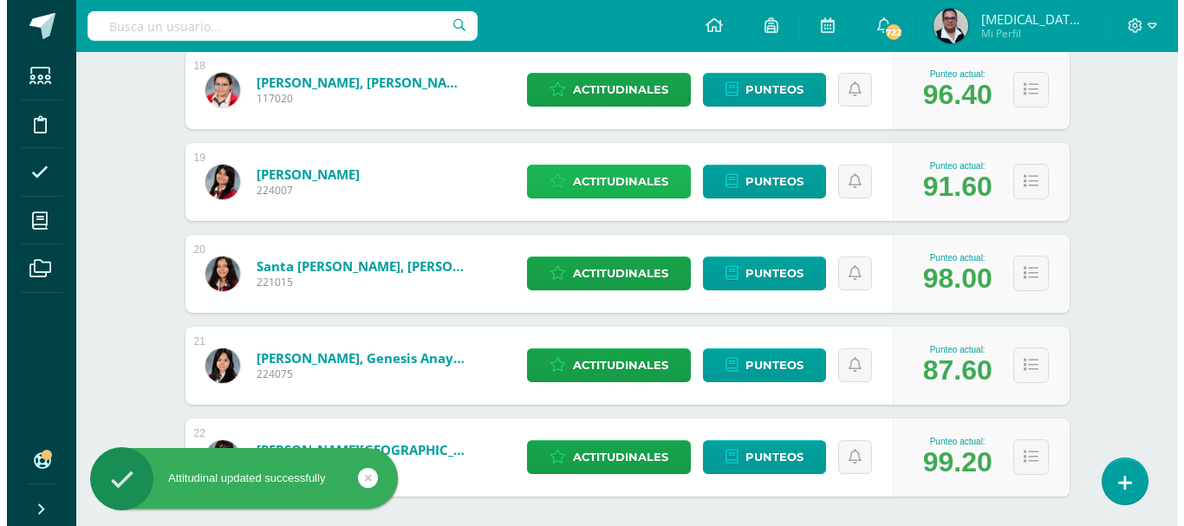
scroll to position [1910, 0]
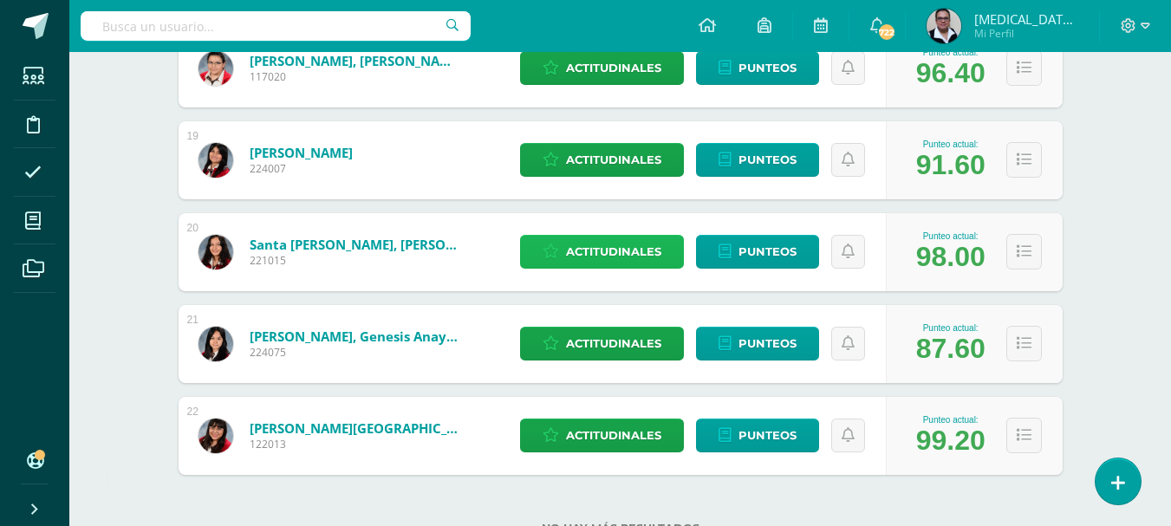
click at [583, 248] on span "Actitudinales" at bounding box center [613, 252] width 95 height 32
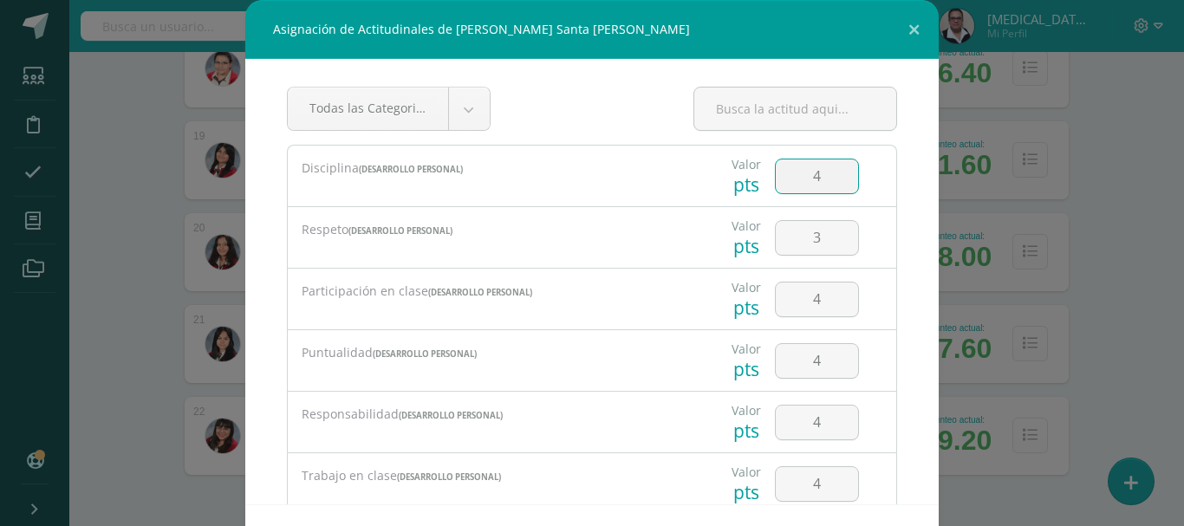
click at [804, 174] on input "4" at bounding box center [817, 177] width 82 height 34
type input "3"
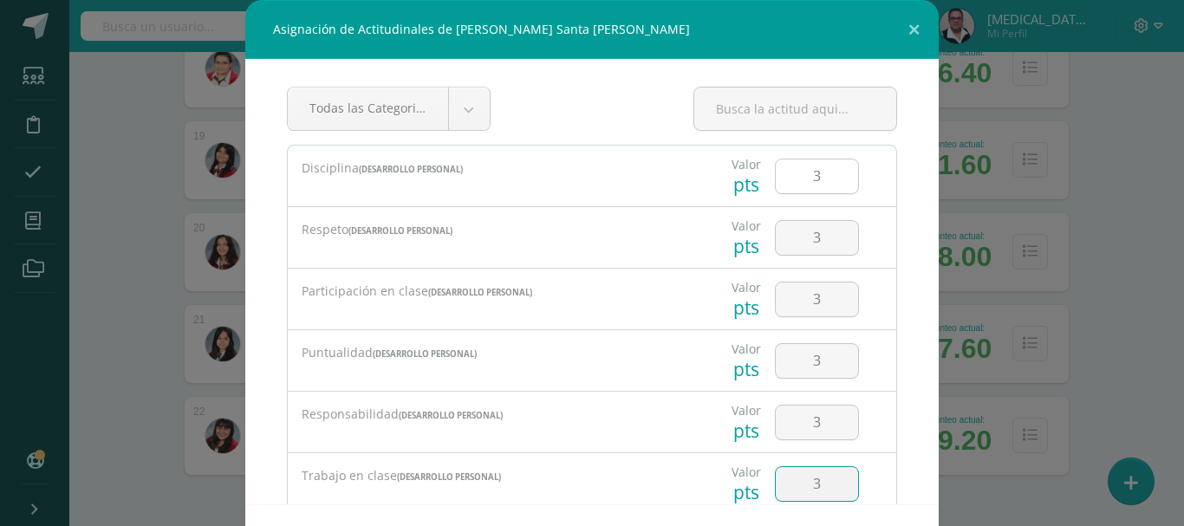
type input "3"
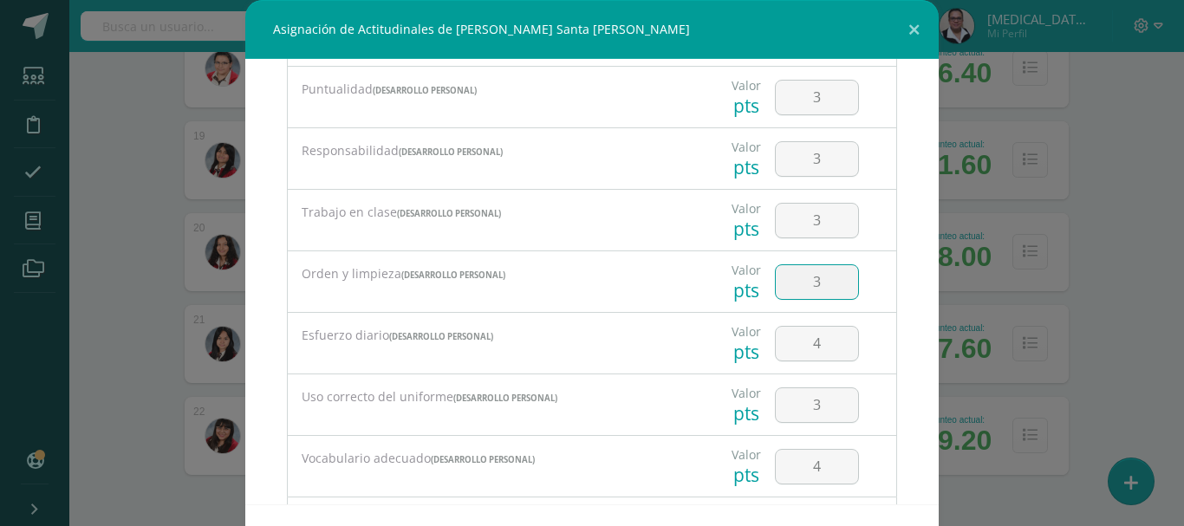
type input "3"
type input "2"
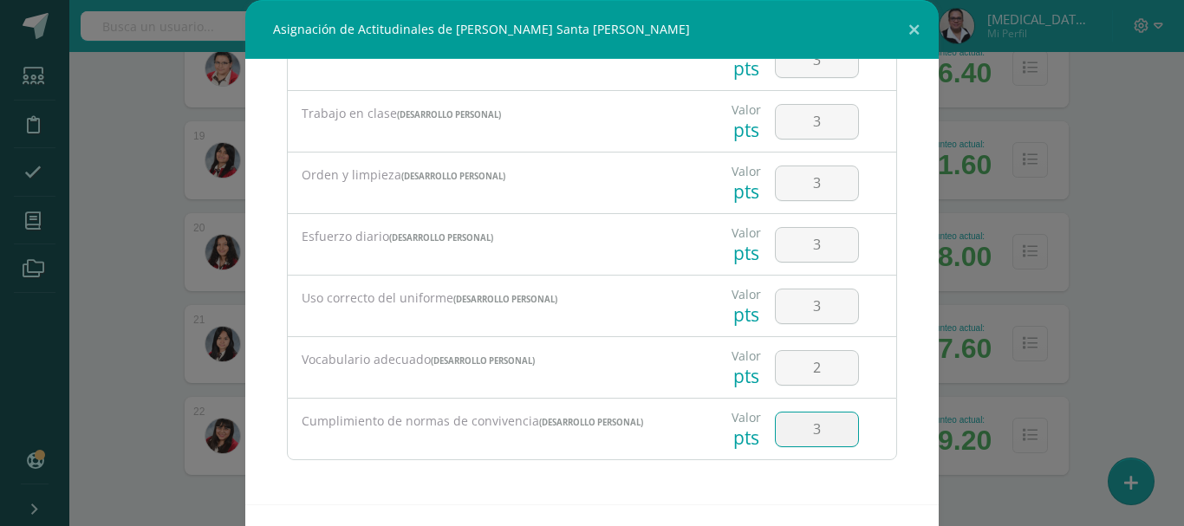
type input "3"
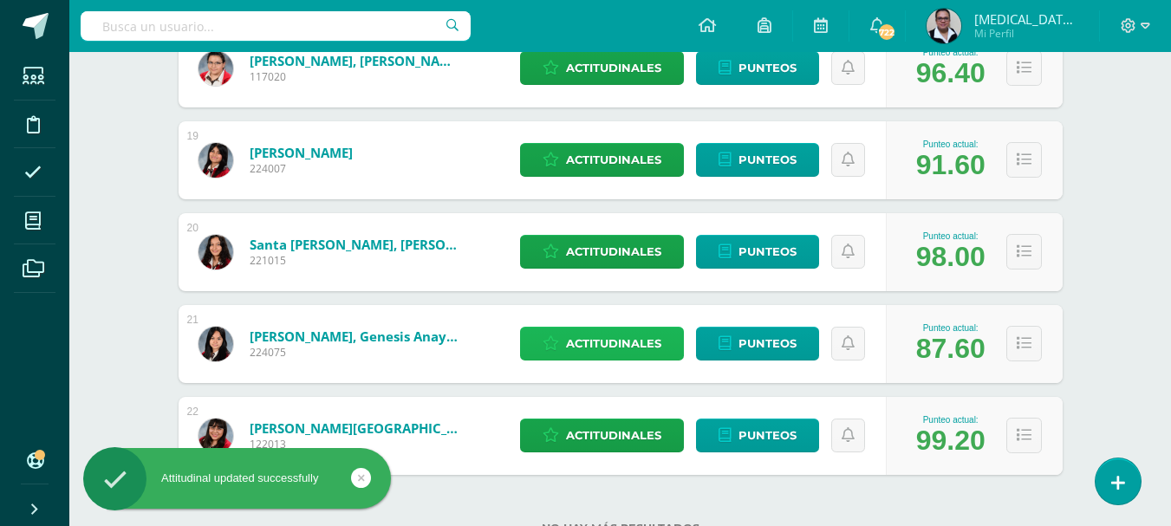
click at [607, 339] on span "Actitudinales" at bounding box center [613, 344] width 95 height 32
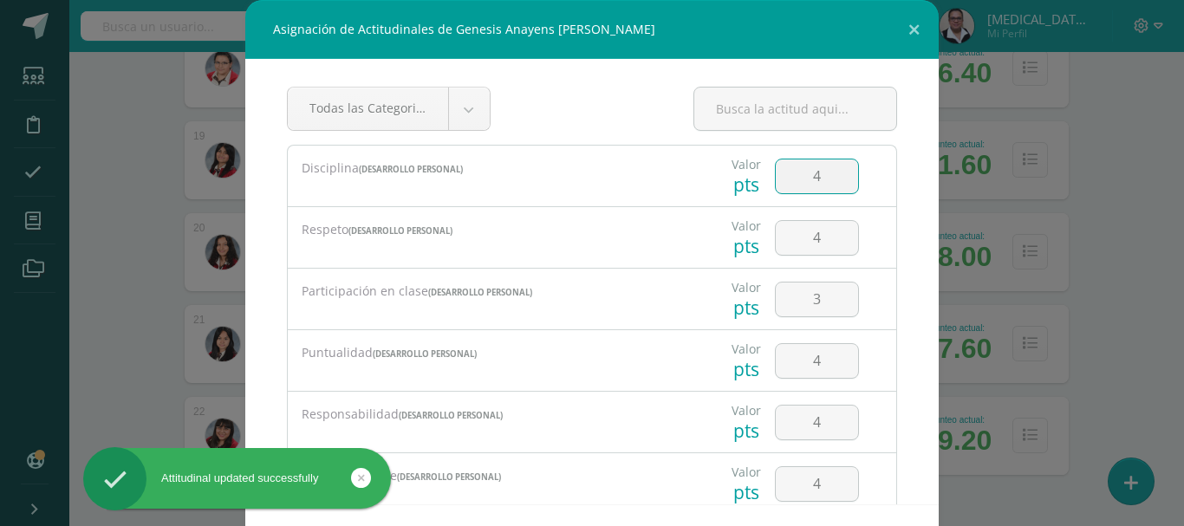
click at [816, 178] on input "4" at bounding box center [817, 177] width 82 height 34
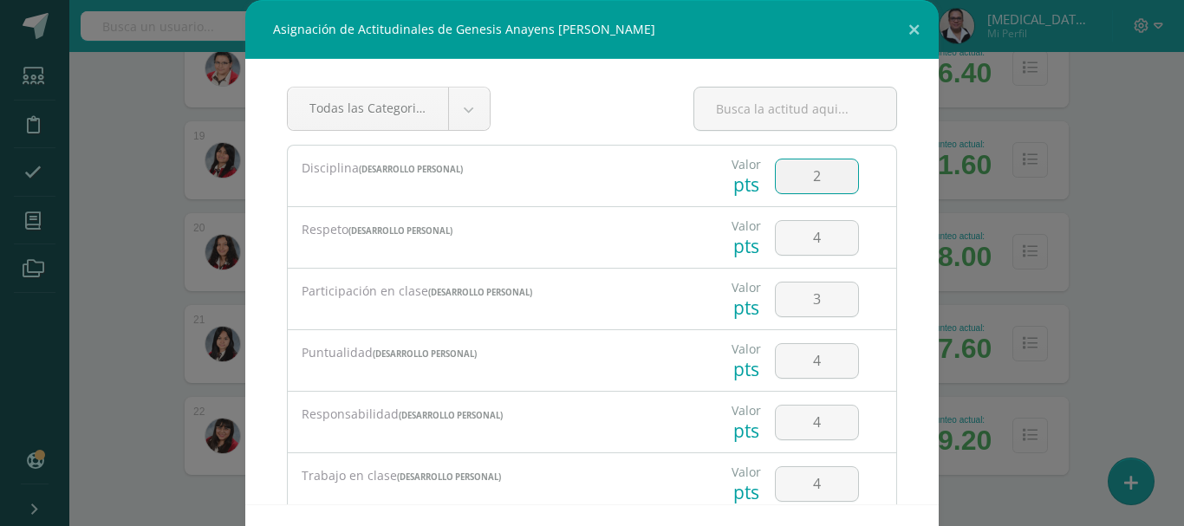
type input "2"
type input "3"
type input "2"
type input "3"
type input "2"
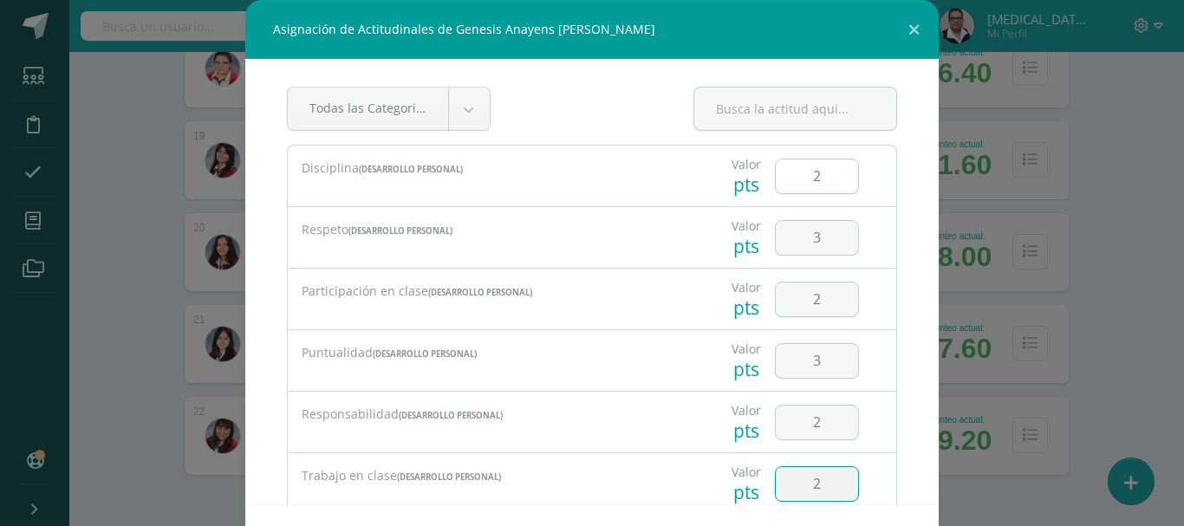
type input "2"
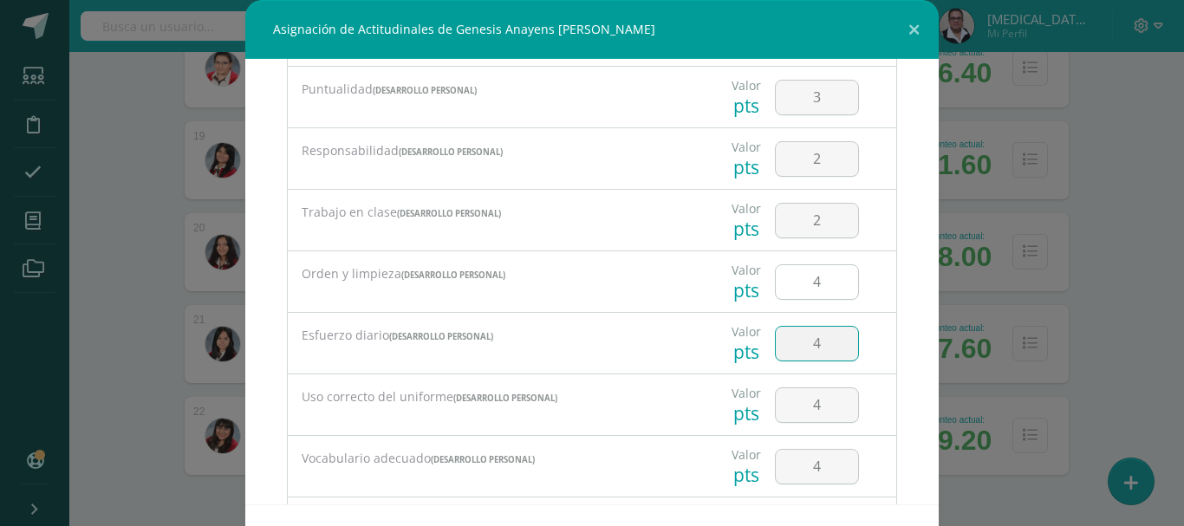
click at [820, 281] on input "4" at bounding box center [817, 282] width 82 height 34
type input "3"
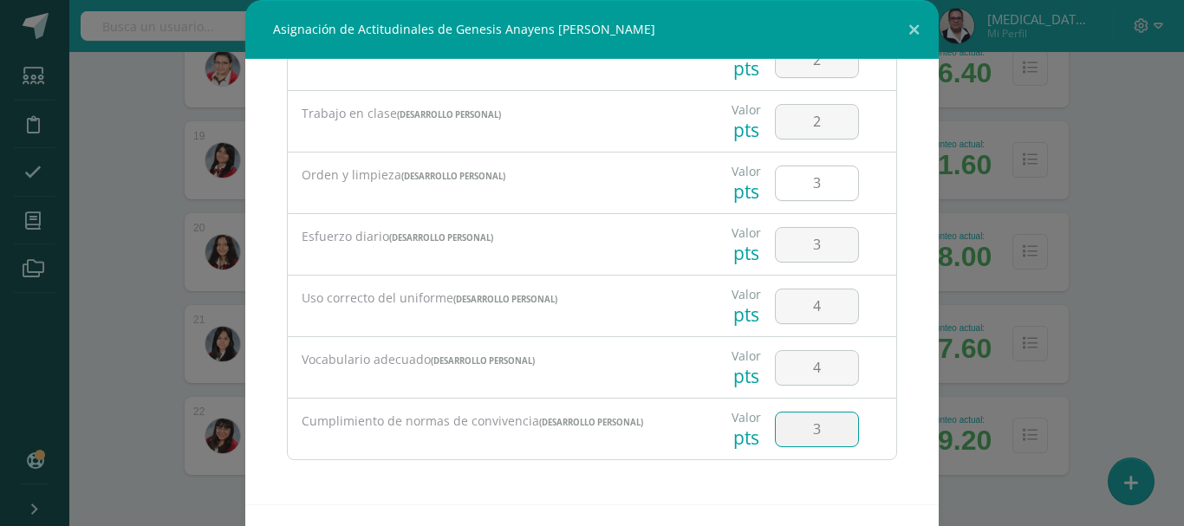
type input "3"
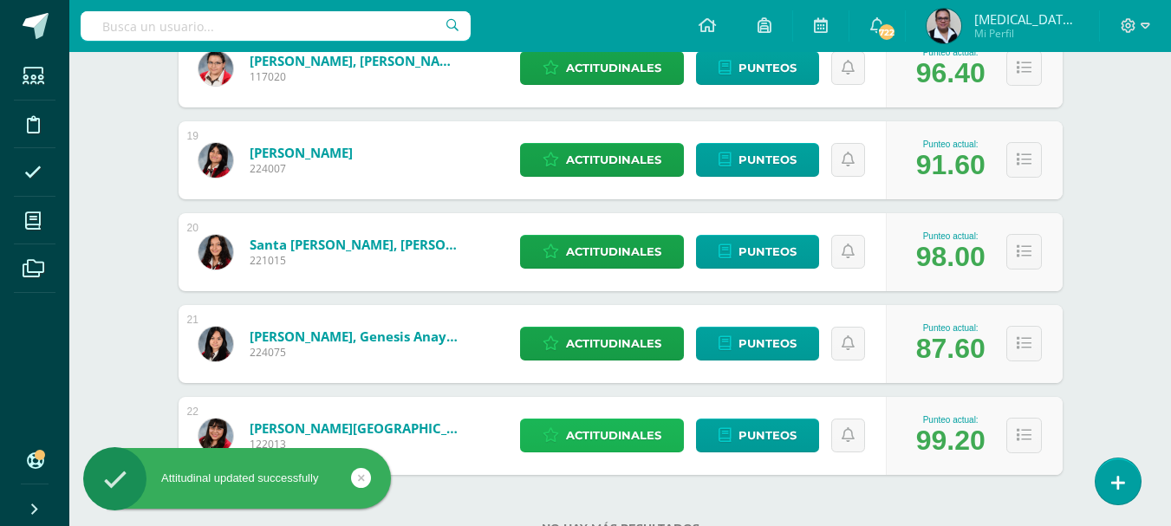
click at [616, 434] on span "Actitudinales" at bounding box center [613, 436] width 95 height 32
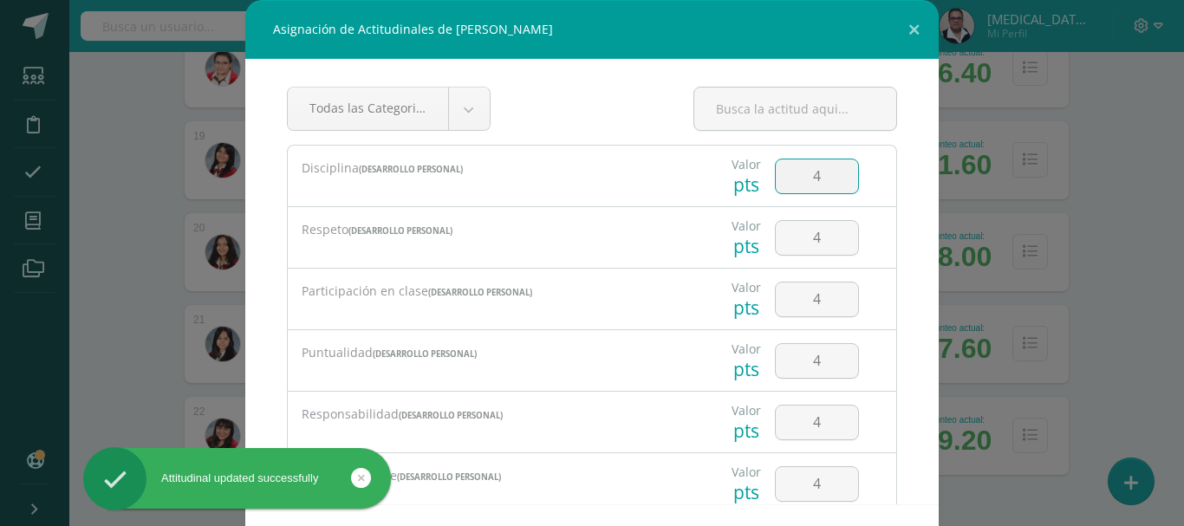
click at [819, 185] on input "4" at bounding box center [817, 177] width 82 height 34
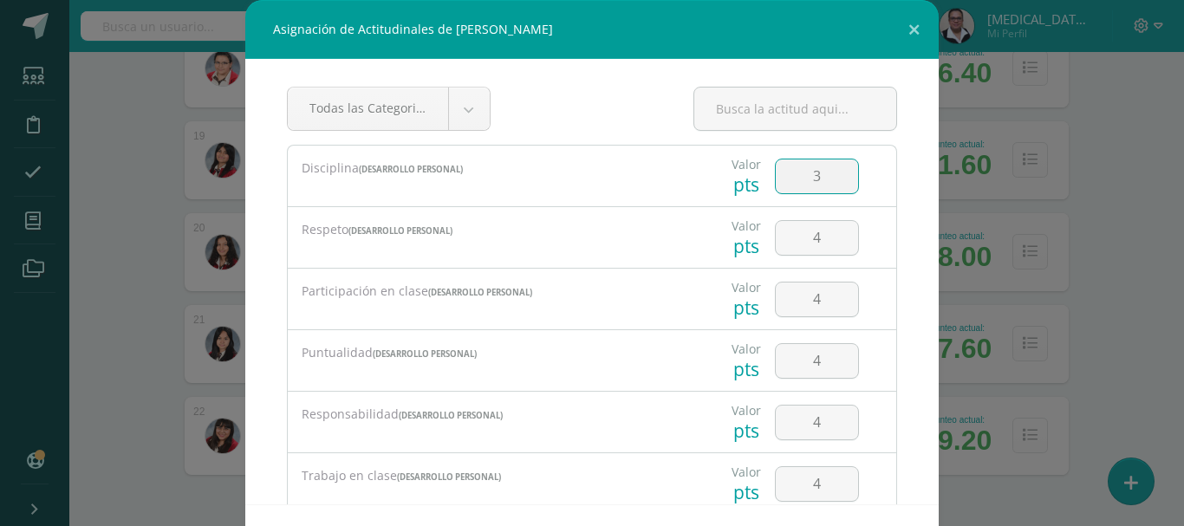
type input "3"
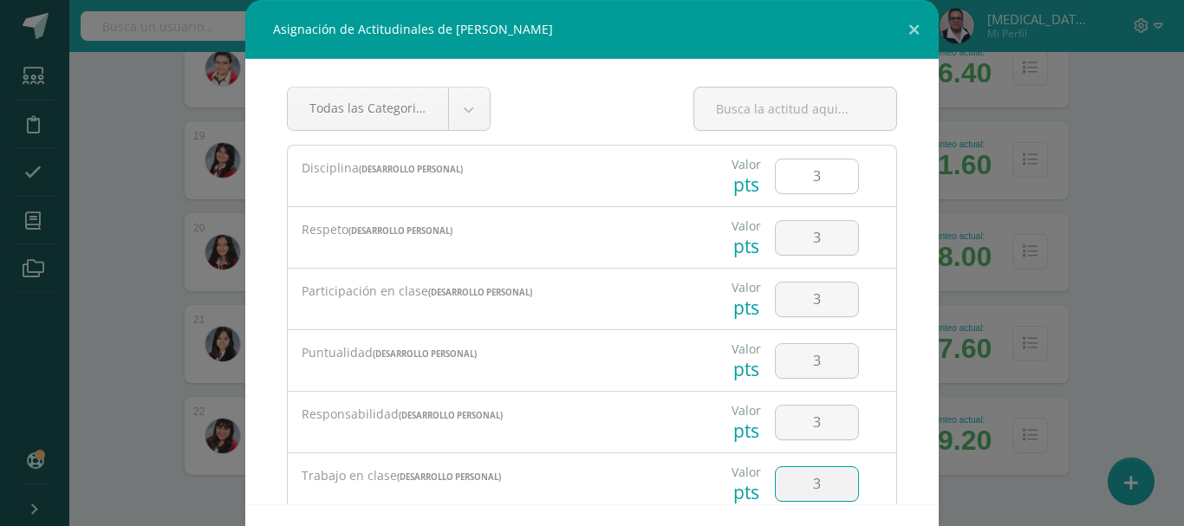
type input "3"
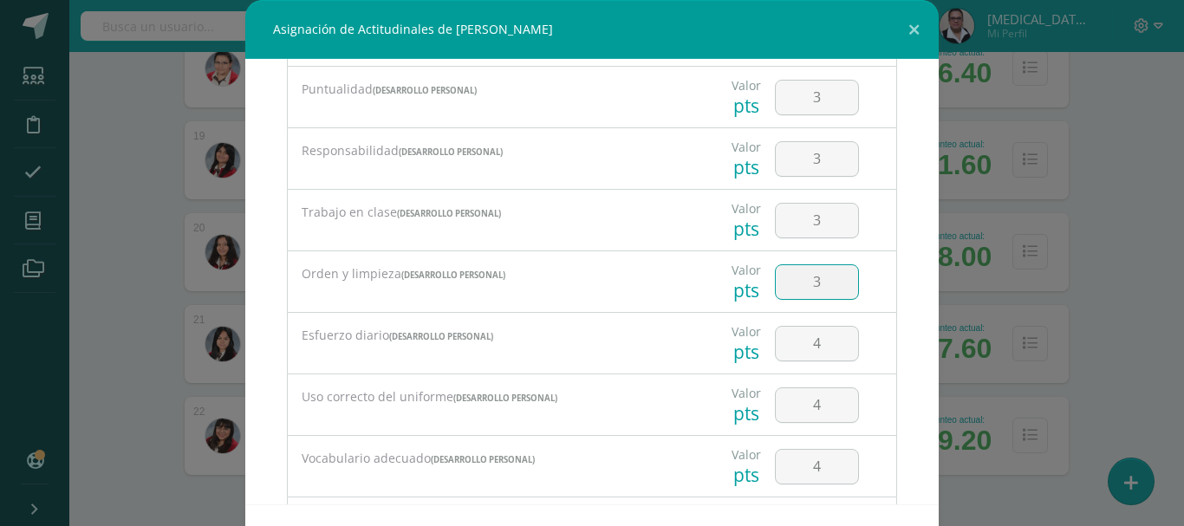
type input "3"
type input "2"
type input "3"
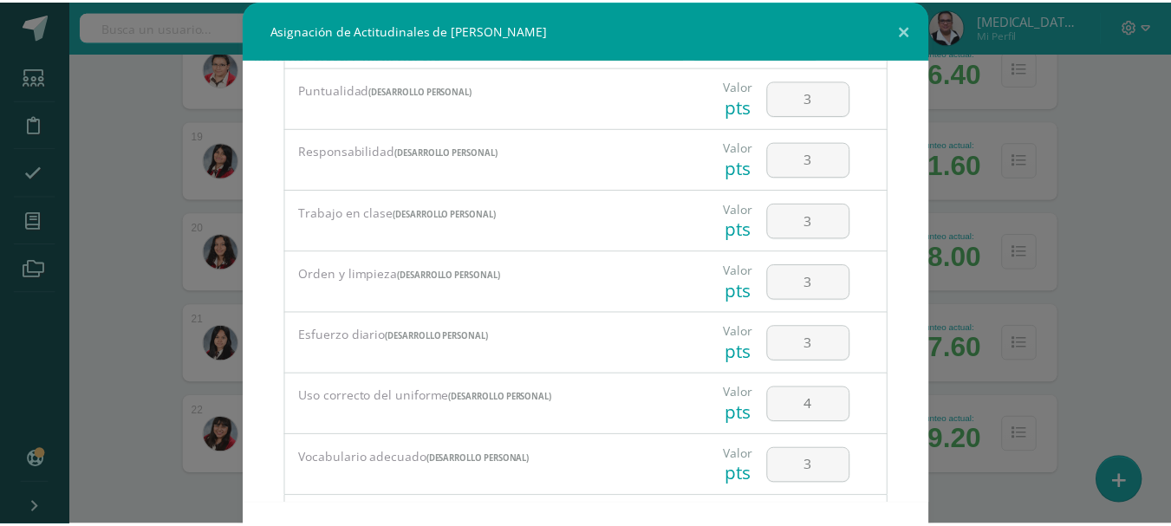
scroll to position [362, 0]
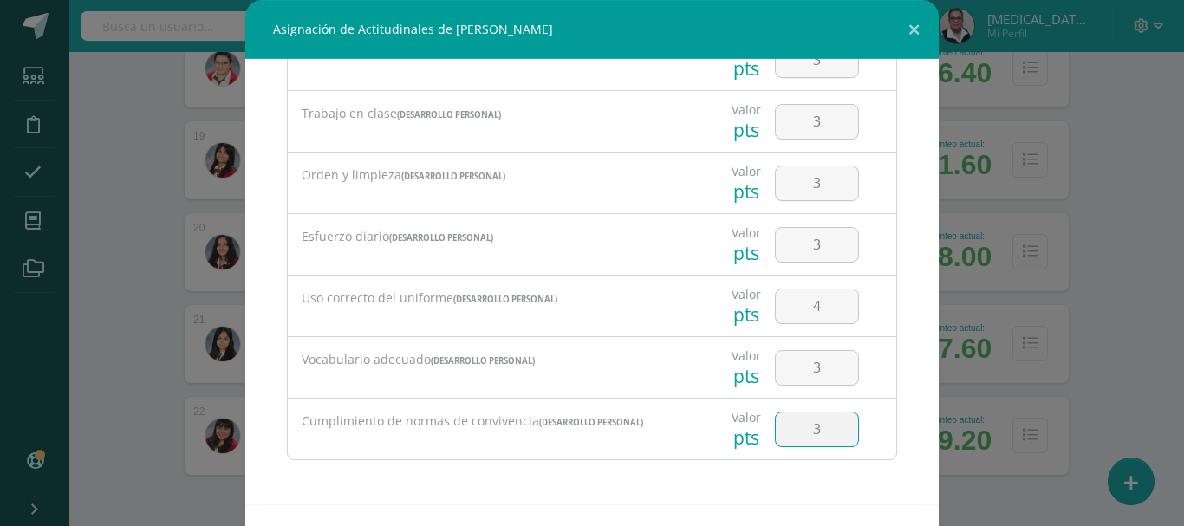
type input "3"
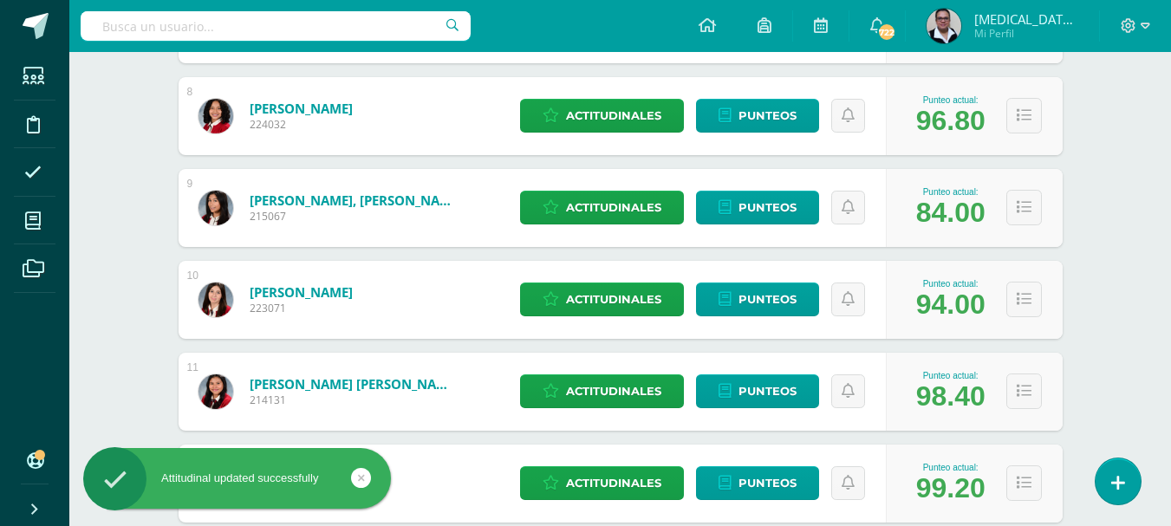
scroll to position [0, 0]
